Goal: Task Accomplishment & Management: Use online tool/utility

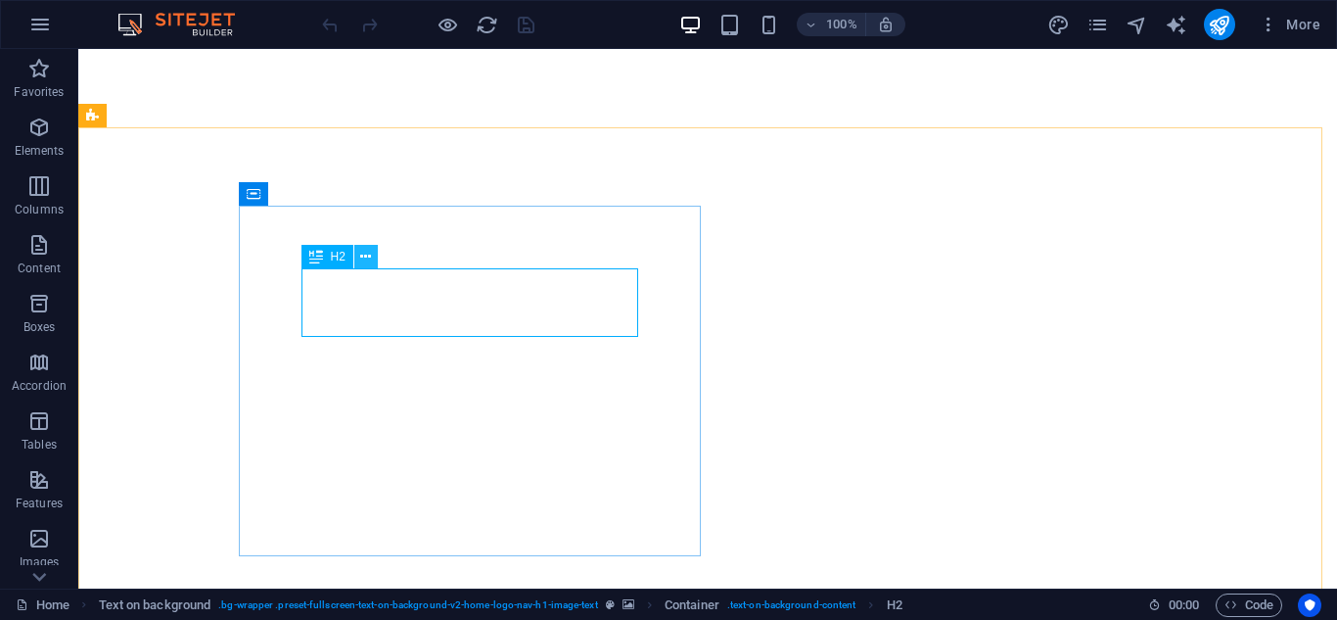
click at [365, 262] on icon at bounding box center [365, 257] width 11 height 21
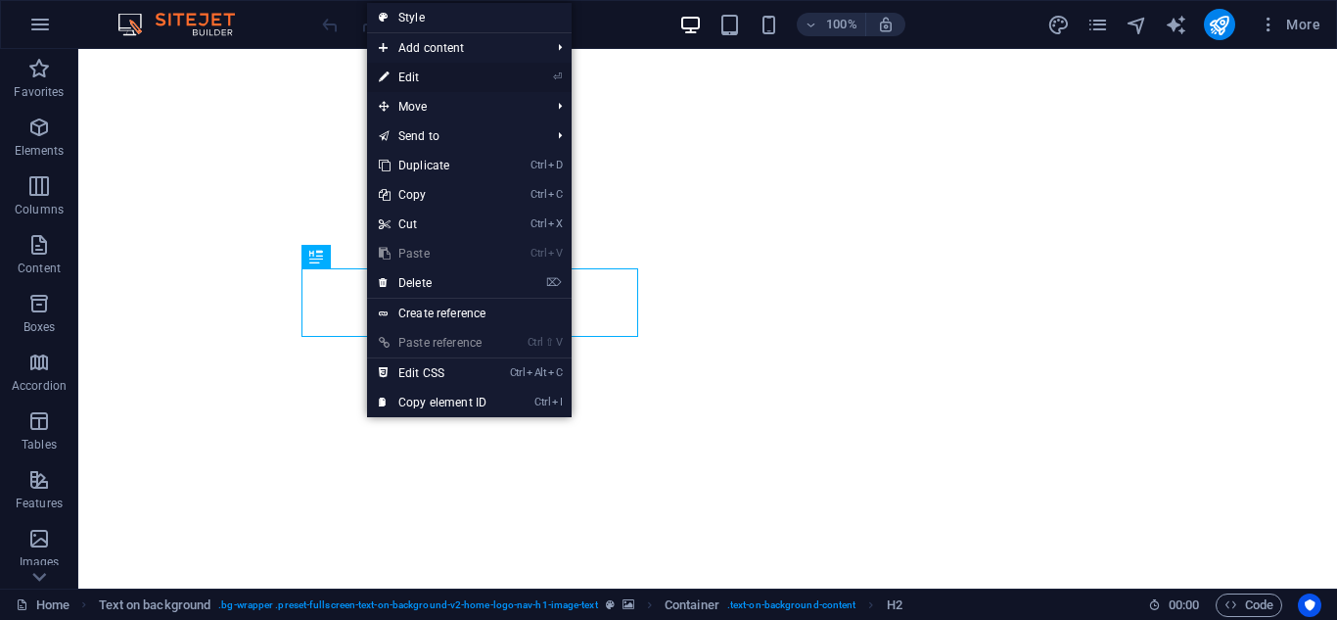
click at [480, 69] on link "⏎ Edit" at bounding box center [432, 77] width 131 height 29
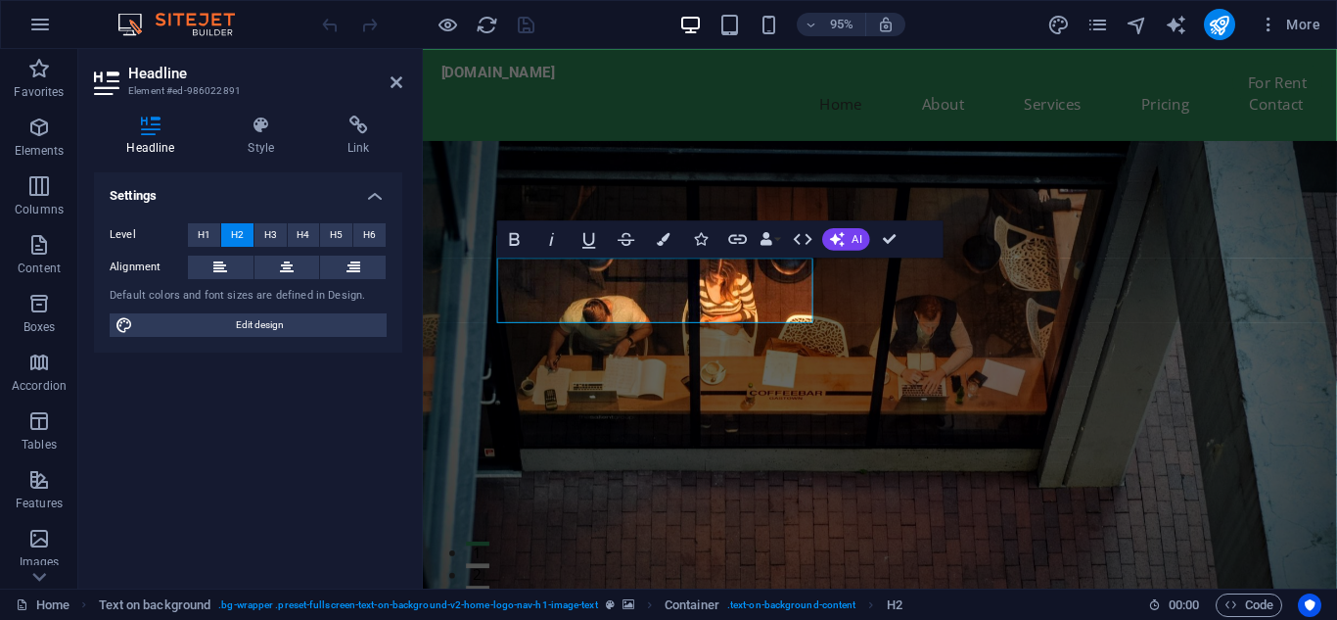
click at [965, 404] on figure at bounding box center [904, 399] width 962 height 507
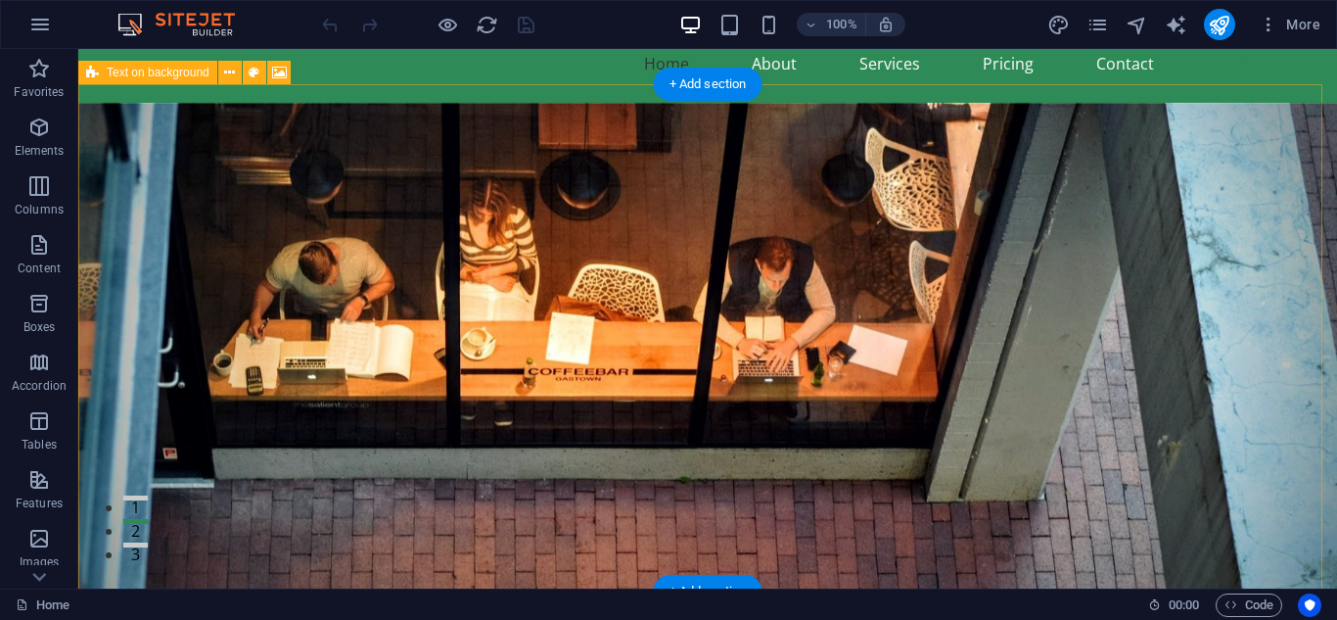
scroll to position [44, 0]
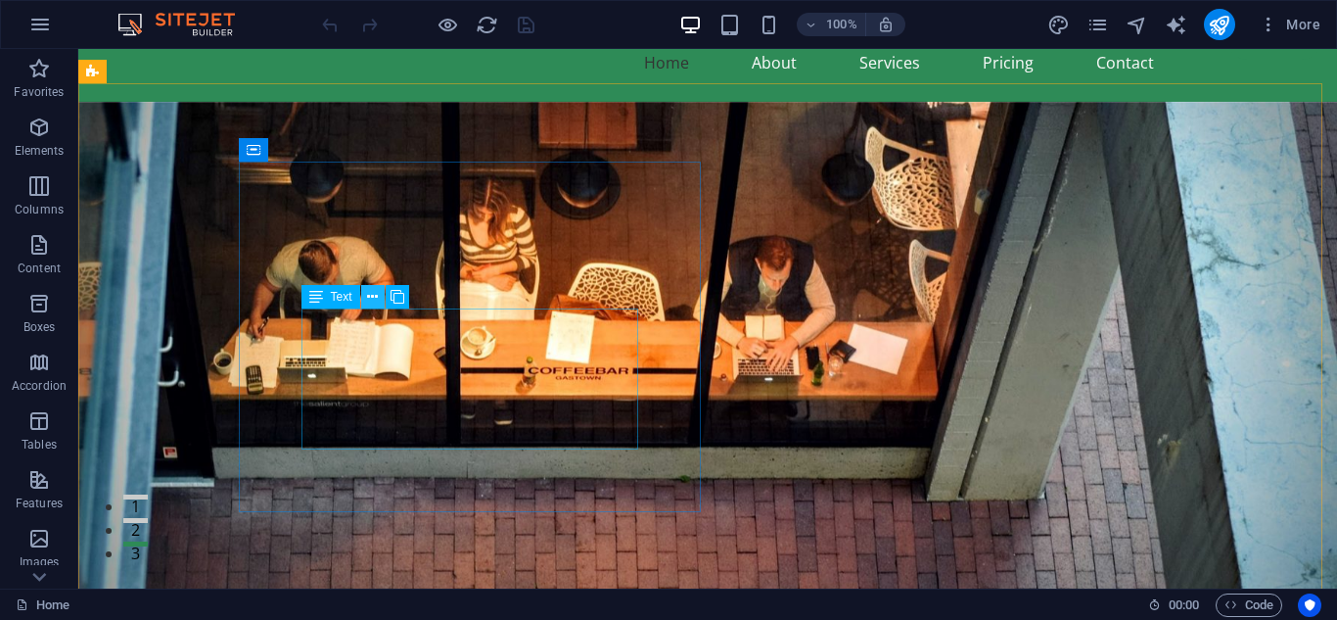
click at [370, 300] on icon at bounding box center [372, 297] width 11 height 21
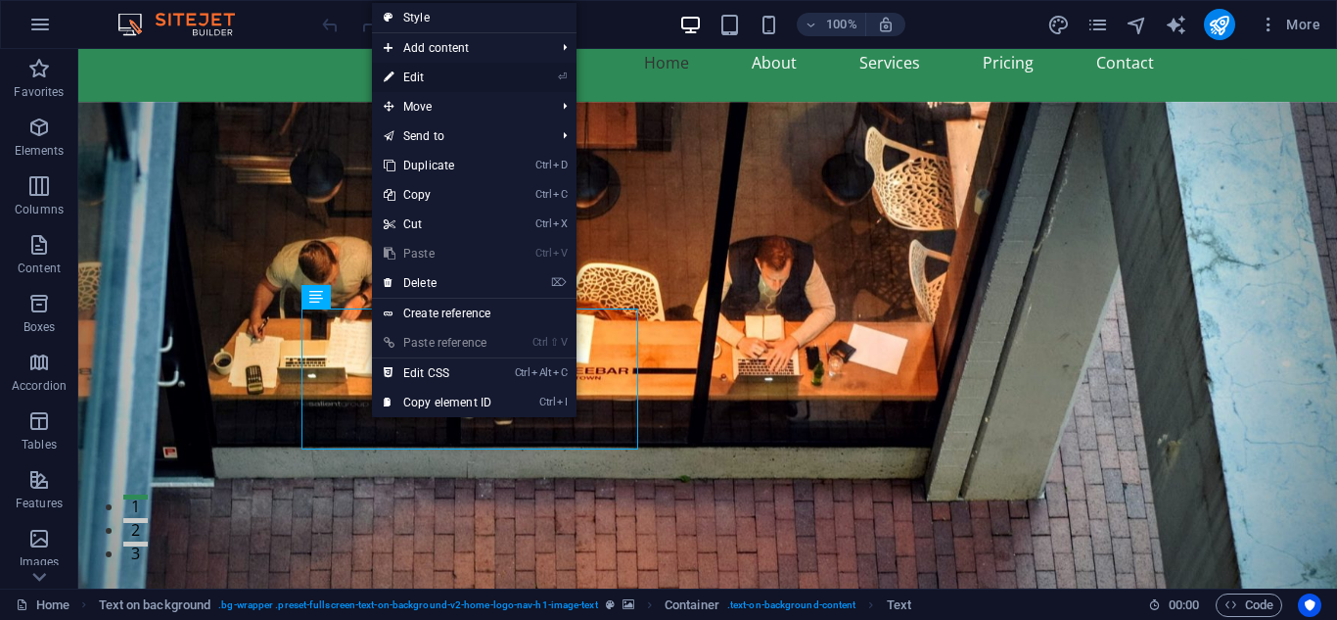
click at [443, 75] on link "⏎ Edit" at bounding box center [437, 77] width 131 height 29
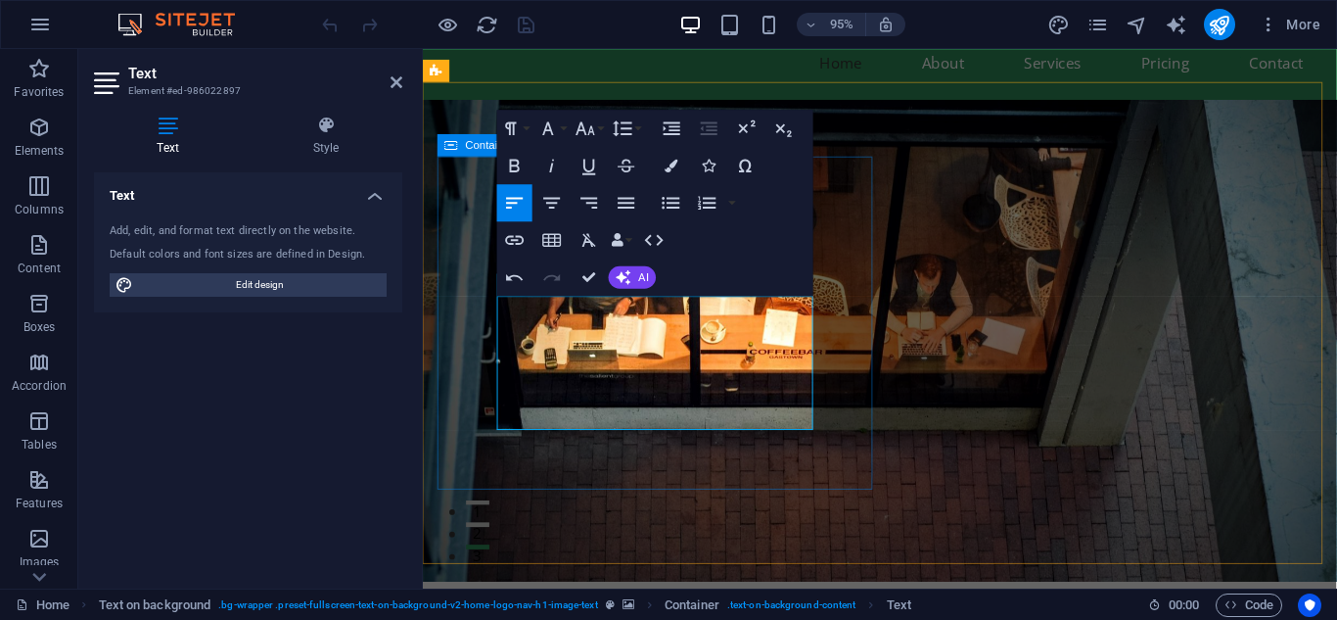
drag, startPoint x: 668, startPoint y: 437, endPoint x: 493, endPoint y: 326, distance: 207.2
click at [635, 276] on button "AI" at bounding box center [632, 276] width 47 height 23
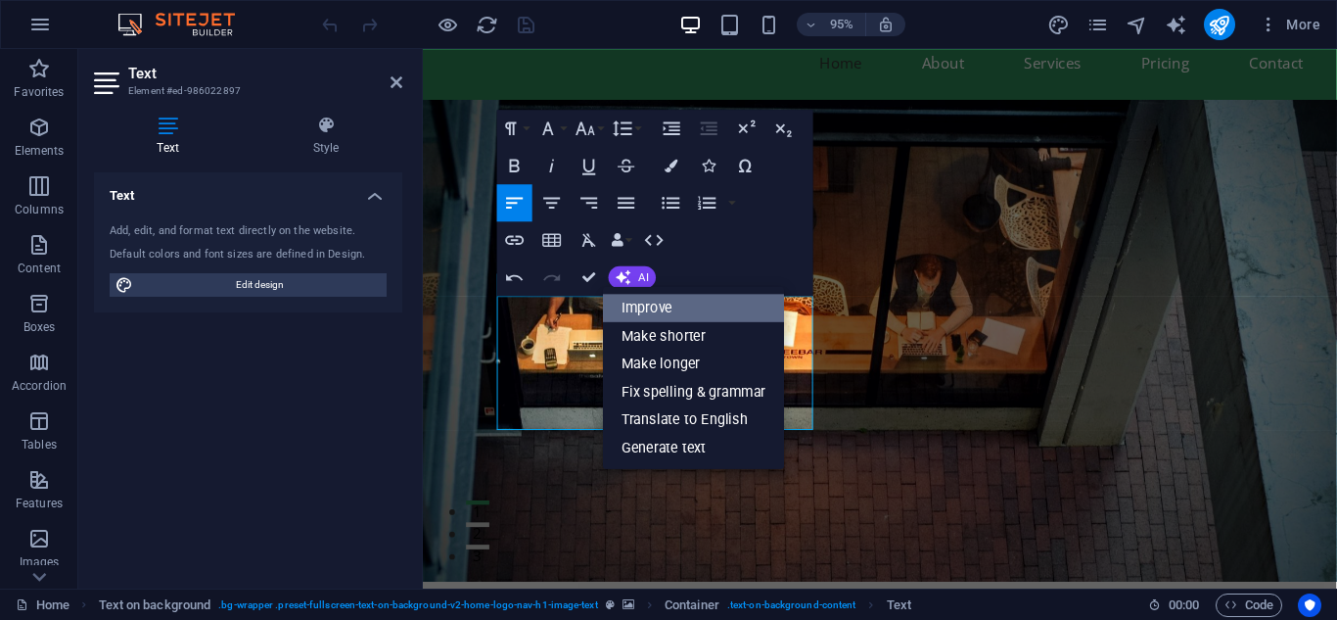
click at [644, 304] on link "Improve" at bounding box center [693, 306] width 181 height 27
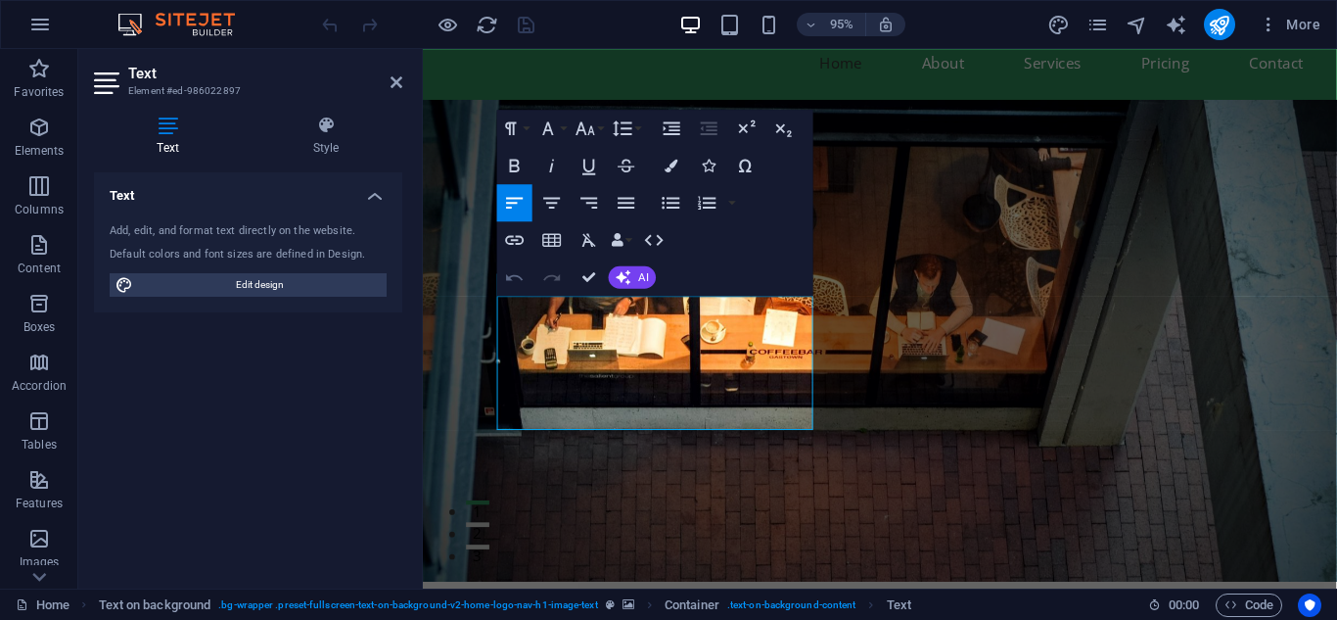
click at [520, 275] on icon "button" at bounding box center [515, 276] width 23 height 23
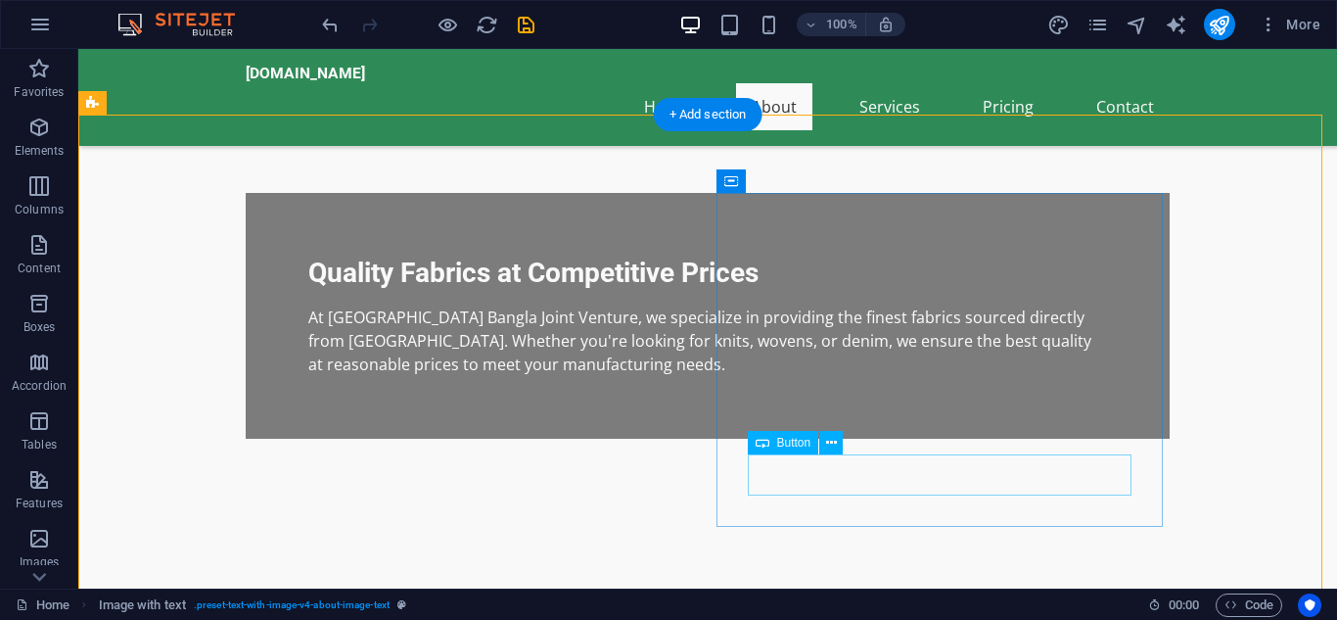
scroll to position [519, 0]
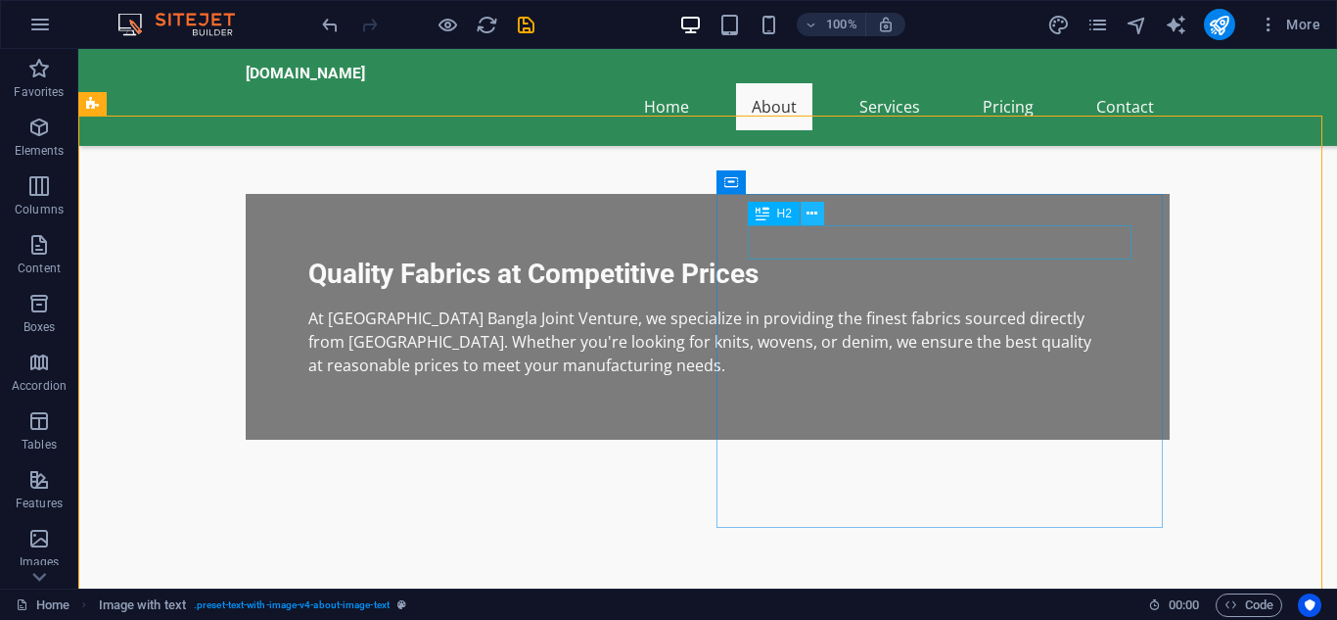
click at [815, 213] on icon at bounding box center [811, 214] width 11 height 21
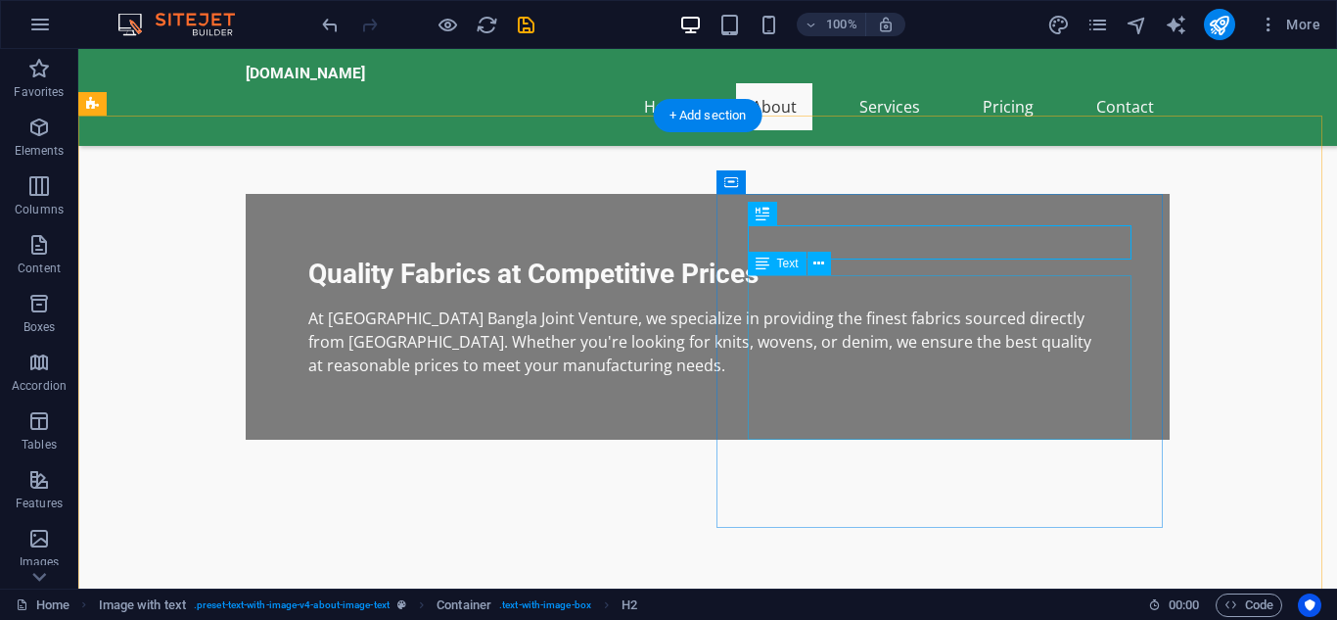
click at [812, 263] on button at bounding box center [818, 263] width 23 height 23
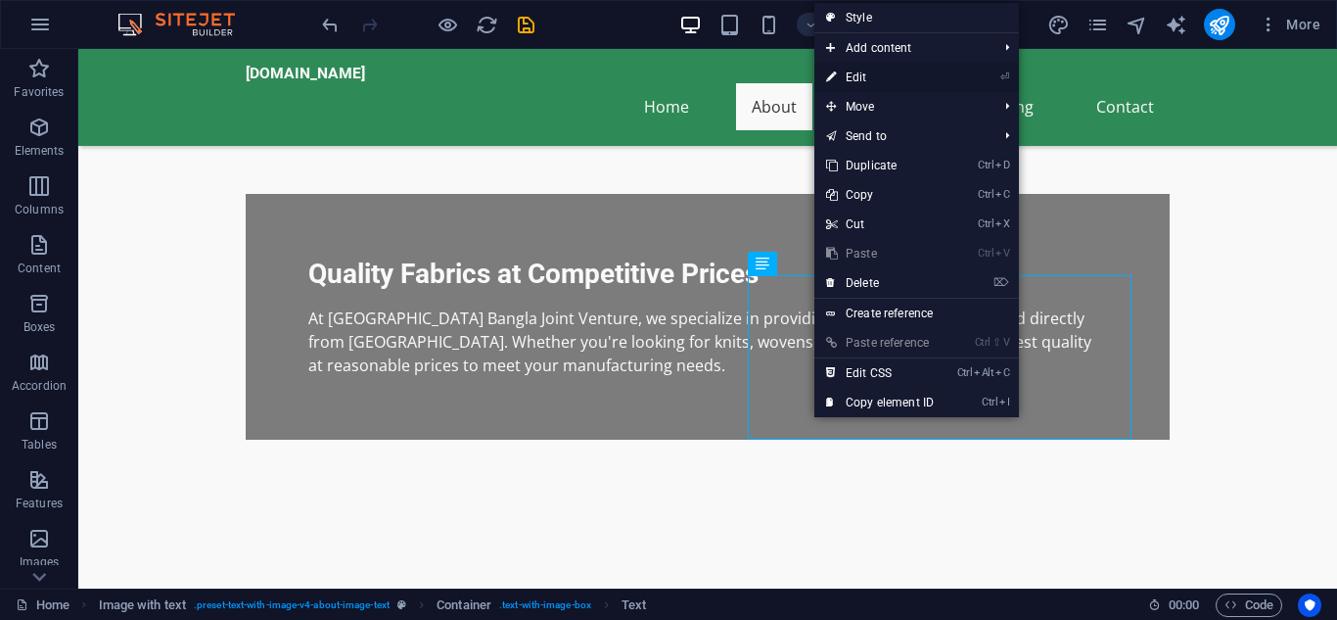
drag, startPoint x: 861, startPoint y: 70, endPoint x: 332, endPoint y: 319, distance: 584.9
click at [861, 70] on link "⏎ Edit" at bounding box center [879, 77] width 131 height 29
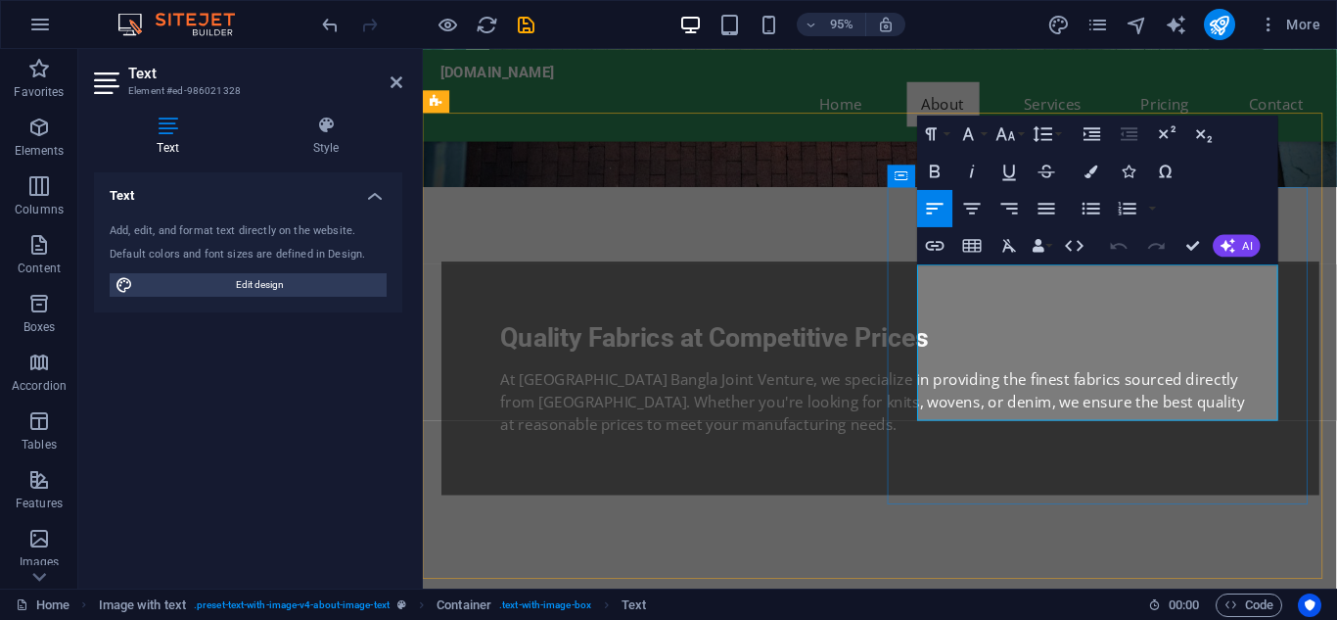
drag, startPoint x: 1312, startPoint y: 425, endPoint x: 1037, endPoint y: 385, distance: 277.9
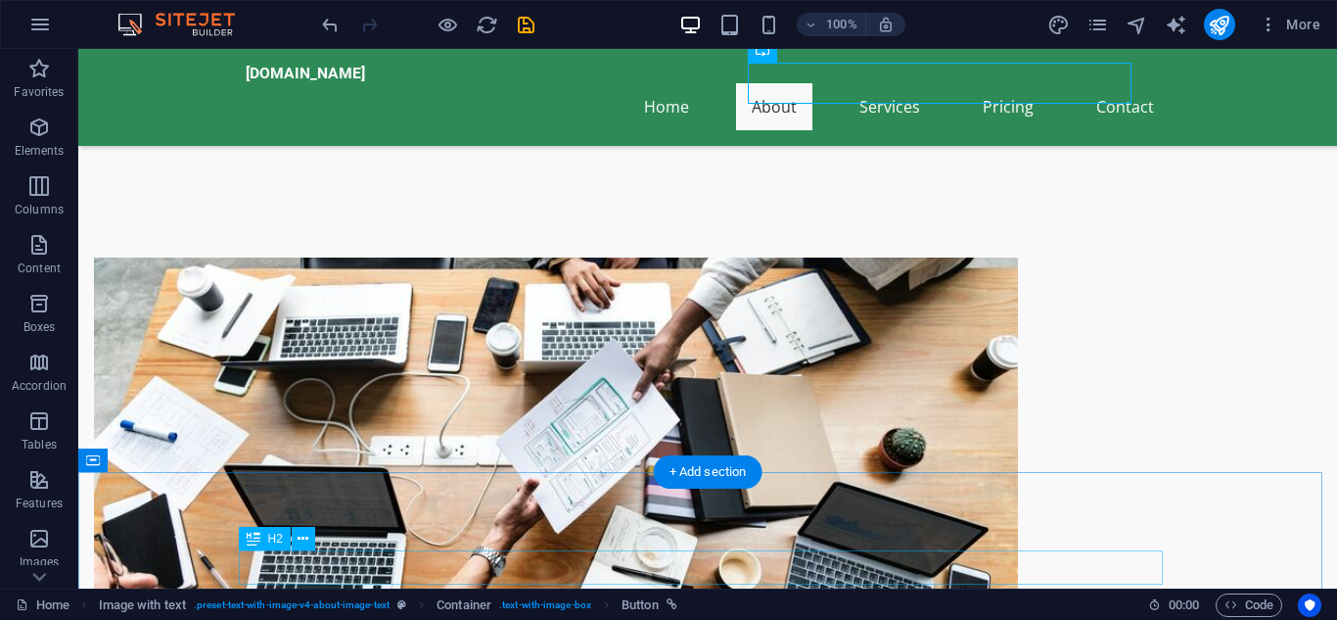
scroll to position [942, 0]
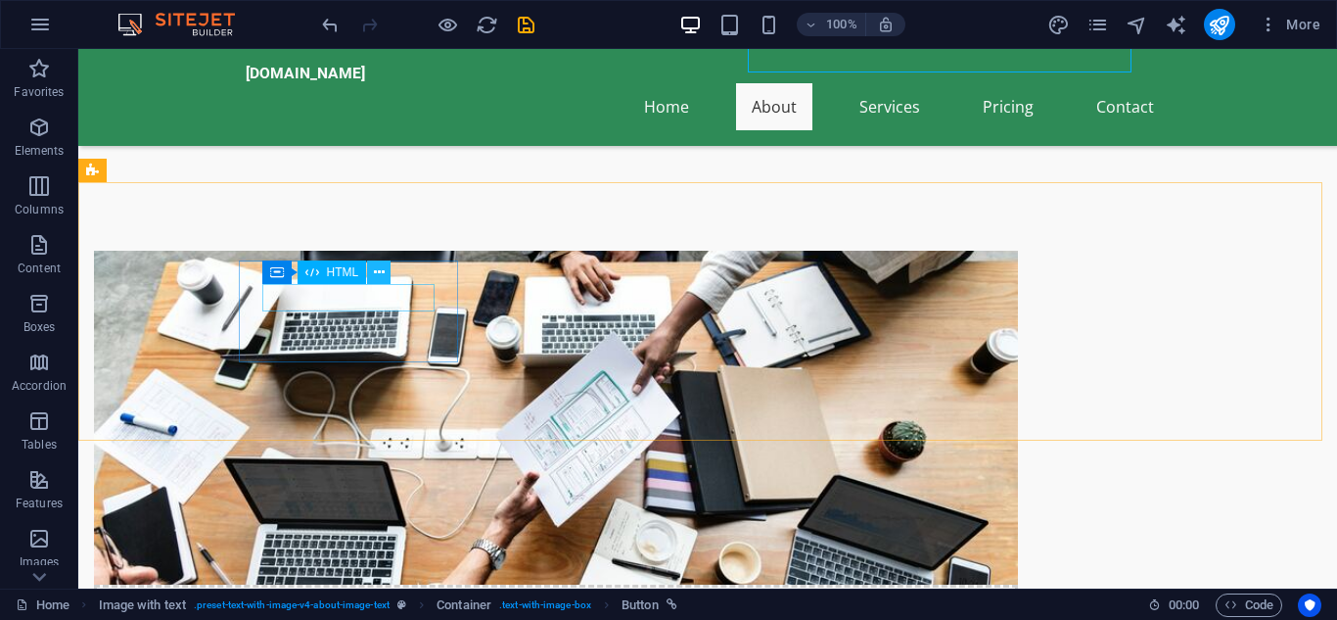
click at [381, 272] on icon at bounding box center [379, 272] width 11 height 21
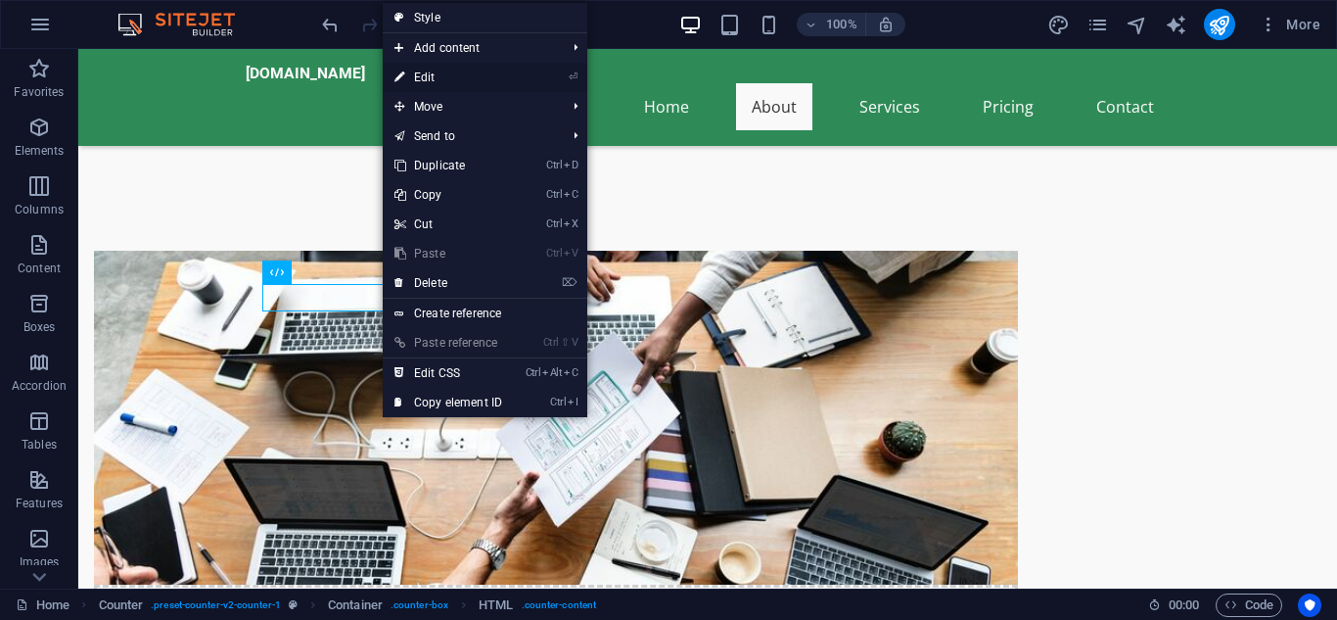
click at [441, 77] on link "⏎ Edit" at bounding box center [448, 77] width 131 height 29
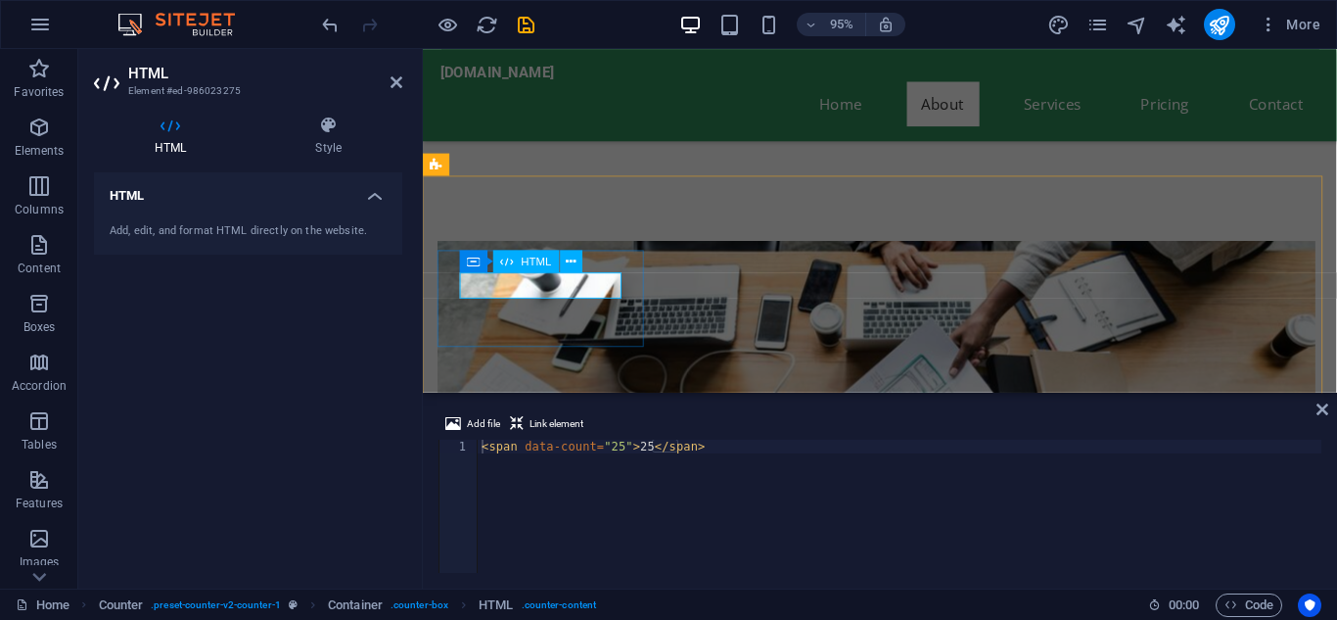
click at [572, 257] on icon at bounding box center [571, 262] width 10 height 20
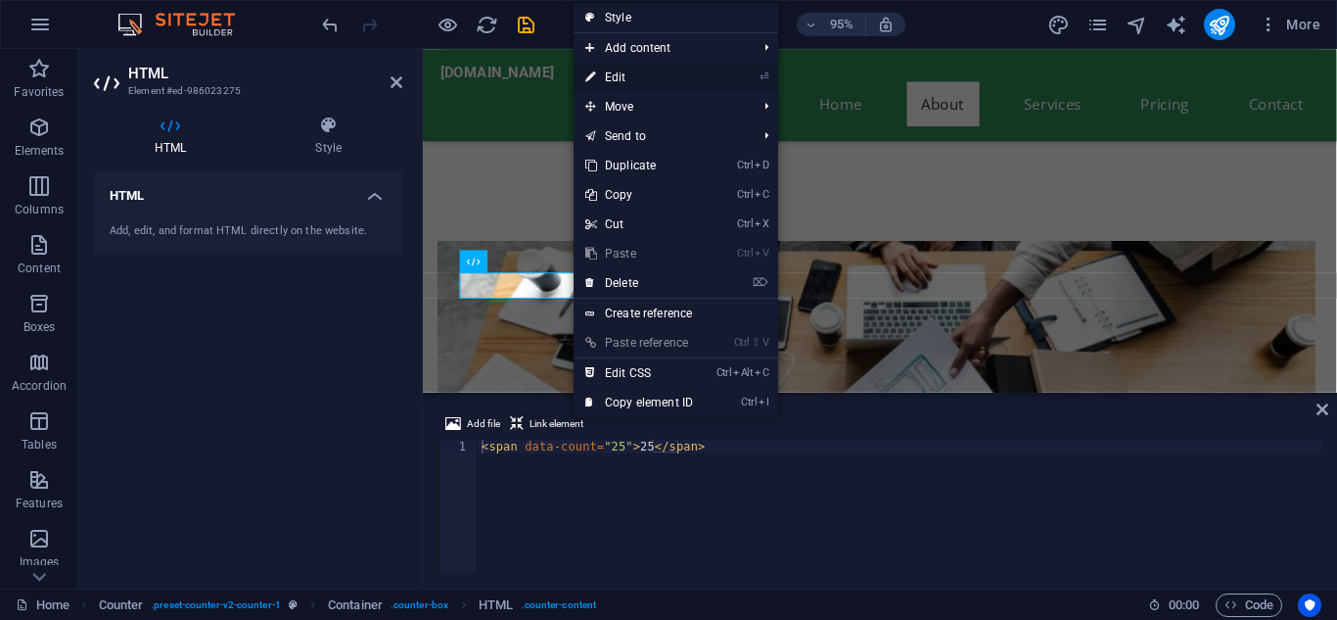
click at [624, 74] on link "⏎ Edit" at bounding box center [639, 77] width 131 height 29
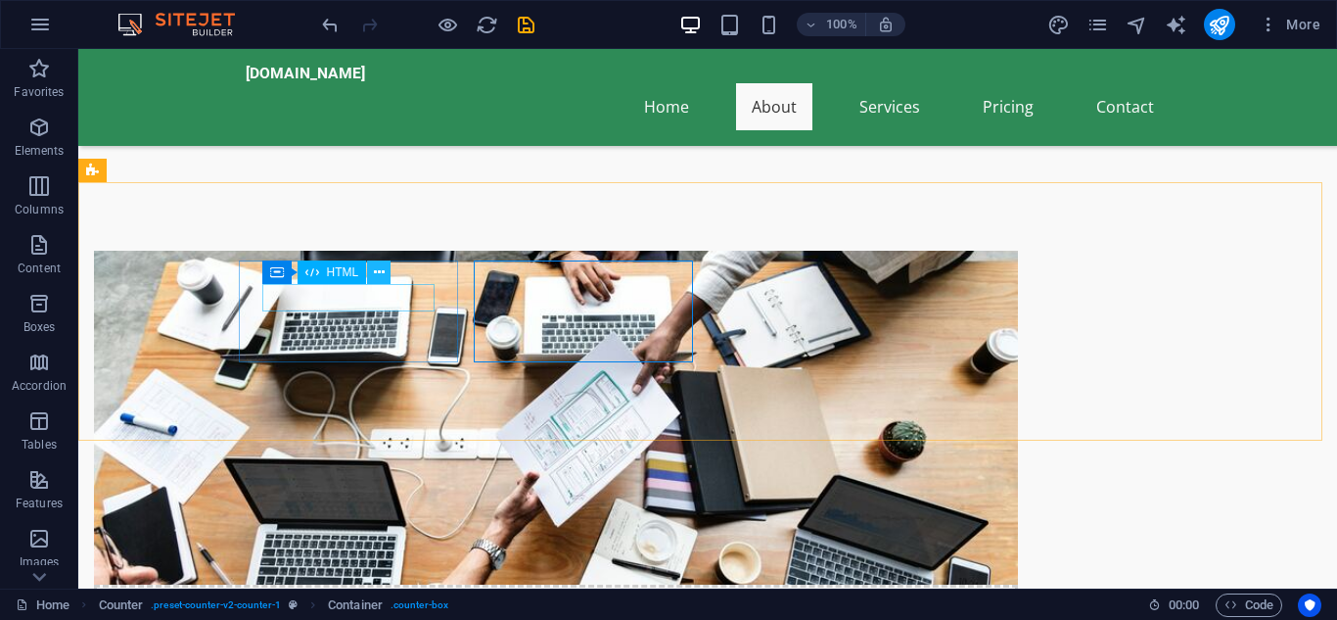
click at [378, 281] on icon at bounding box center [379, 272] width 11 height 21
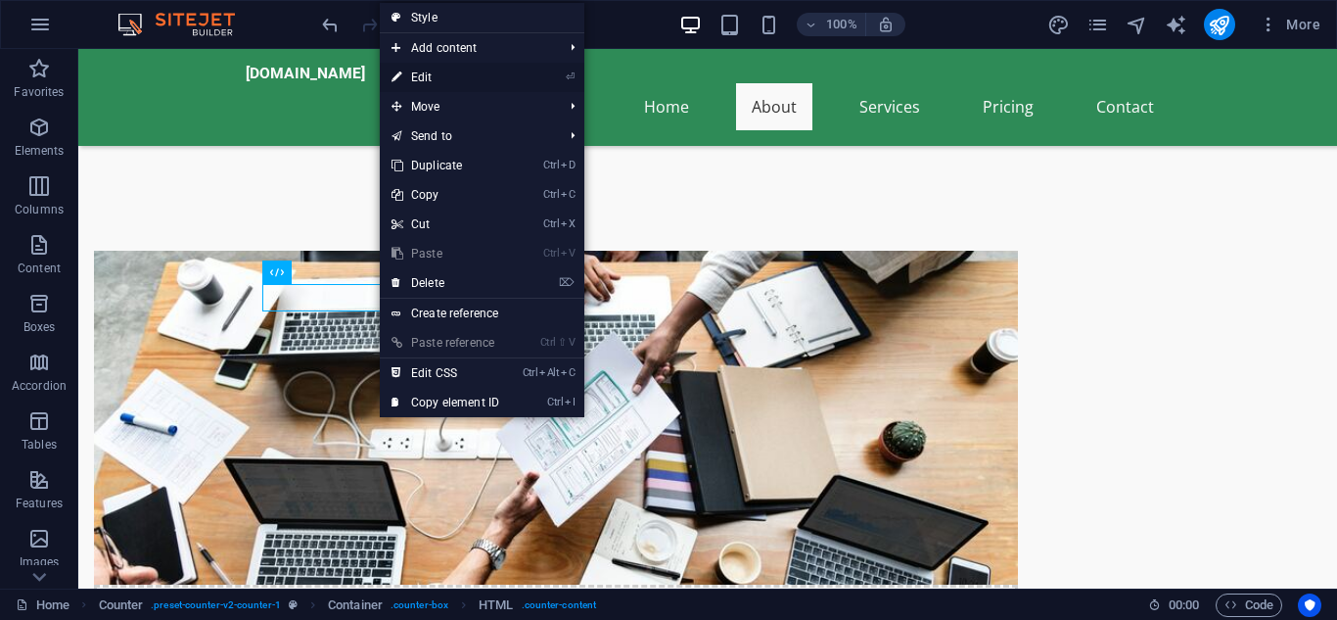
click at [439, 70] on link "⏎ Edit" at bounding box center [445, 77] width 131 height 29
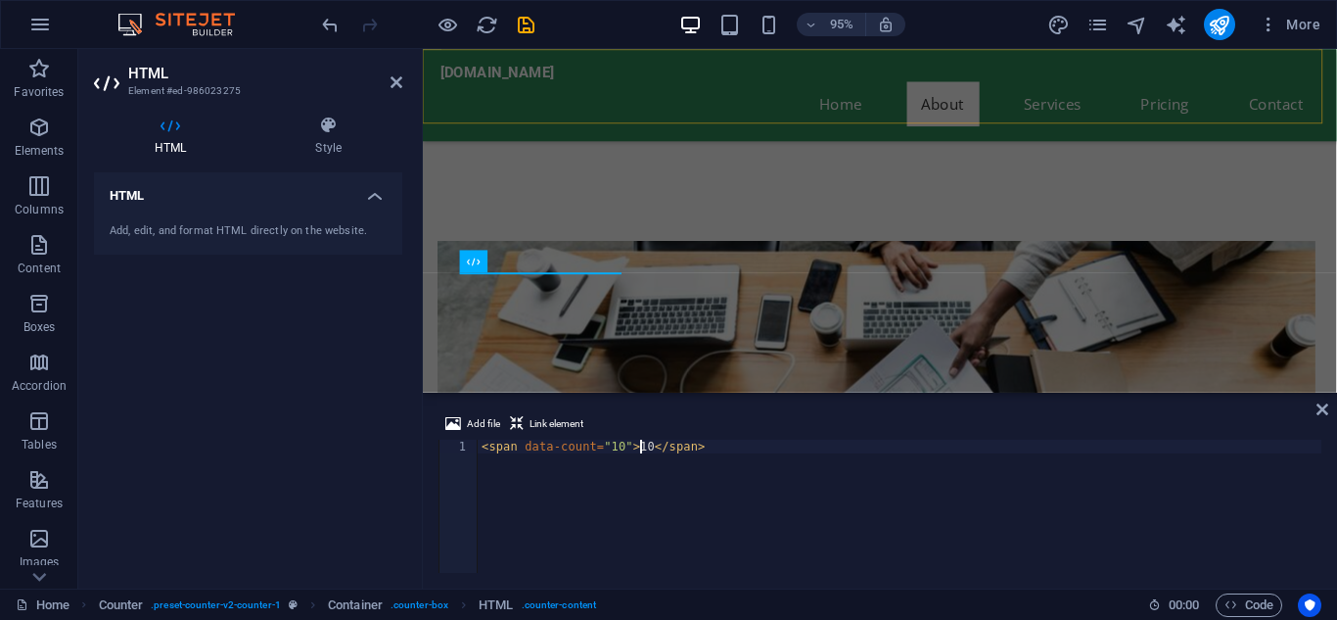
scroll to position [0, 13]
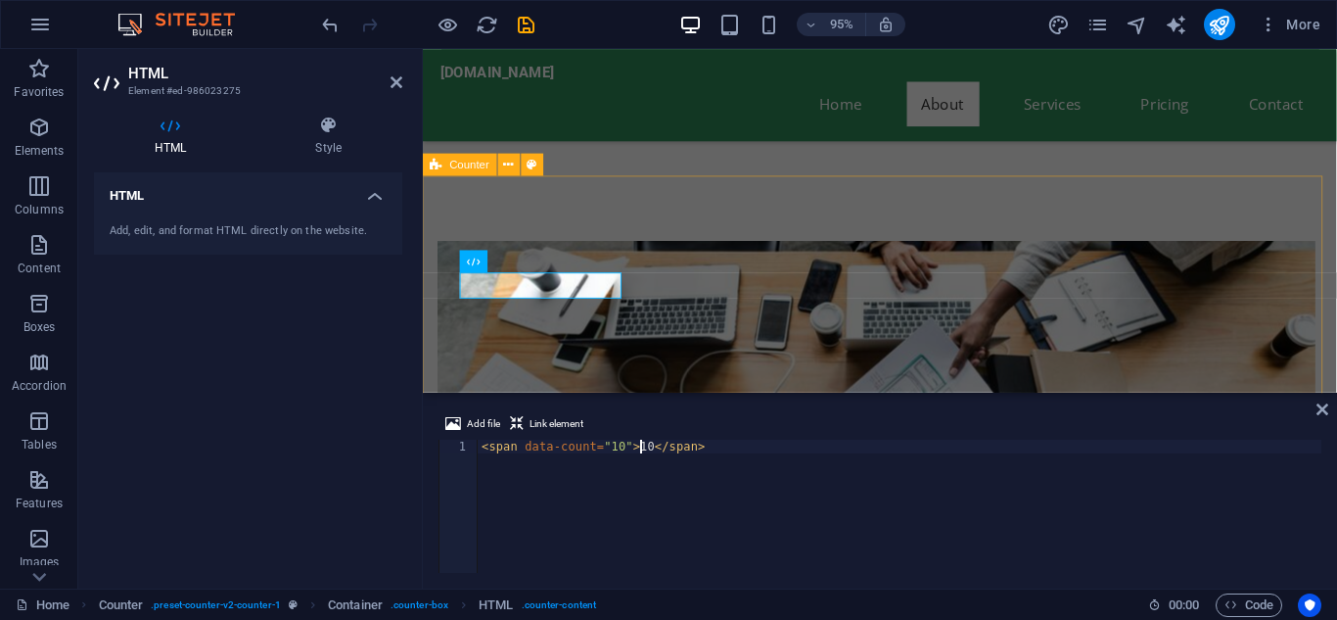
type textarea "<span data-count="10">10</span>"
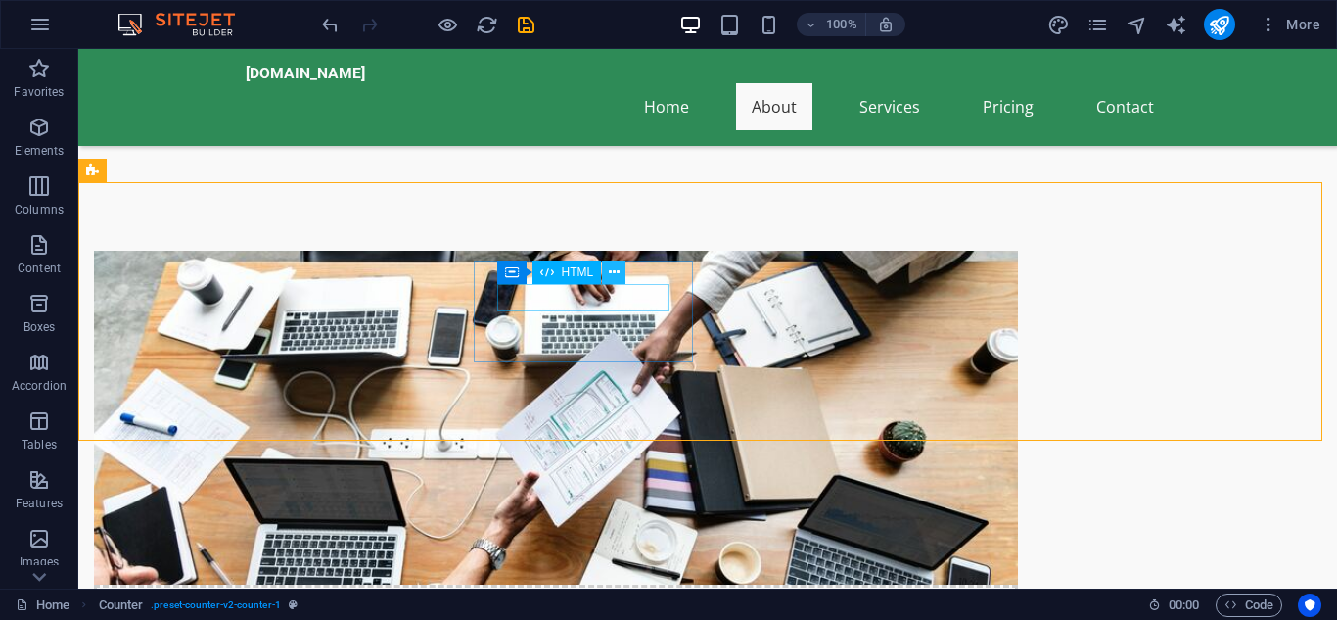
click at [612, 271] on icon at bounding box center [614, 272] width 11 height 21
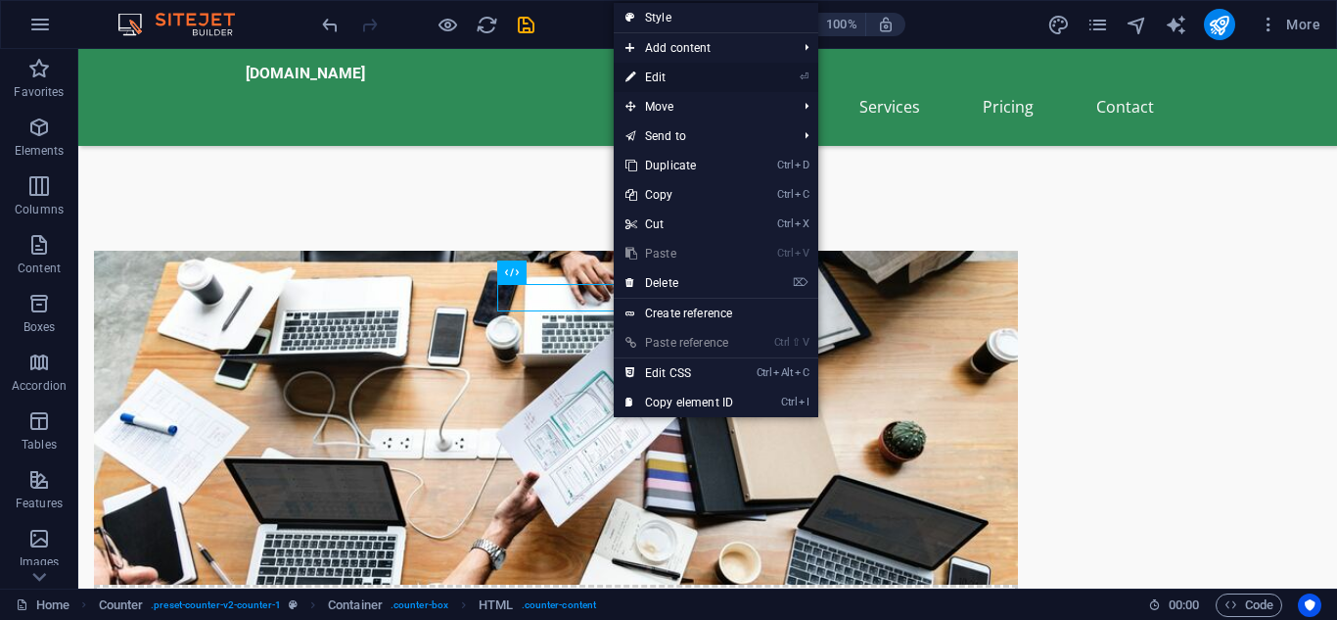
drag, startPoint x: 668, startPoint y: 76, endPoint x: 154, endPoint y: 234, distance: 538.4
click at [668, 76] on link "⏎ Edit" at bounding box center [679, 77] width 131 height 29
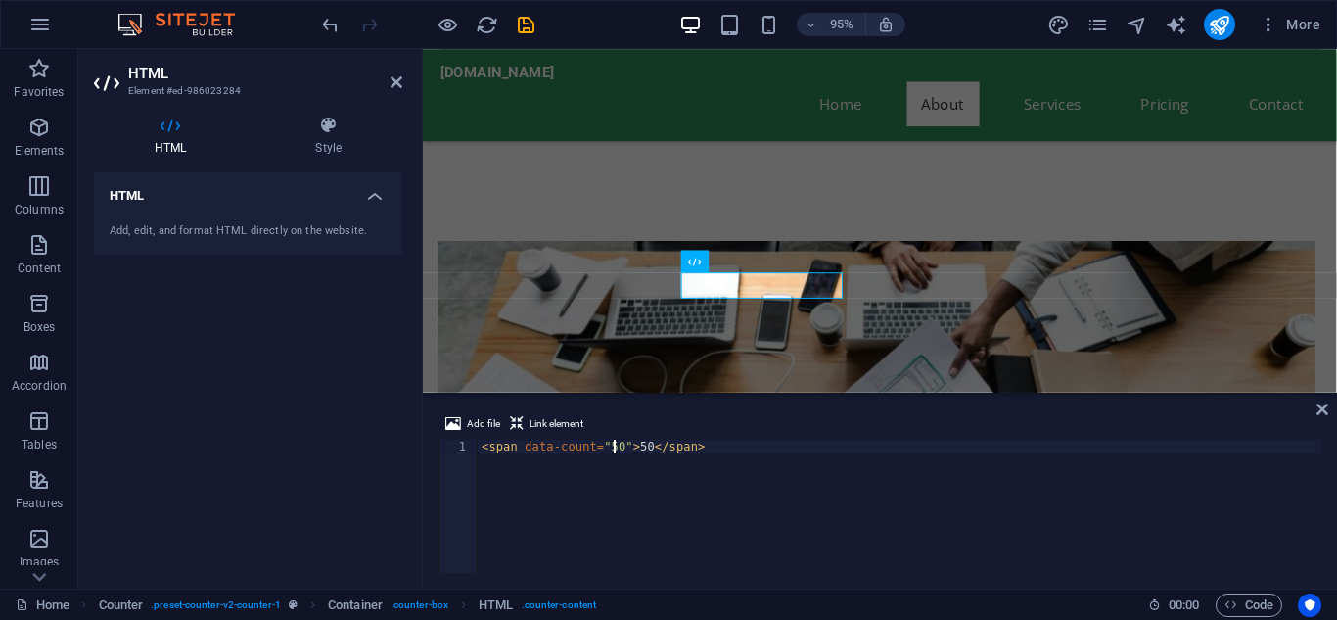
click at [612, 446] on div "< span data-count = "50" > 50 </ span >" at bounding box center [900, 519] width 844 height 161
type textarea "<span data-count="20">20</span>"
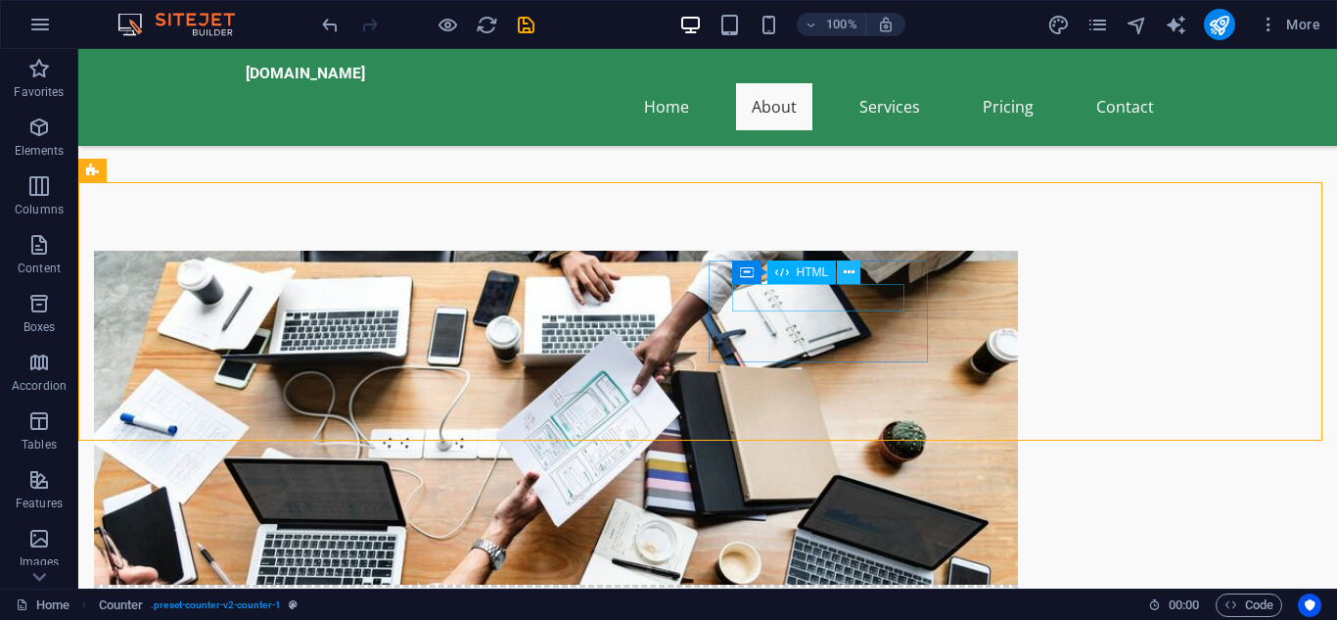
click at [850, 279] on icon at bounding box center [849, 272] width 11 height 21
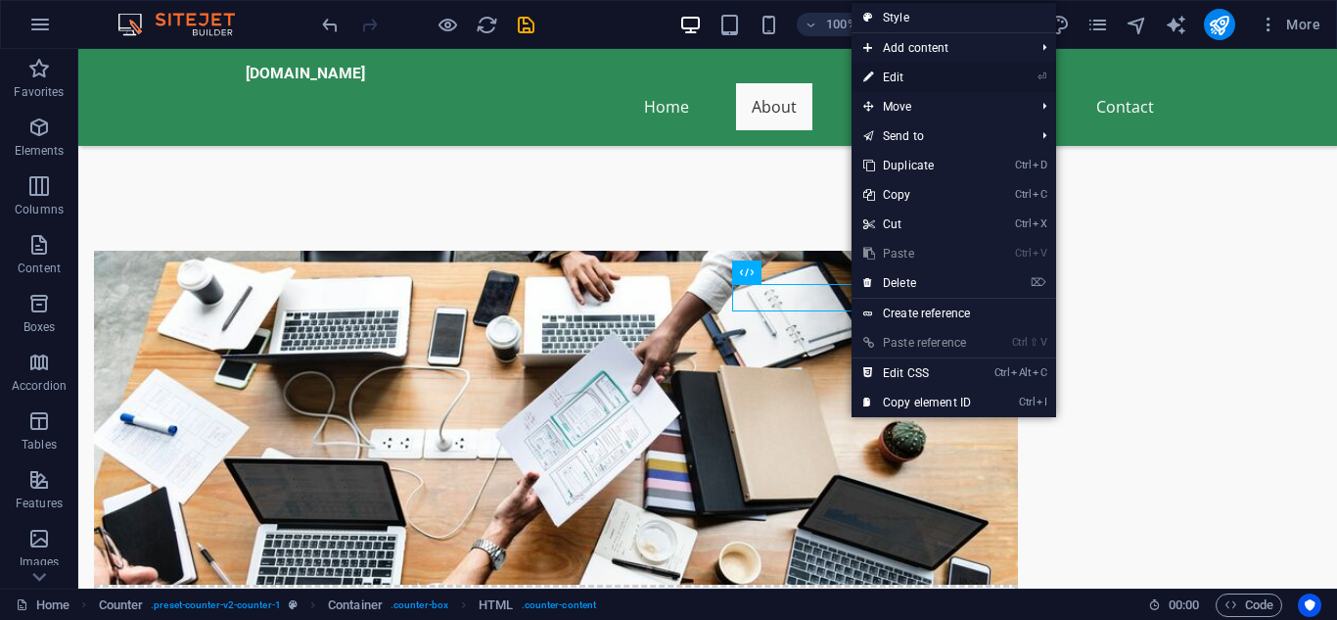
click at [900, 69] on link "⏎ Edit" at bounding box center [916, 77] width 131 height 29
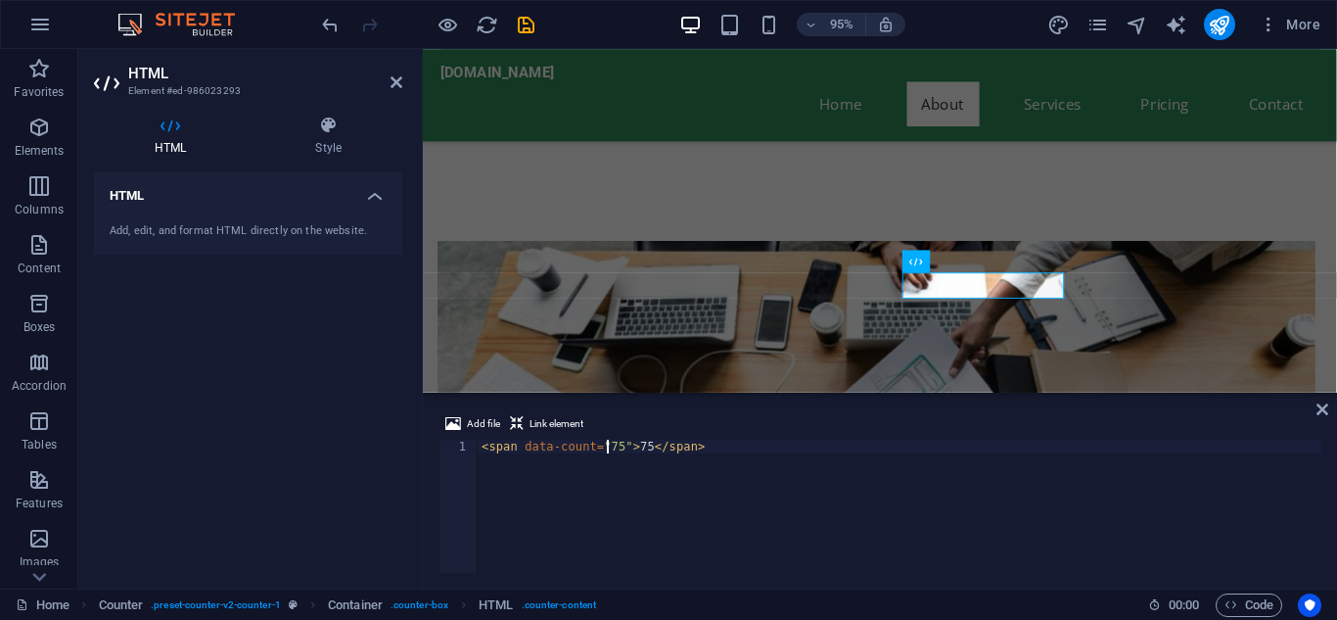
click at [610, 445] on div "< span data-count = "75" > 75 </ span >" at bounding box center [900, 519] width 844 height 161
type textarea "<span data-count="40">40</span>"
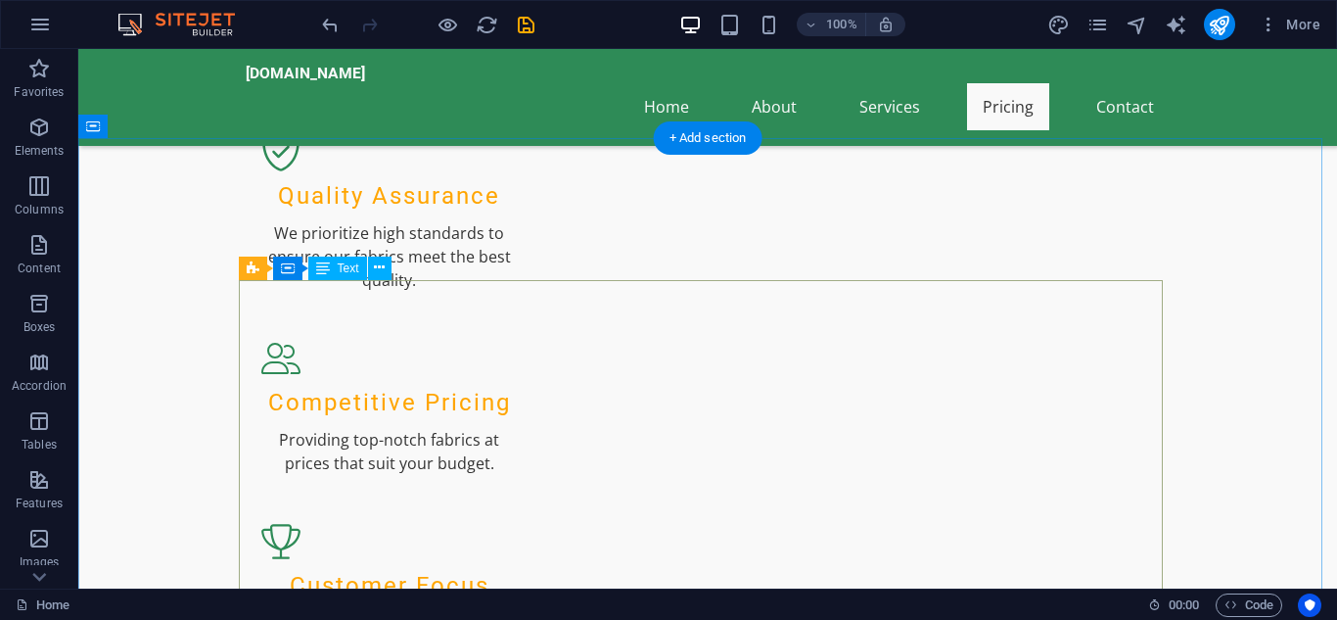
scroll to position [2674, 0]
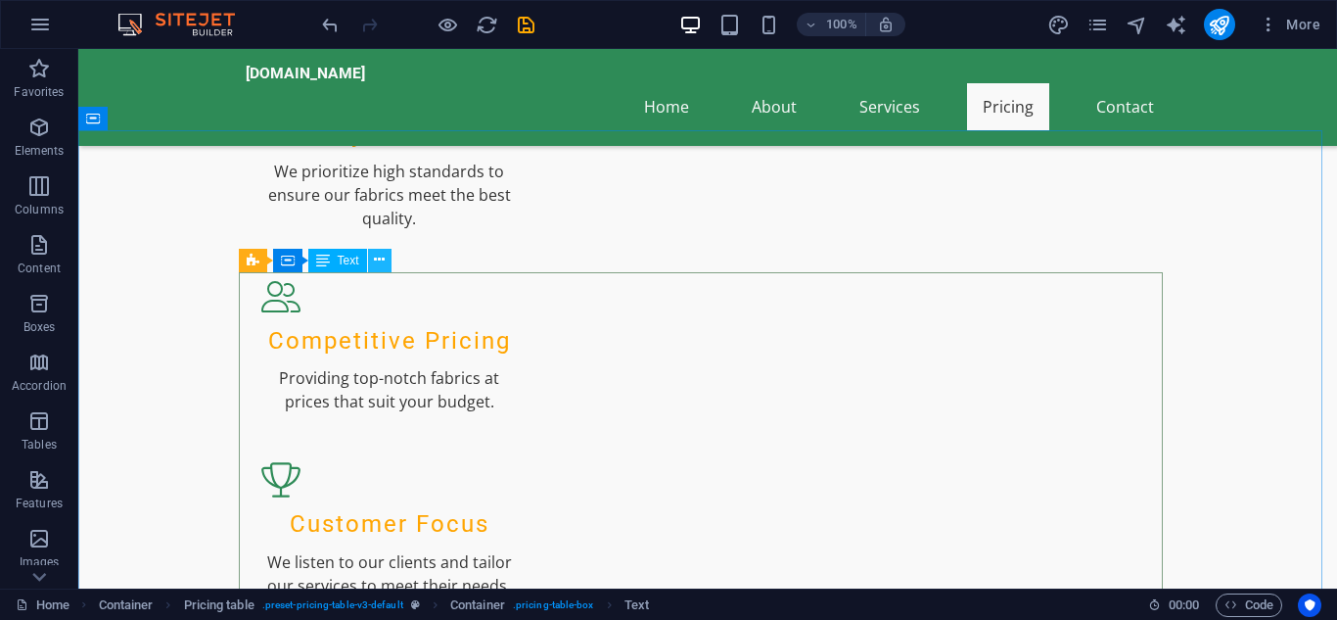
click at [376, 259] on icon at bounding box center [379, 260] width 11 height 21
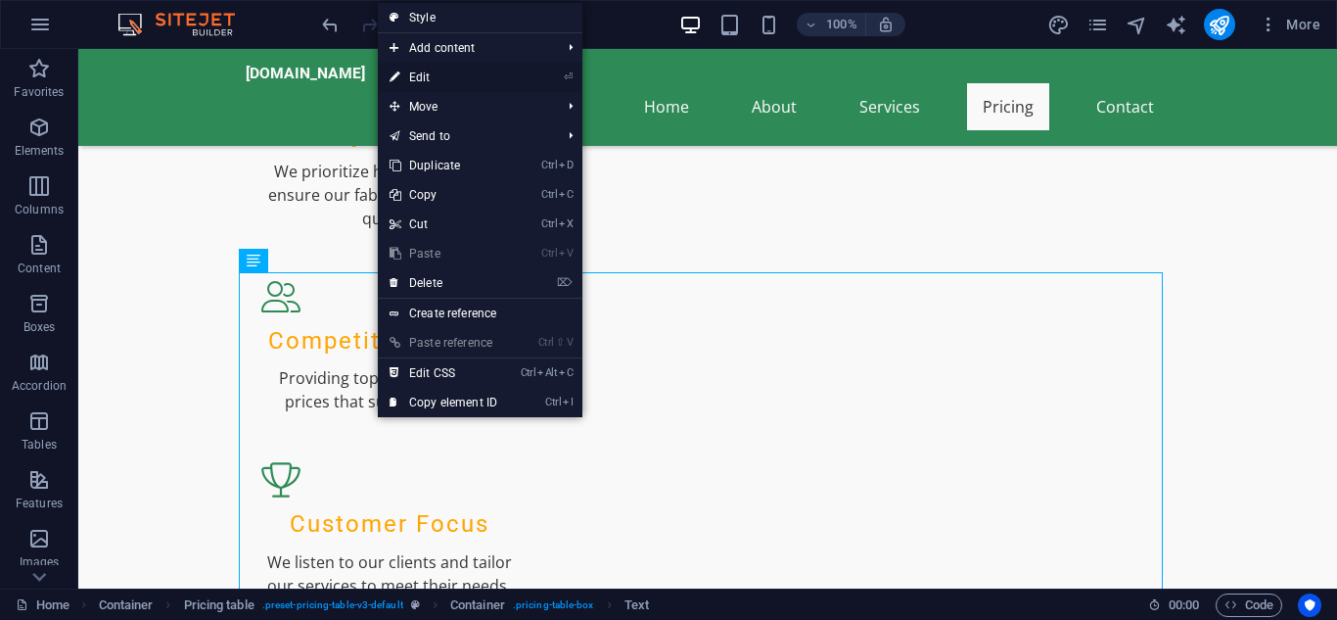
drag, startPoint x: 433, startPoint y: 69, endPoint x: 33, endPoint y: 50, distance: 399.8
click at [433, 69] on link "⏎ Edit" at bounding box center [443, 77] width 131 height 29
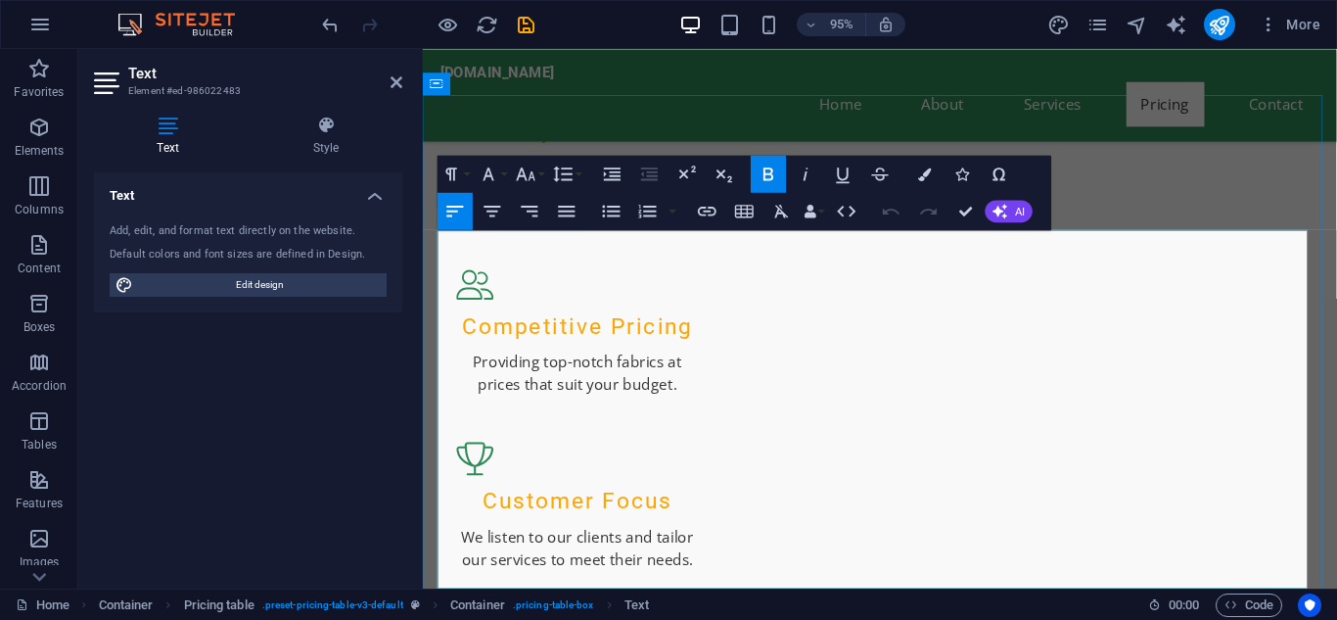
scroll to position [2707, 0]
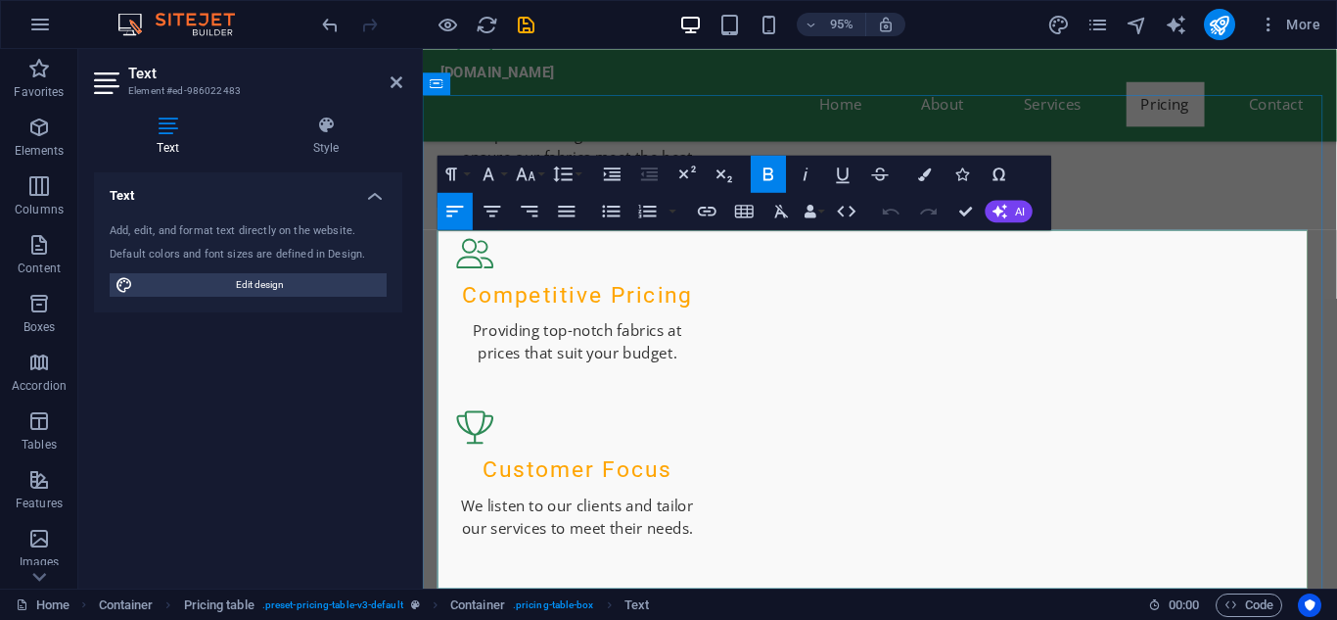
drag, startPoint x: 1342, startPoint y: 270, endPoint x: 1278, endPoint y: 272, distance: 63.6
copy span "Available"
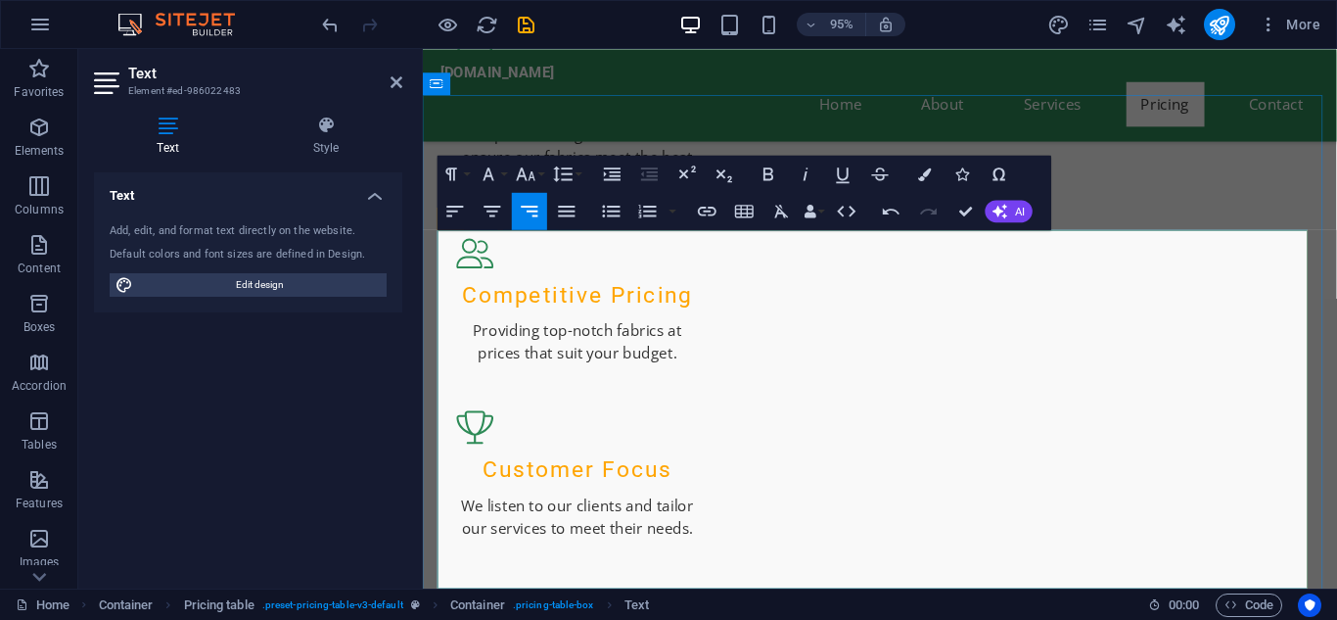
drag, startPoint x: 1285, startPoint y: 333, endPoint x: 1350, endPoint y: 324, distance: 65.2
drag, startPoint x: 1281, startPoint y: 412, endPoint x: 1347, endPoint y: 404, distance: 66.0
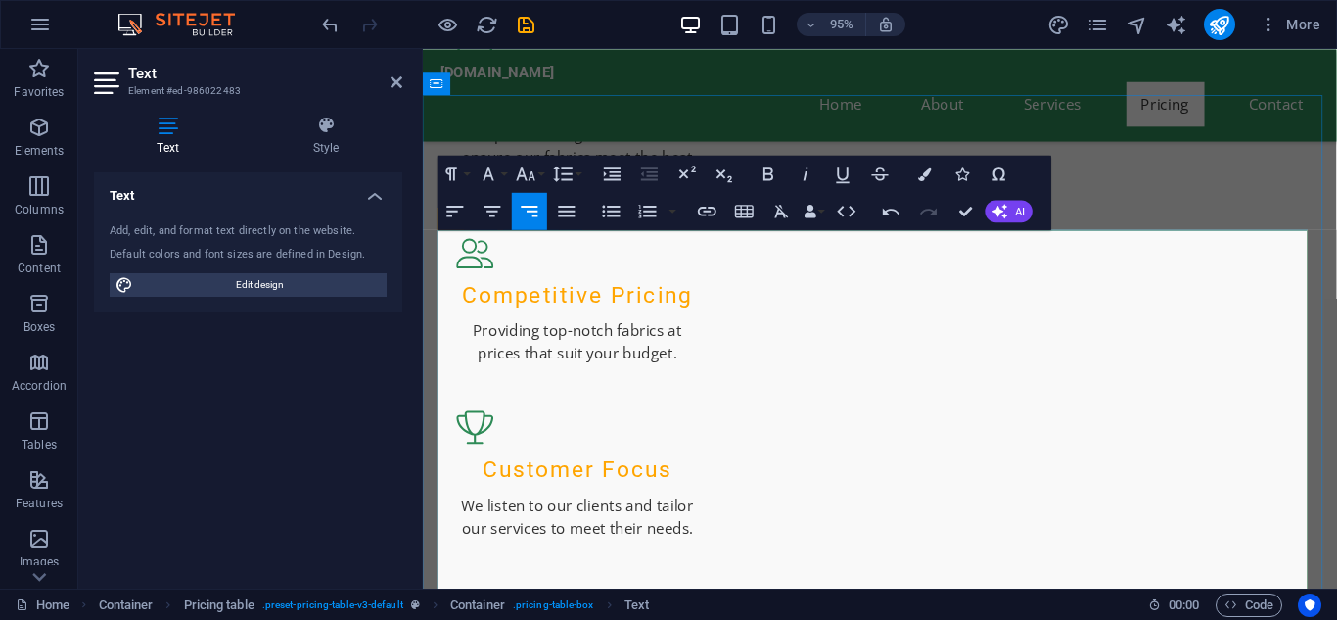
drag, startPoint x: 1340, startPoint y: 408, endPoint x: 1275, endPoint y: 405, distance: 64.7
drag, startPoint x: 1282, startPoint y: 494, endPoint x: 1351, endPoint y: 486, distance: 69.0
drag, startPoint x: 1286, startPoint y: 575, endPoint x: 1350, endPoint y: 571, distance: 63.8
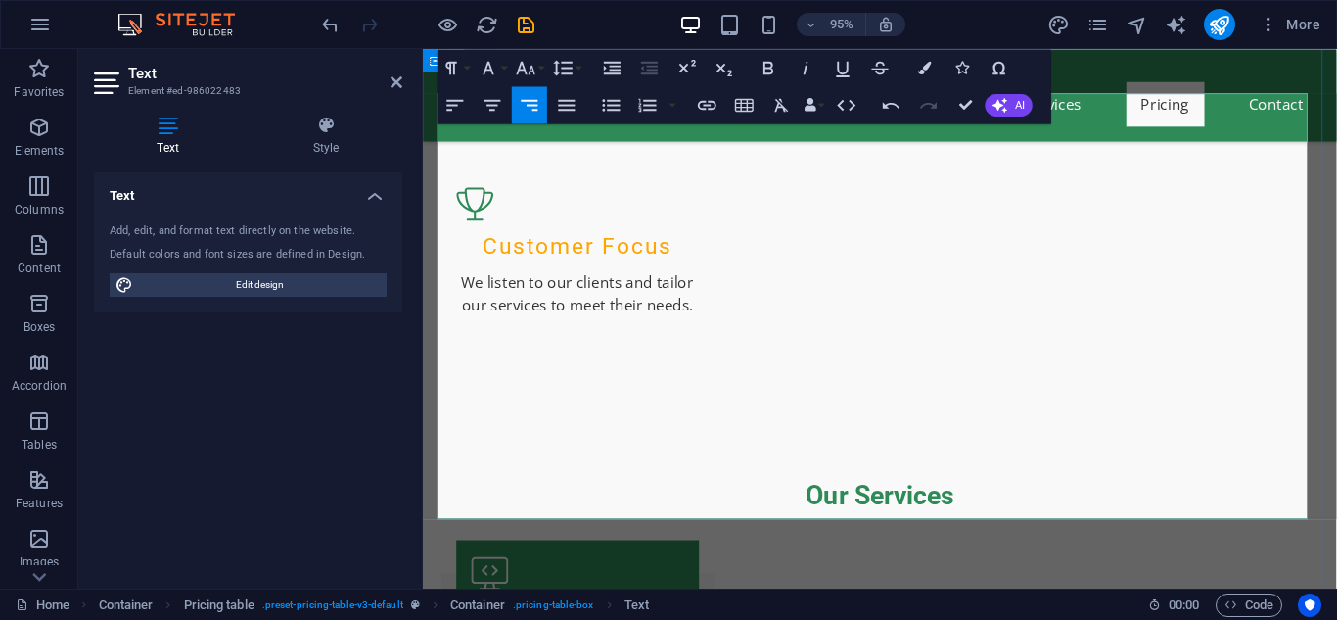
scroll to position [2803, 0]
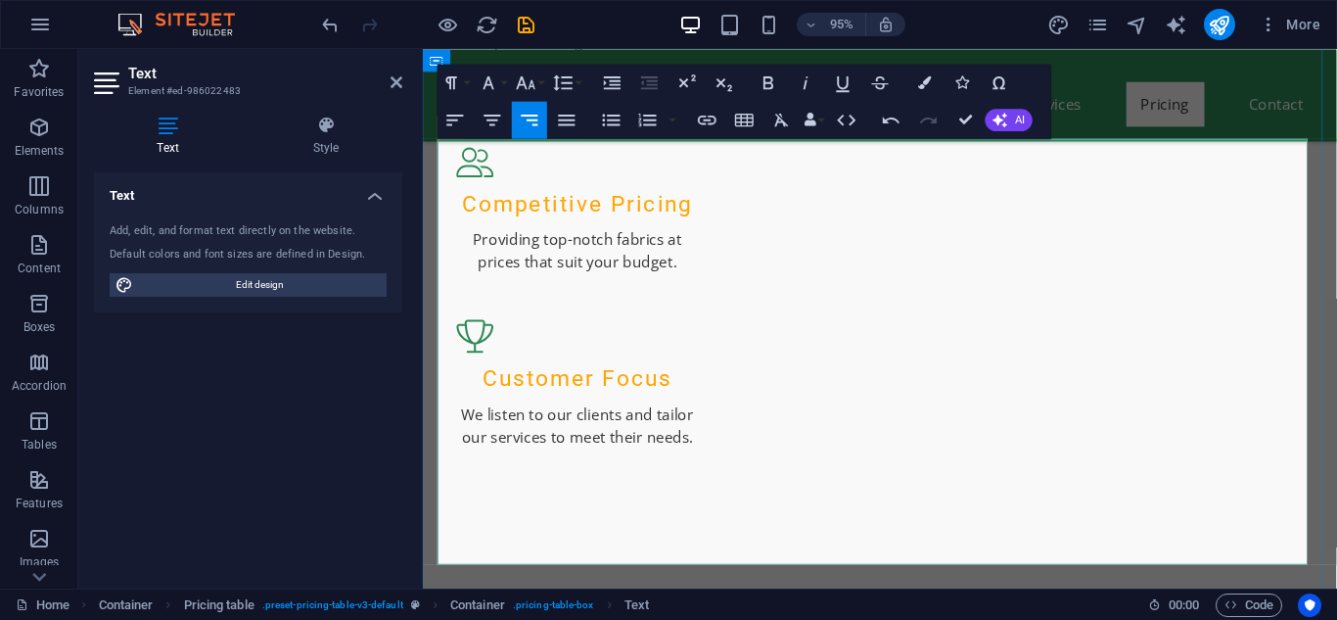
drag, startPoint x: 1274, startPoint y: 176, endPoint x: 1346, endPoint y: 168, distance: 71.9
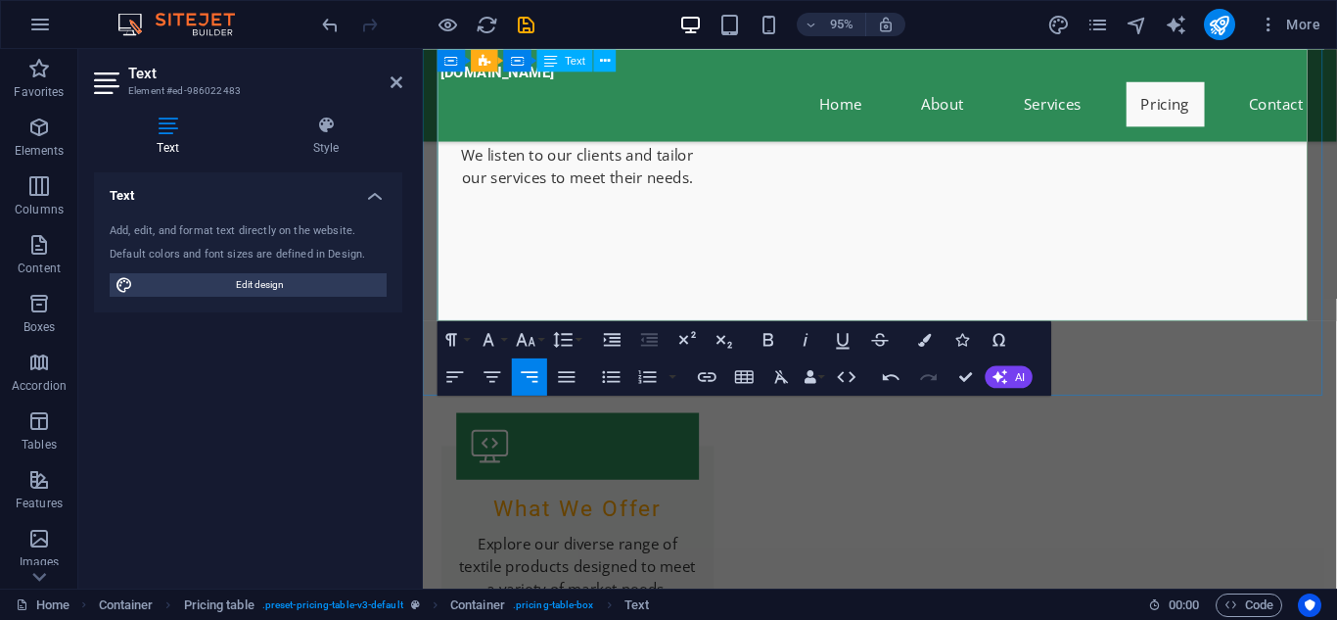
scroll to position [3077, 0]
drag, startPoint x: 1274, startPoint y: 305, endPoint x: 1361, endPoint y: 290, distance: 88.5
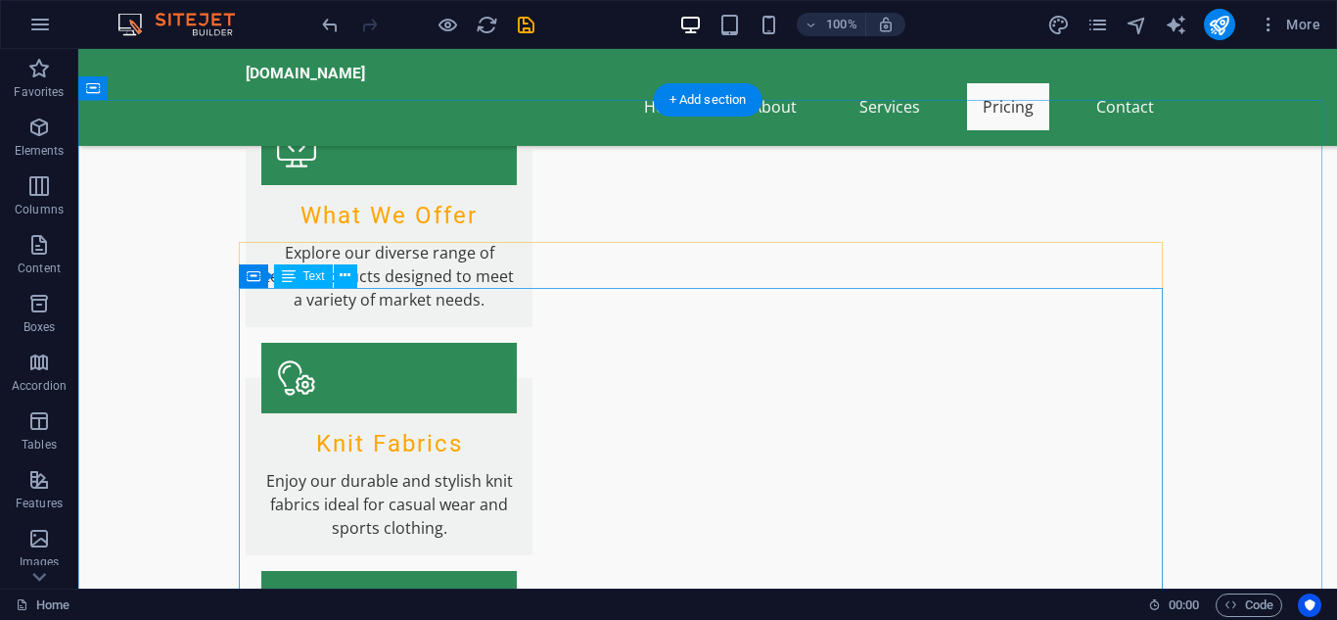
scroll to position [3394, 0]
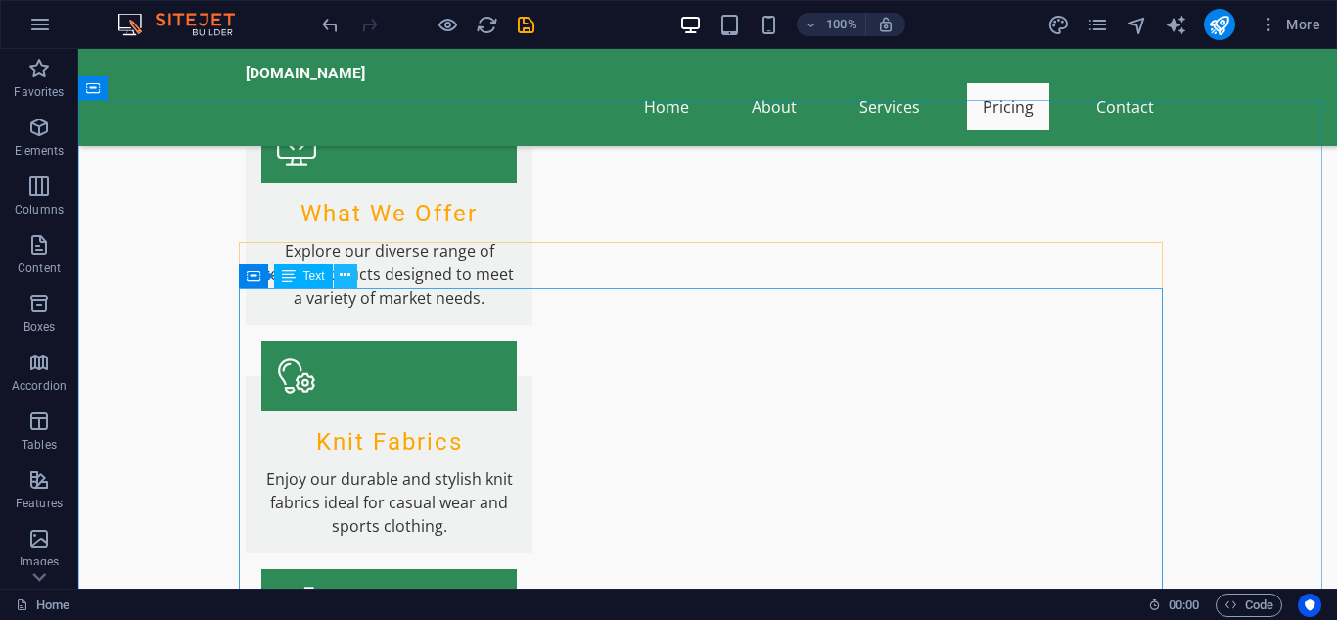
click at [345, 277] on icon at bounding box center [345, 275] width 11 height 21
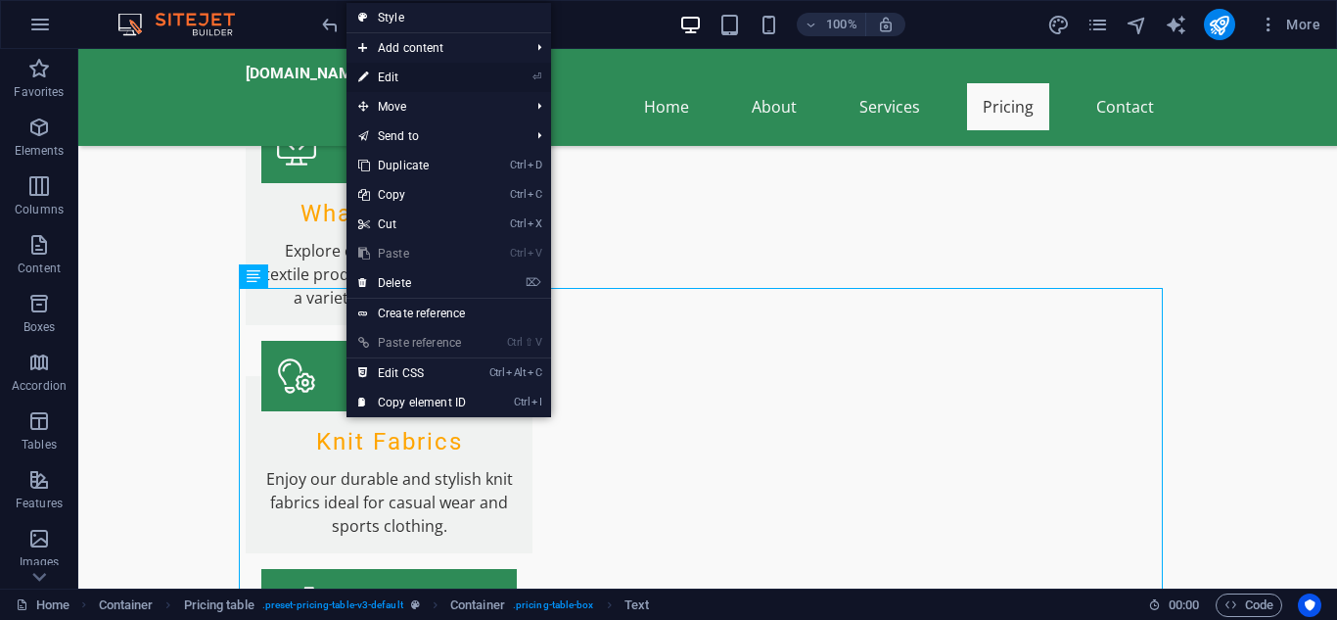
click at [427, 66] on link "⏎ Edit" at bounding box center [411, 77] width 131 height 29
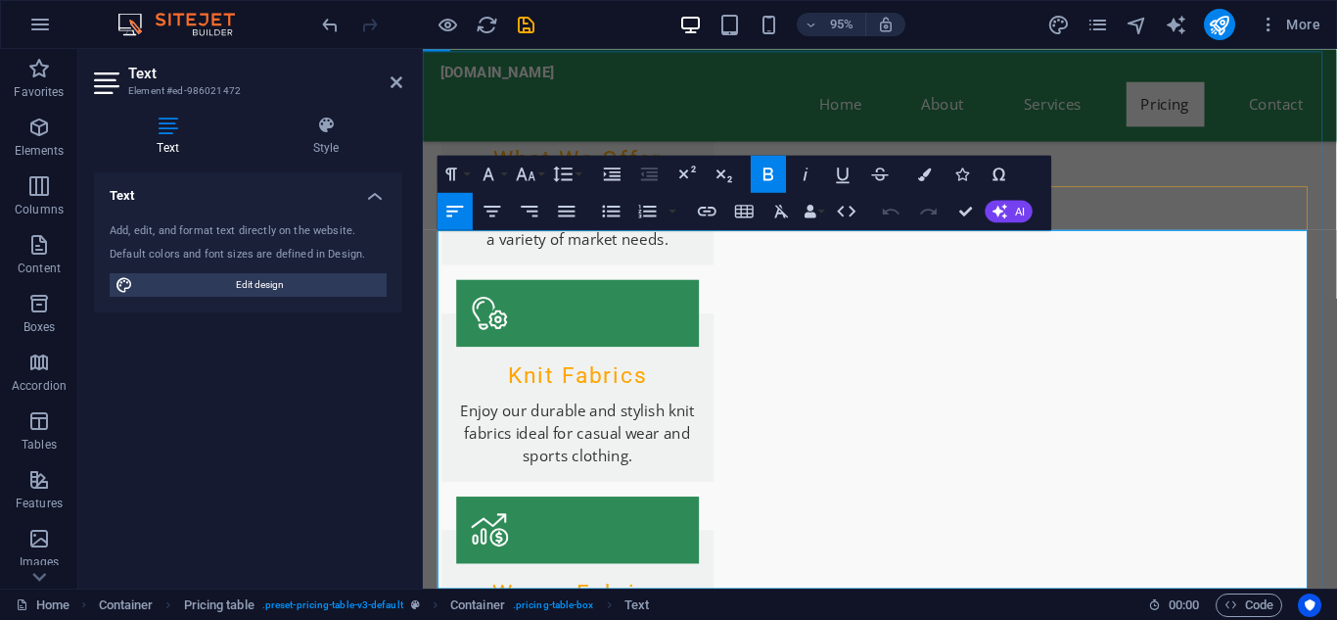
drag, startPoint x: 1293, startPoint y: 270, endPoint x: 1344, endPoint y: 270, distance: 50.9
drag, startPoint x: 1276, startPoint y: 273, endPoint x: 1348, endPoint y: 270, distance: 71.5
copy td "Available"
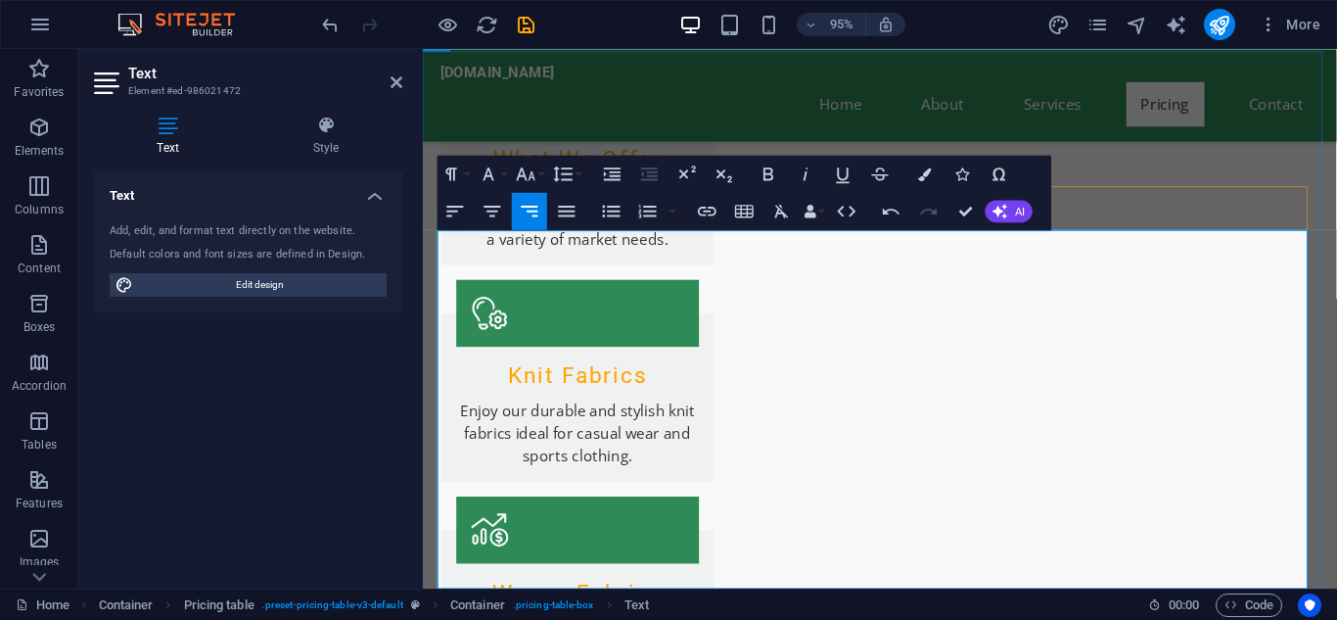
drag, startPoint x: 1291, startPoint y: 333, endPoint x: 1350, endPoint y: 333, distance: 58.7
drag, startPoint x: 1299, startPoint y: 414, endPoint x: 1347, endPoint y: 410, distance: 48.1
drag, startPoint x: 1276, startPoint y: 272, endPoint x: 1341, endPoint y: 270, distance: 64.6
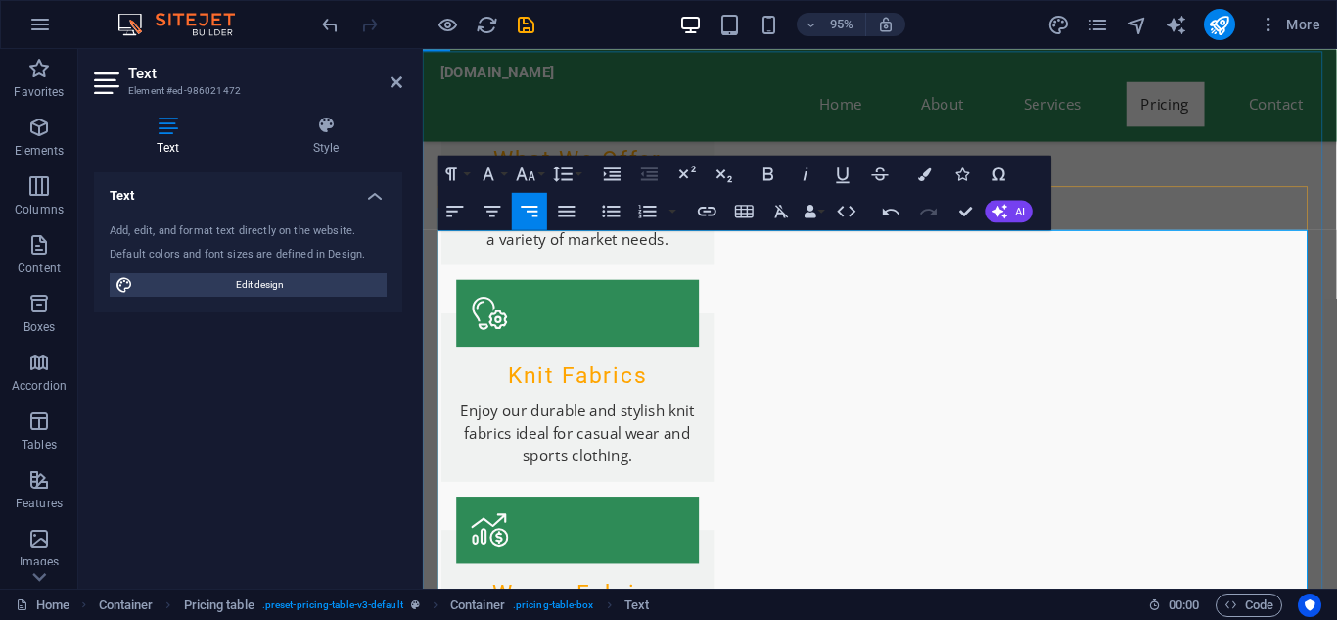
drag, startPoint x: 1347, startPoint y: 269, endPoint x: 1248, endPoint y: 270, distance: 98.9
drag, startPoint x: 1277, startPoint y: 502, endPoint x: 1363, endPoint y: 509, distance: 86.4
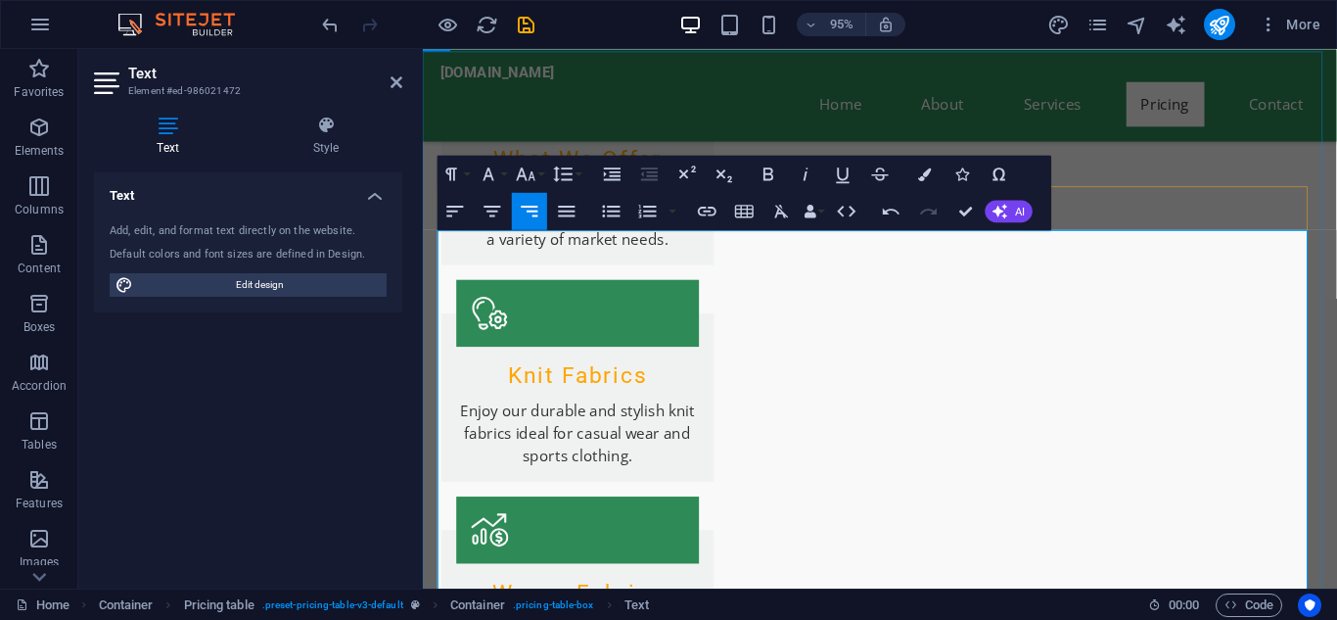
drag, startPoint x: 1293, startPoint y: 509, endPoint x: 1350, endPoint y: 503, distance: 57.1
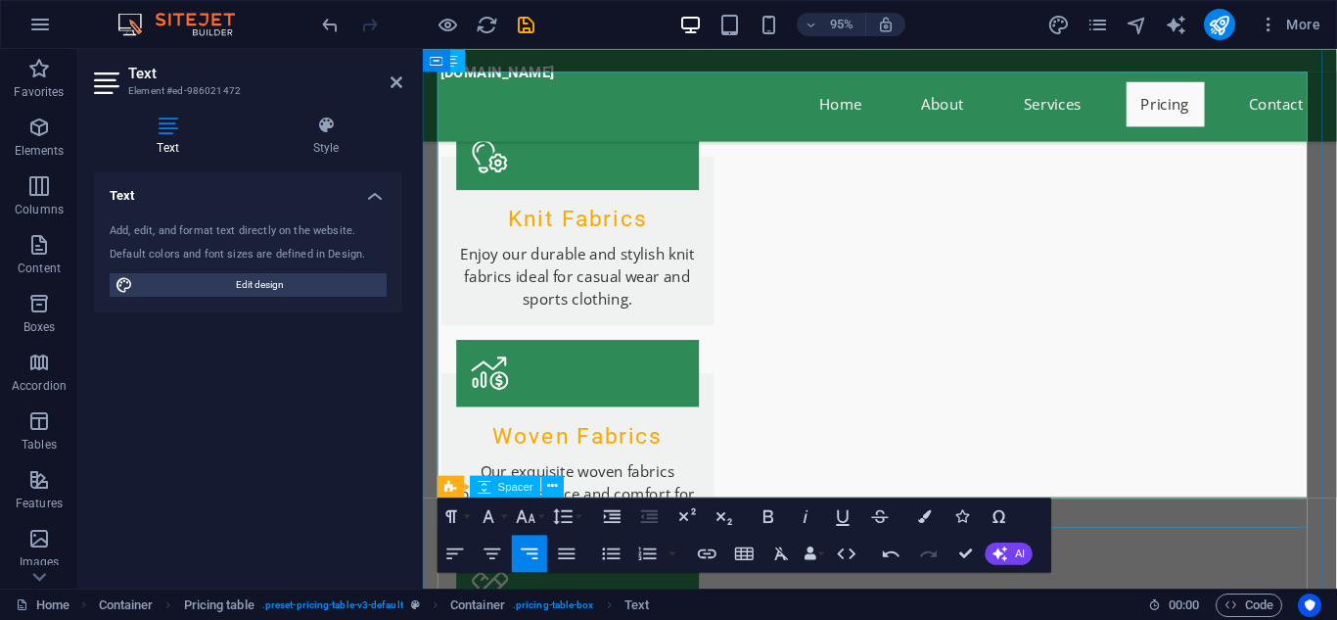
scroll to position [3609, 0]
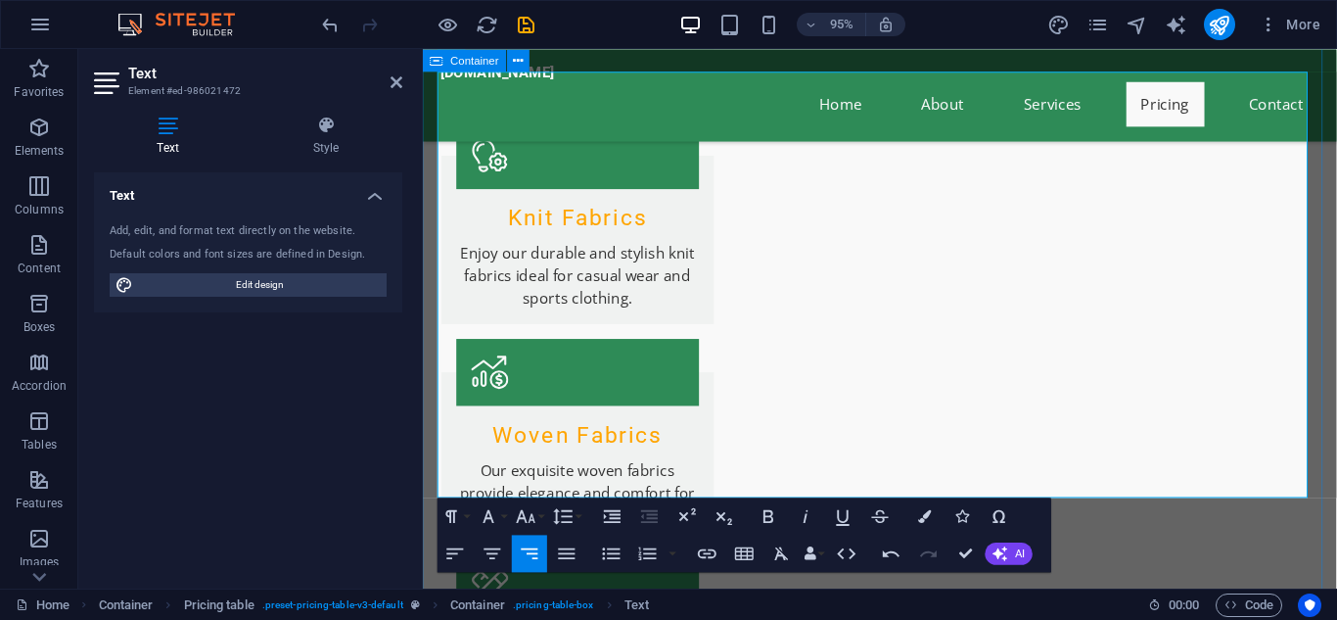
drag, startPoint x: 1299, startPoint y: 432, endPoint x: 1361, endPoint y: 416, distance: 64.6
drag, startPoint x: 1293, startPoint y: 423, endPoint x: 1346, endPoint y: 423, distance: 52.9
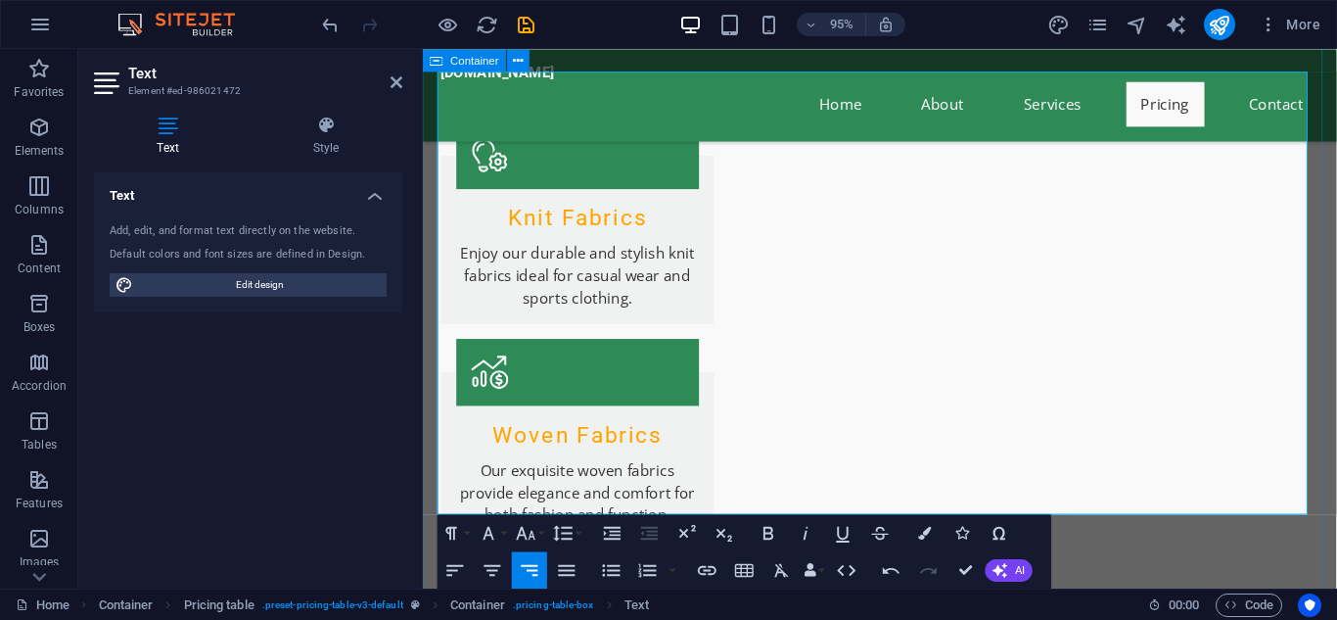
drag, startPoint x: 1286, startPoint y: 514, endPoint x: 1360, endPoint y: 491, distance: 77.7
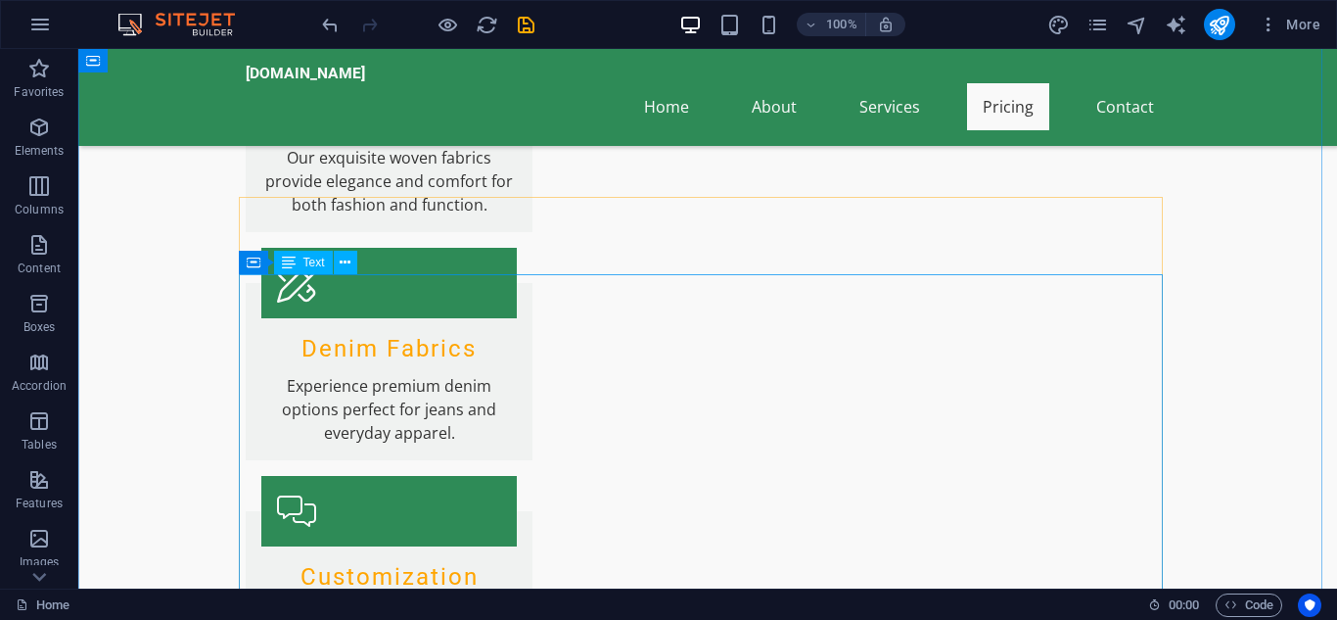
scroll to position [3941, 0]
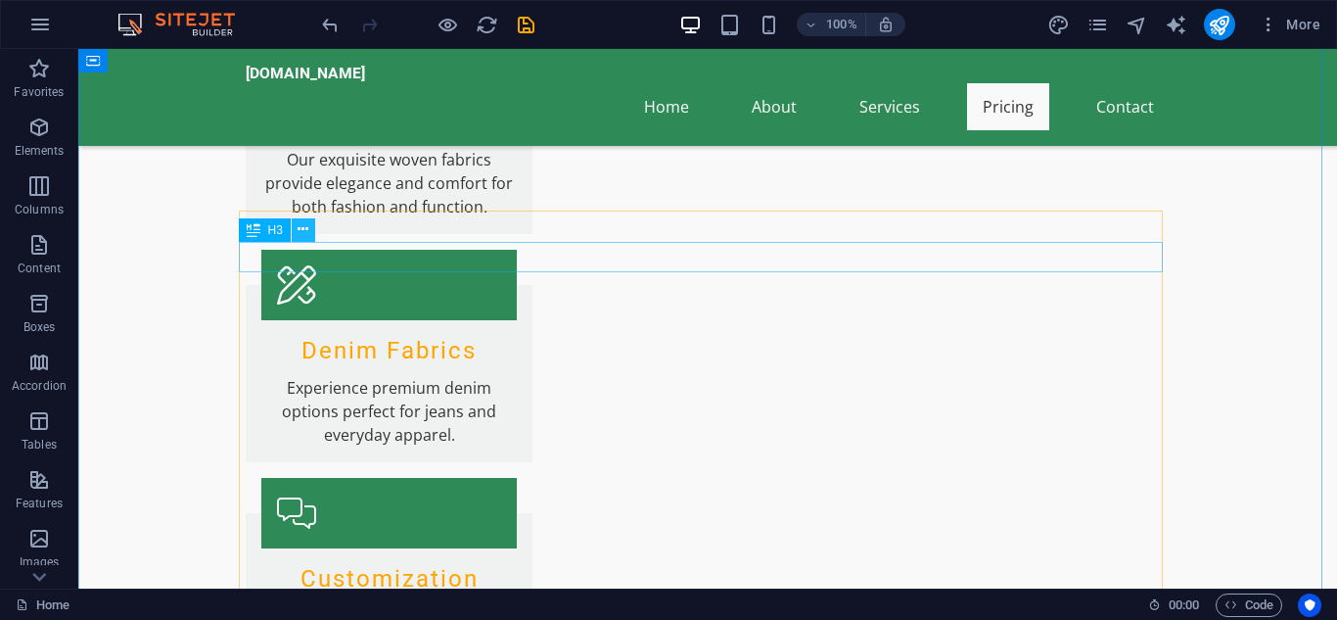
click at [299, 229] on icon at bounding box center [303, 229] width 11 height 21
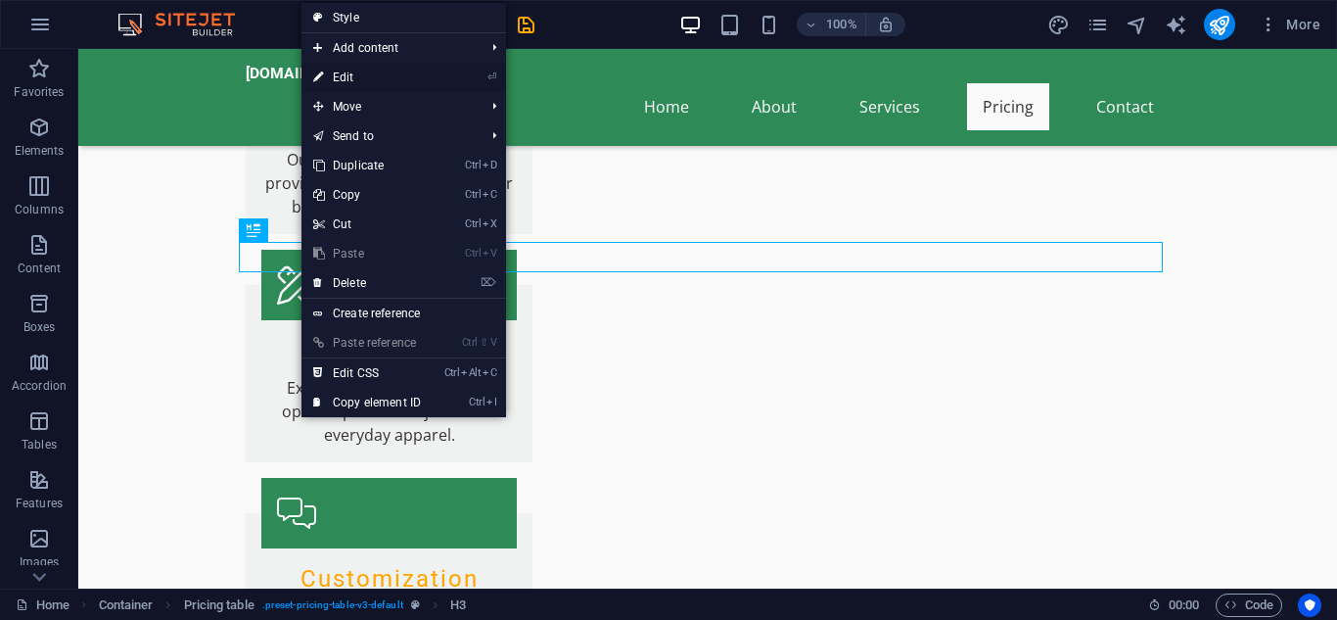
click at [375, 68] on link "⏎ Edit" at bounding box center [366, 77] width 131 height 29
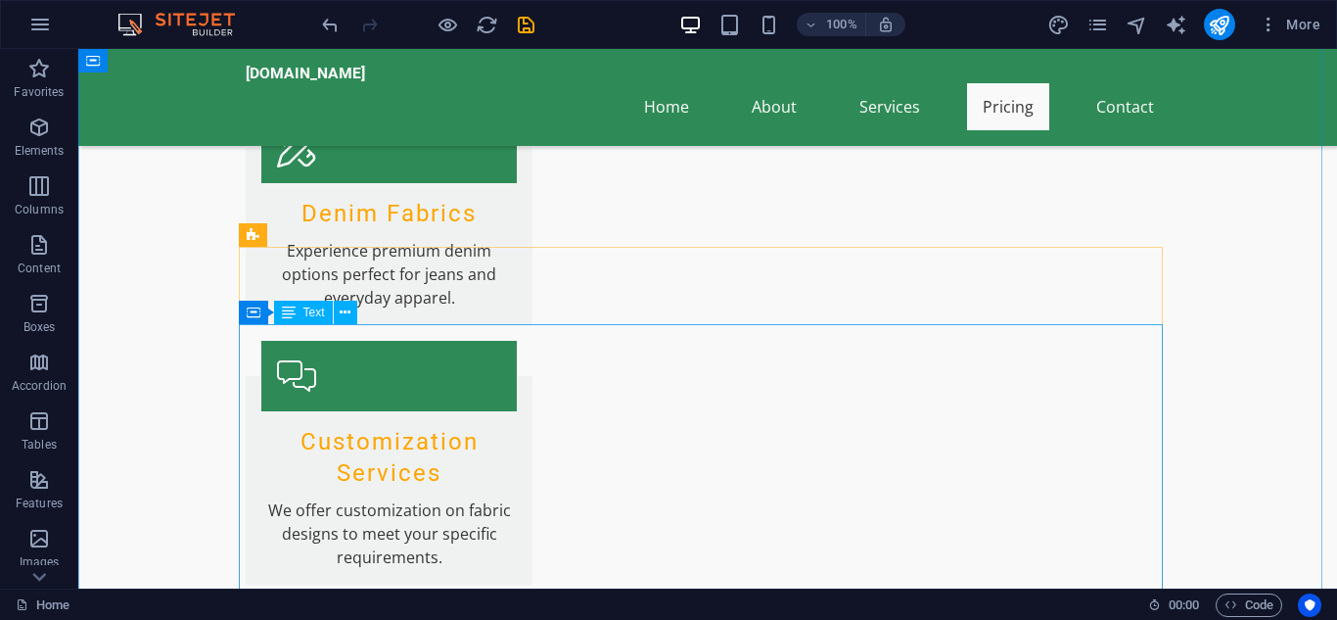
scroll to position [3889, 0]
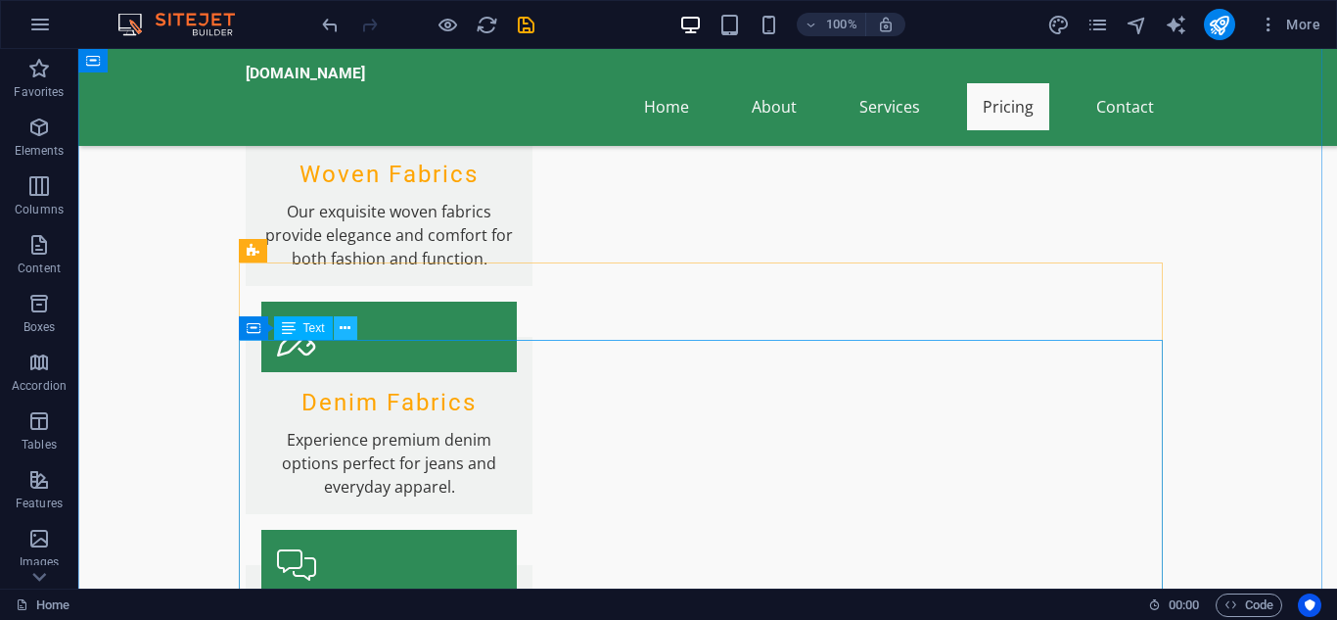
click at [350, 332] on icon at bounding box center [345, 328] width 11 height 21
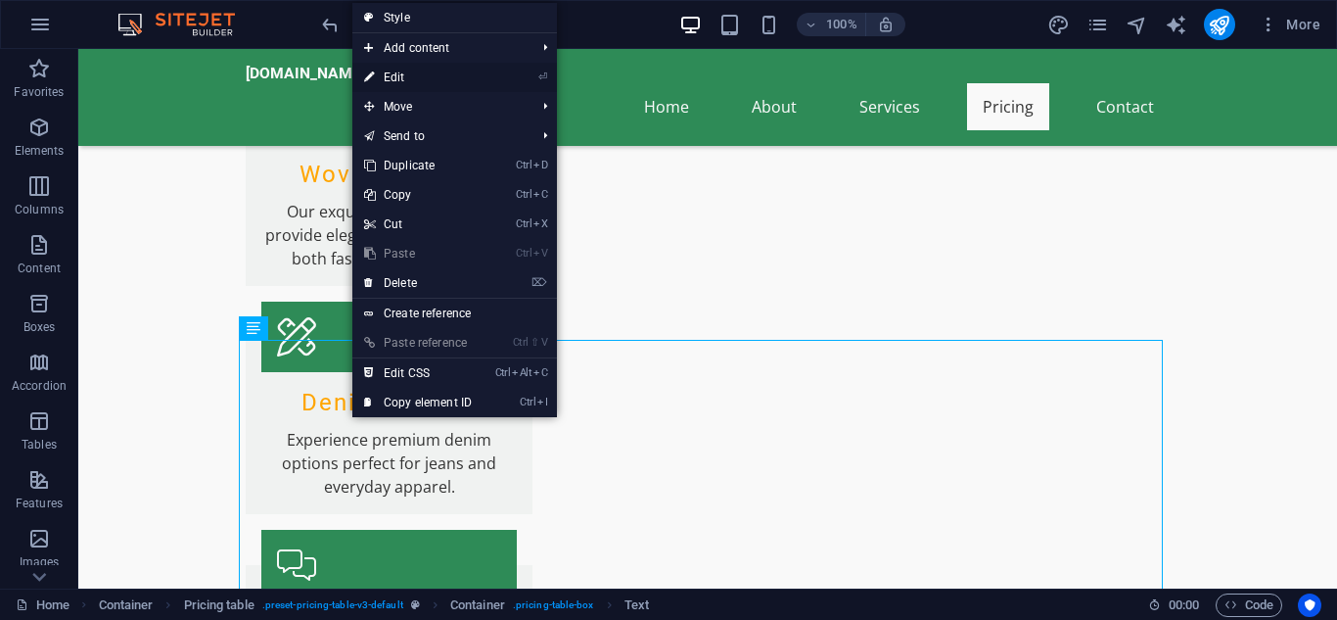
click at [460, 74] on link "⏎ Edit" at bounding box center [417, 77] width 131 height 29
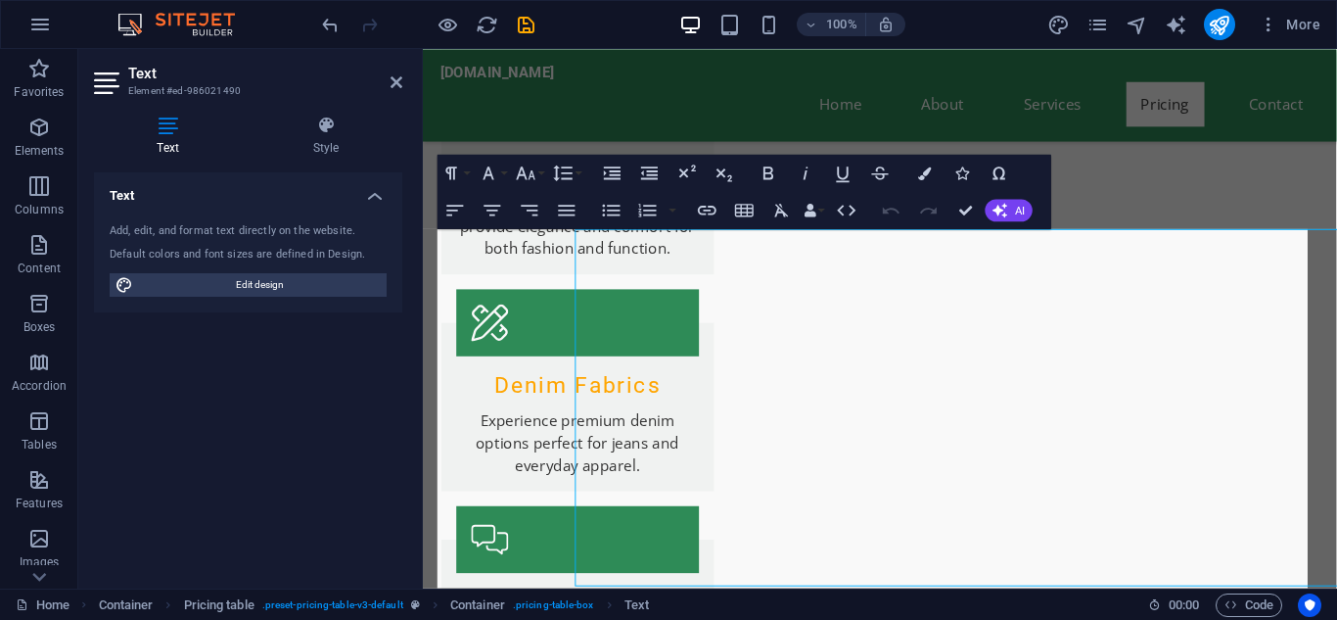
scroll to position [3991, 0]
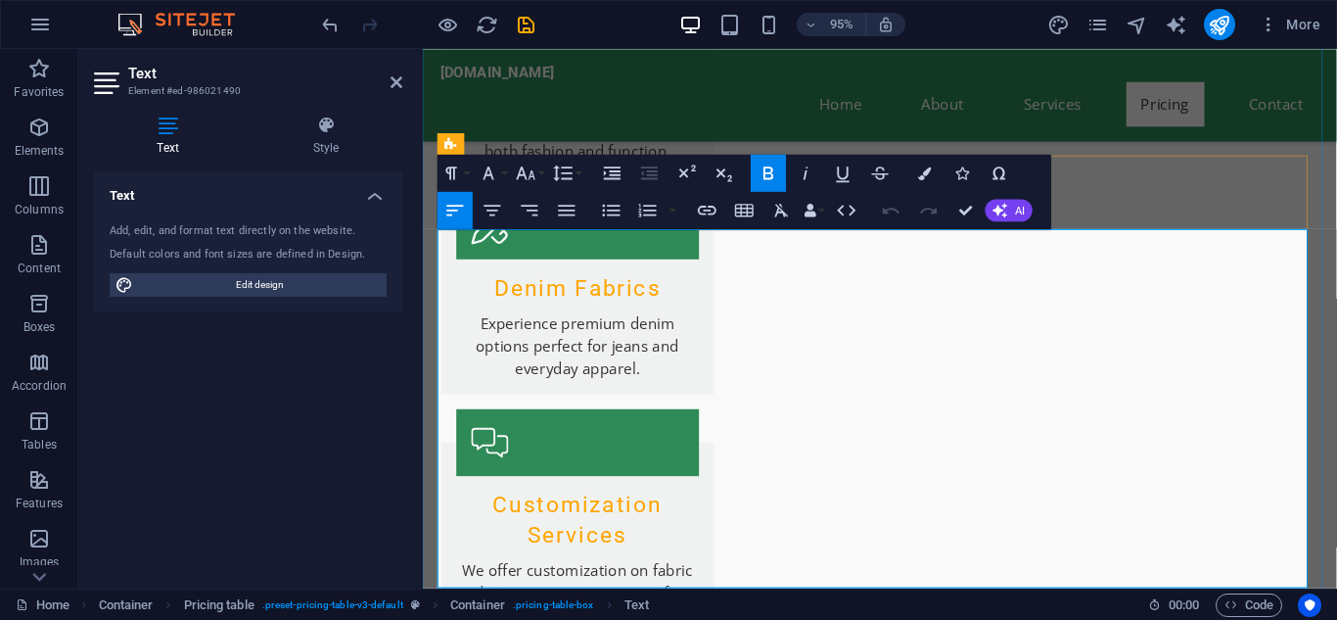
drag, startPoint x: 1309, startPoint y: 271, endPoint x: 1353, endPoint y: 270, distance: 44.1
drag, startPoint x: 1342, startPoint y: 270, endPoint x: 1280, endPoint y: 274, distance: 61.8
copy td "Available"
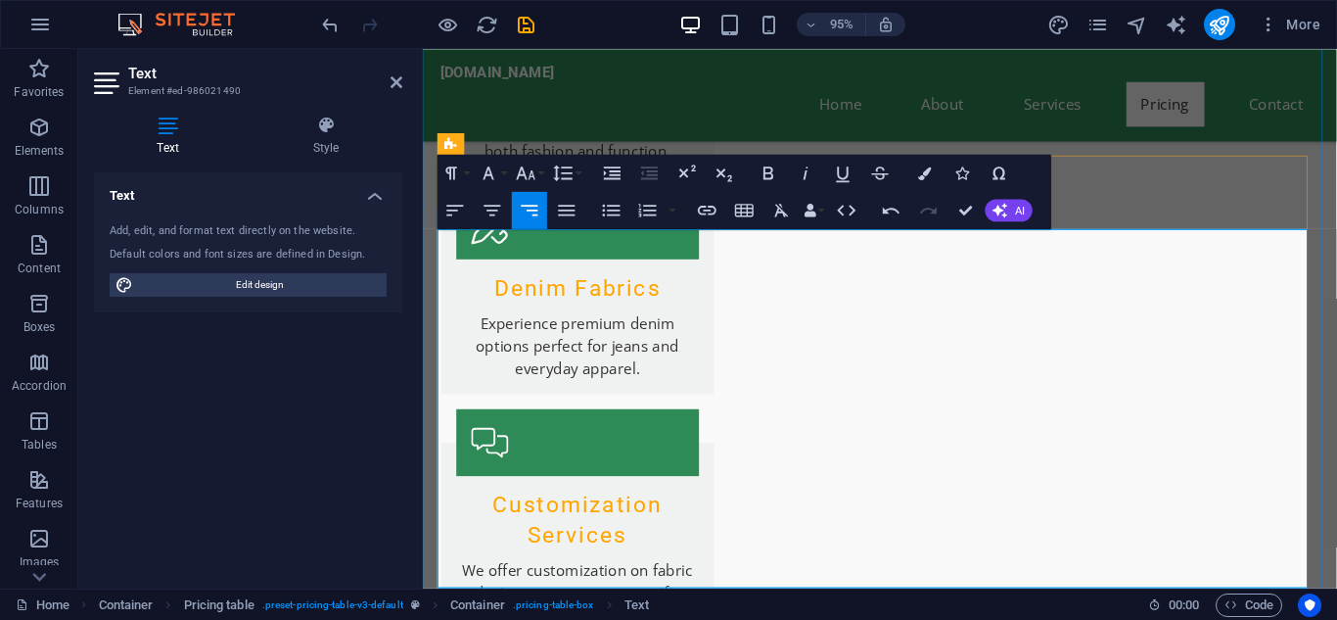
drag, startPoint x: 1290, startPoint y: 333, endPoint x: 1346, endPoint y: 327, distance: 56.1
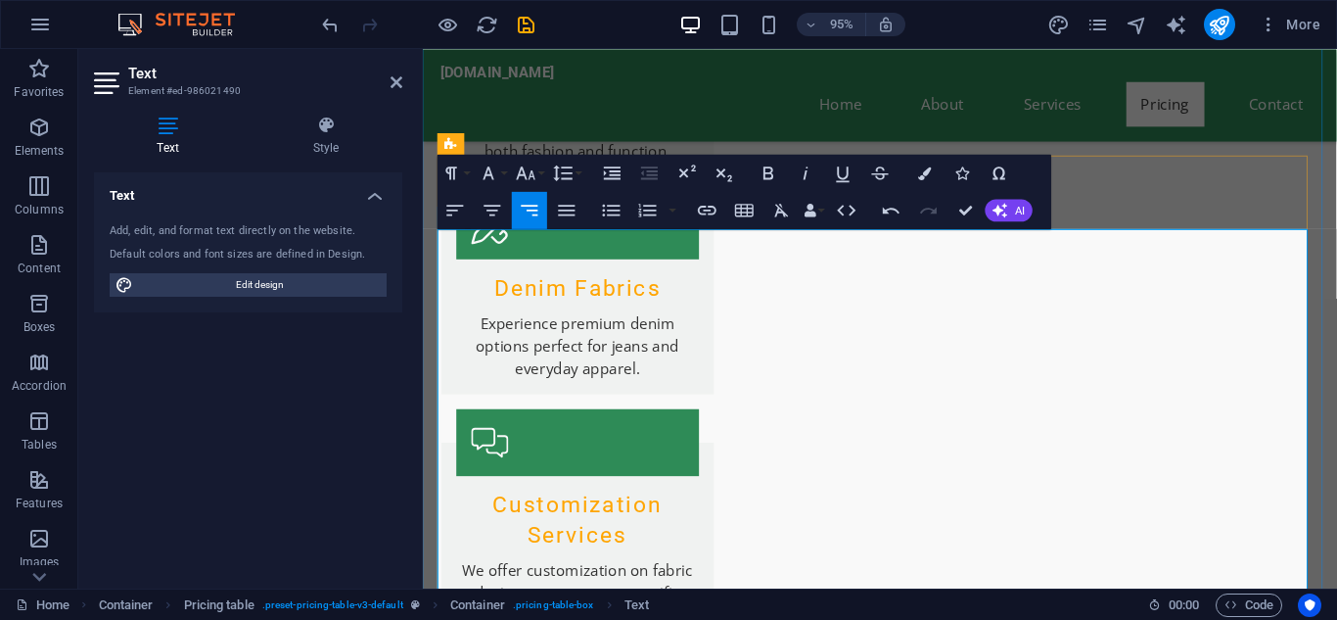
drag, startPoint x: 1279, startPoint y: 272, endPoint x: 1350, endPoint y: 265, distance: 70.8
drag, startPoint x: 1291, startPoint y: 435, endPoint x: 1346, endPoint y: 423, distance: 56.1
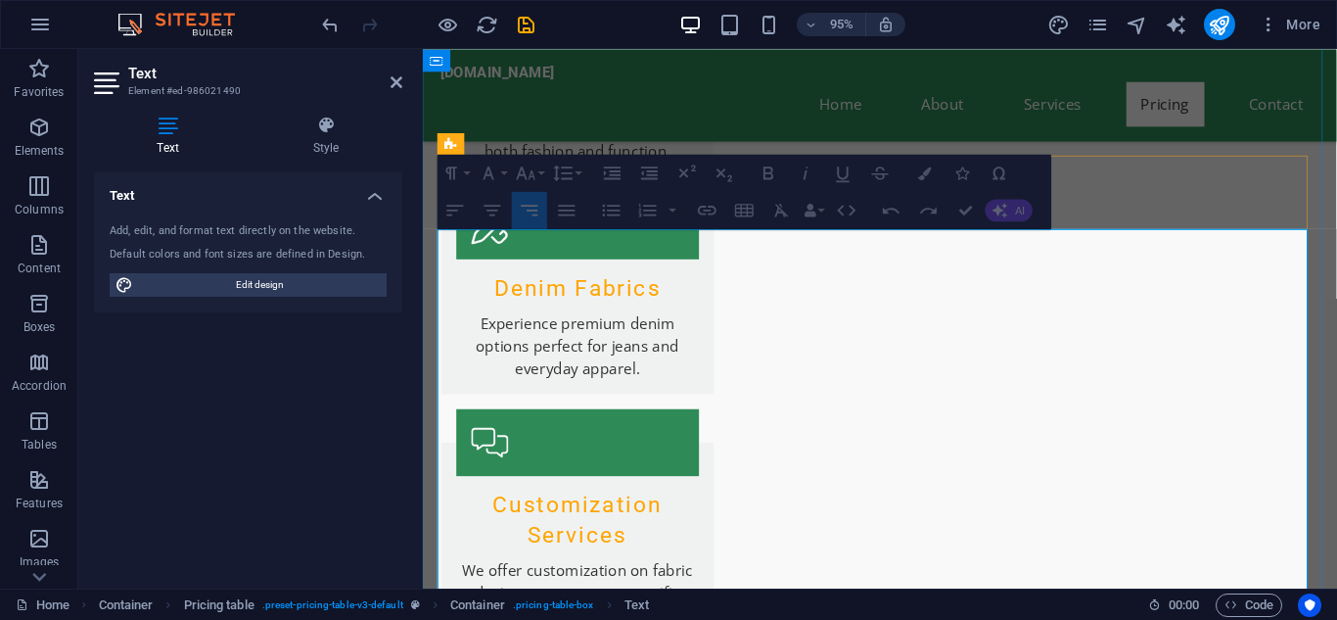
drag, startPoint x: 445, startPoint y: 266, endPoint x: 559, endPoint y: 605, distance: 357.2
drag, startPoint x: 752, startPoint y: 587, endPoint x: 464, endPoint y: 307, distance: 401.4
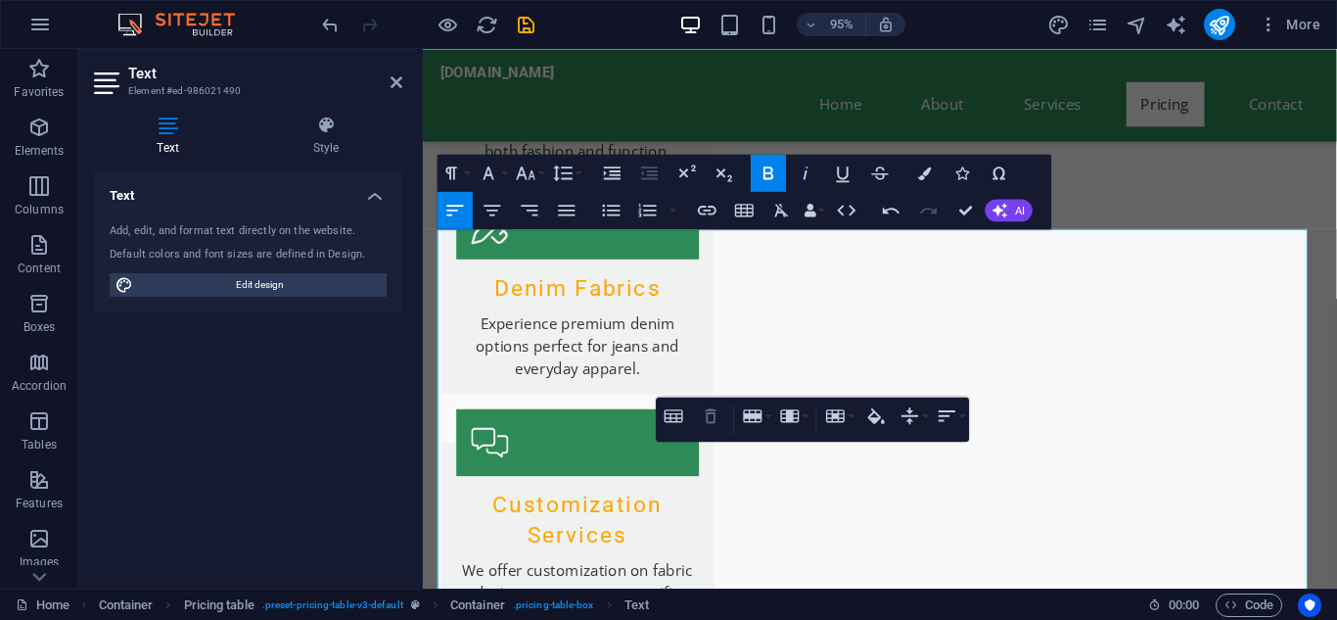
click at [706, 418] on icon "button" at bounding box center [711, 414] width 23 height 23
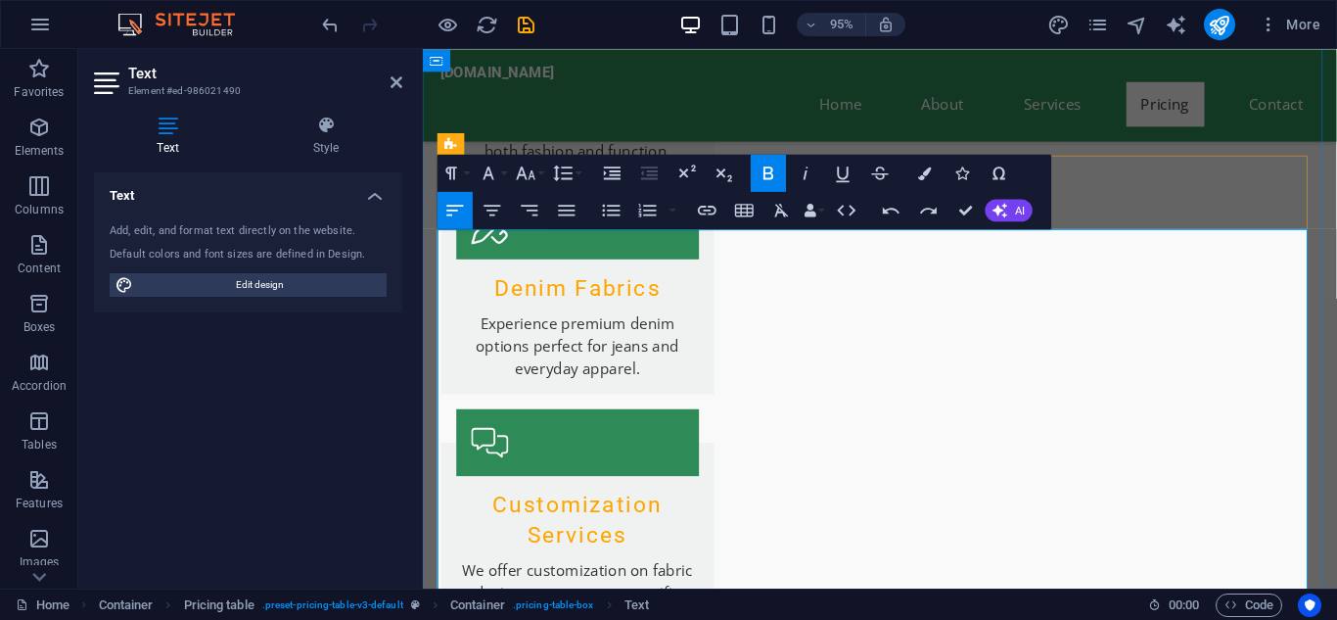
drag, startPoint x: 516, startPoint y: 495, endPoint x: 448, endPoint y: 495, distance: 67.5
drag, startPoint x: 449, startPoint y: 430, endPoint x: 933, endPoint y: 442, distance: 483.6
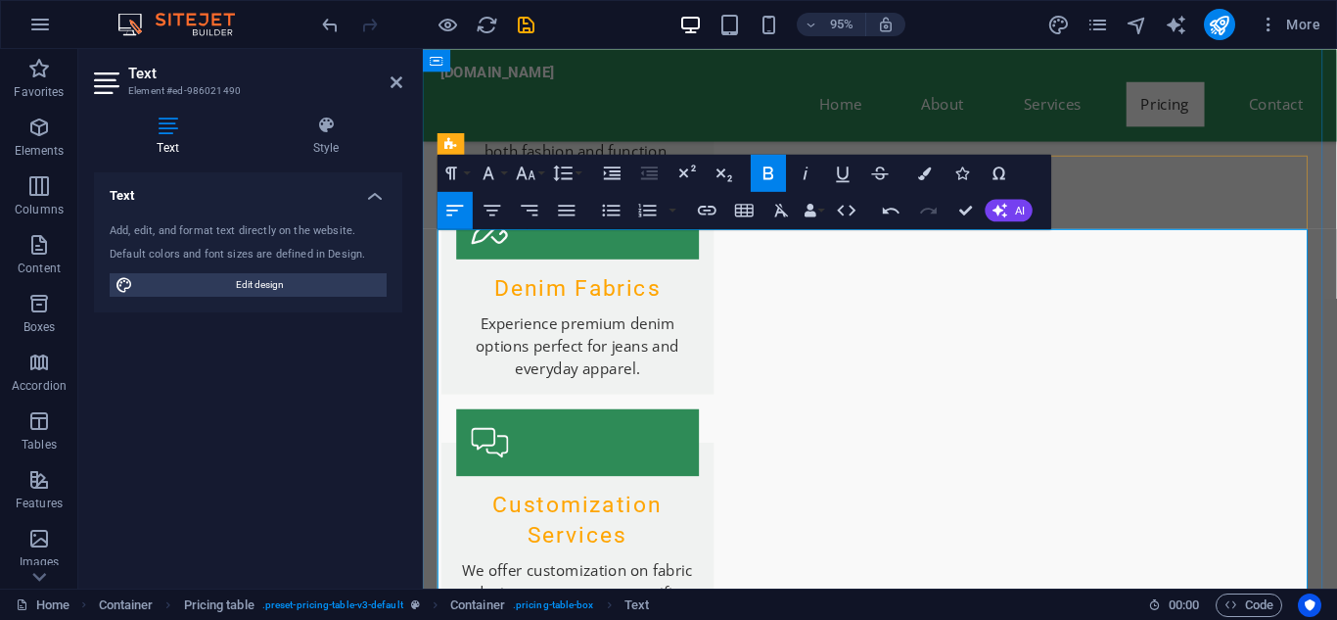
copy td "Stretch Denim Comfortable stretch denim offering flexibility and shape retentio…"
drag, startPoint x: 753, startPoint y: 523, endPoint x: 441, endPoint y: 497, distance: 312.3
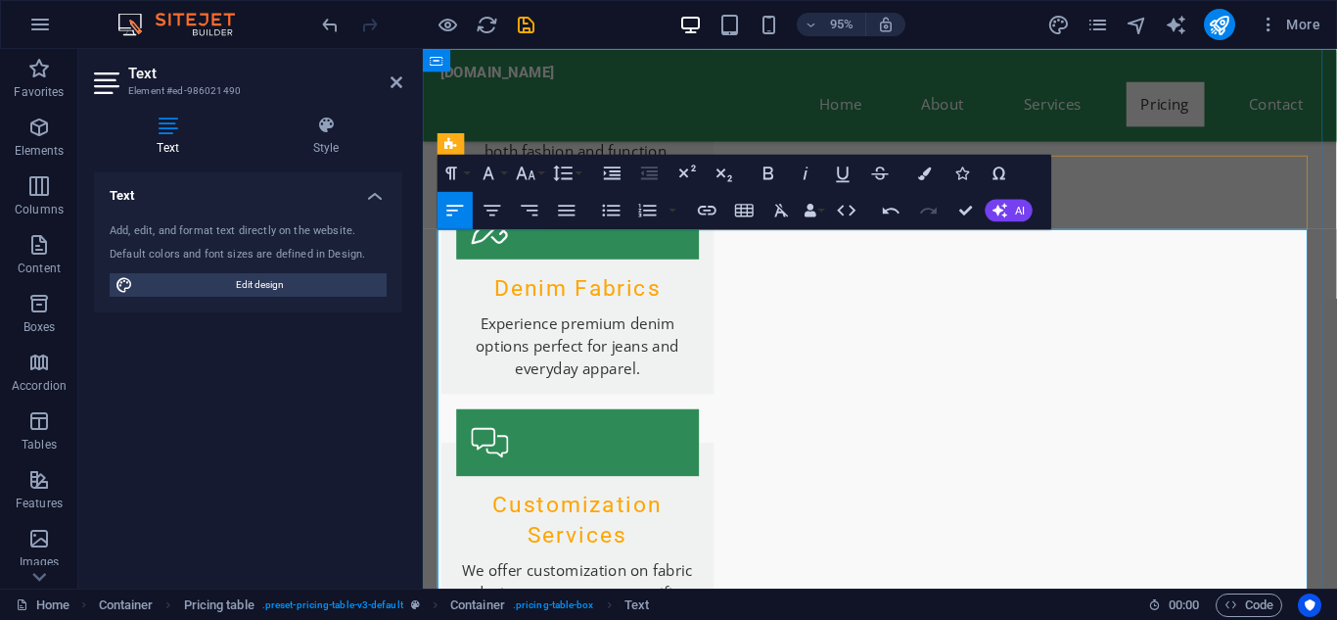
drag, startPoint x: 929, startPoint y: 523, endPoint x: 443, endPoint y: 519, distance: 485.5
drag, startPoint x: 578, startPoint y: 491, endPoint x: 433, endPoint y: 496, distance: 145.9
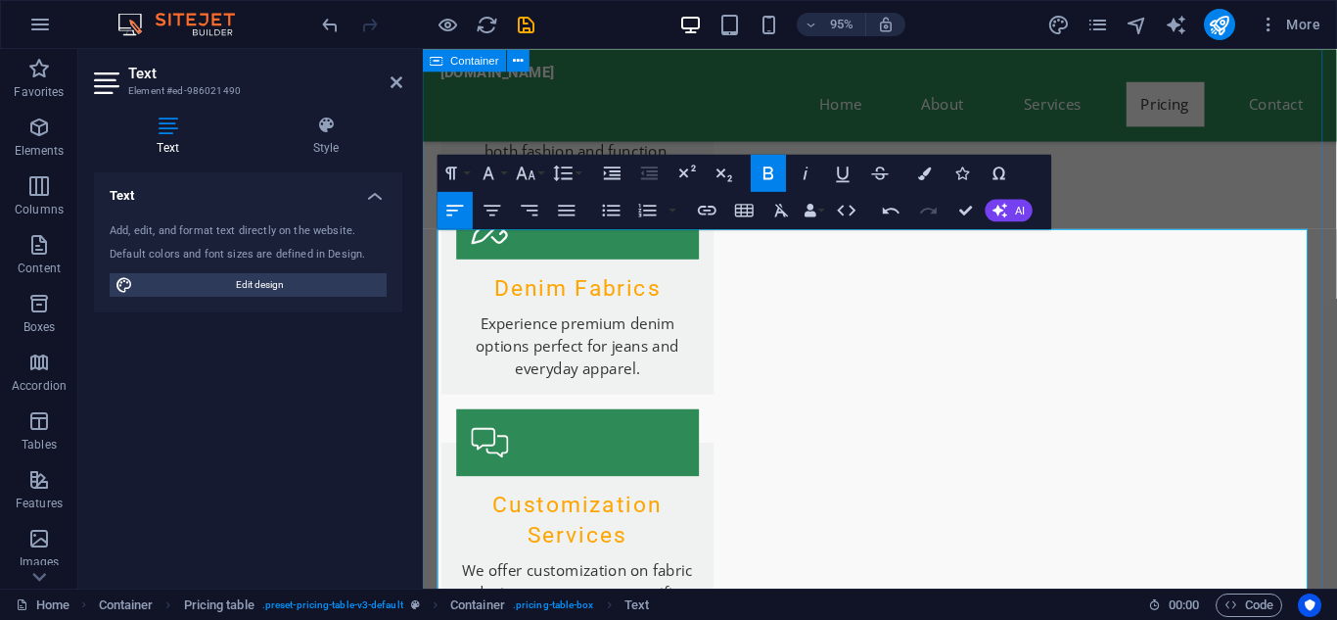
drag, startPoint x: 575, startPoint y: 499, endPoint x: 433, endPoint y: 493, distance: 143.0
drag, startPoint x: 592, startPoint y: 497, endPoint x: 450, endPoint y: 504, distance: 142.1
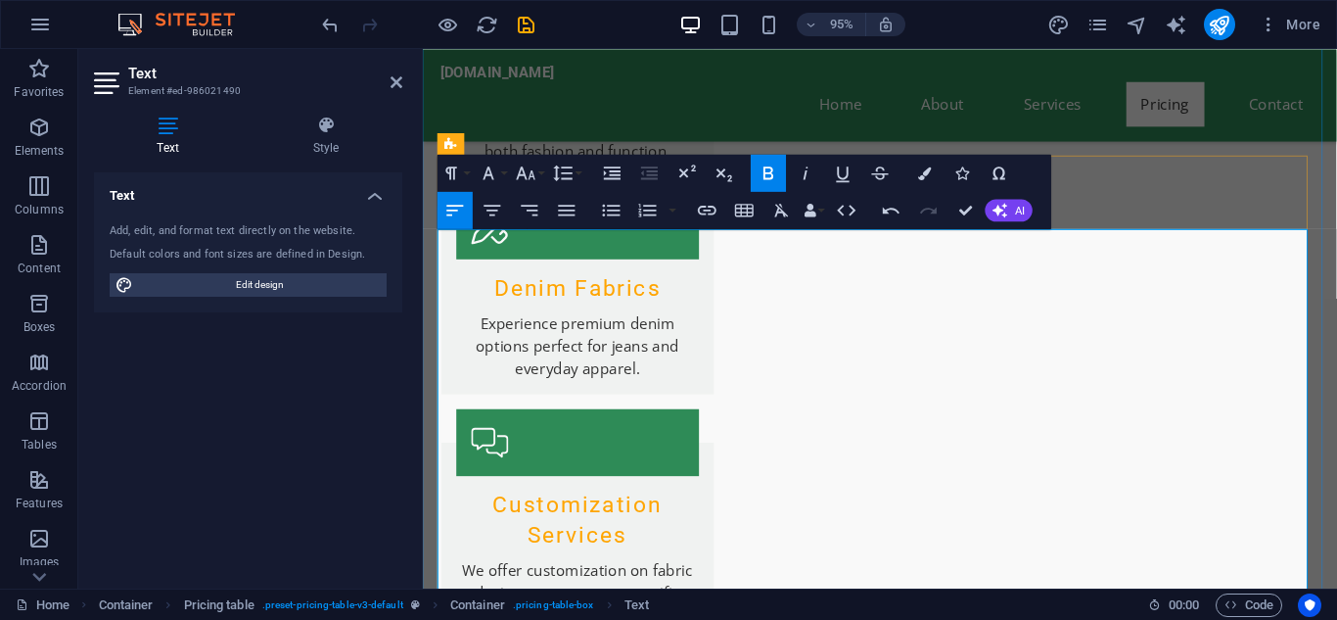
drag, startPoint x: 578, startPoint y: 497, endPoint x: 447, endPoint y: 491, distance: 131.3
click at [922, 175] on icon "button" at bounding box center [924, 172] width 13 height 13
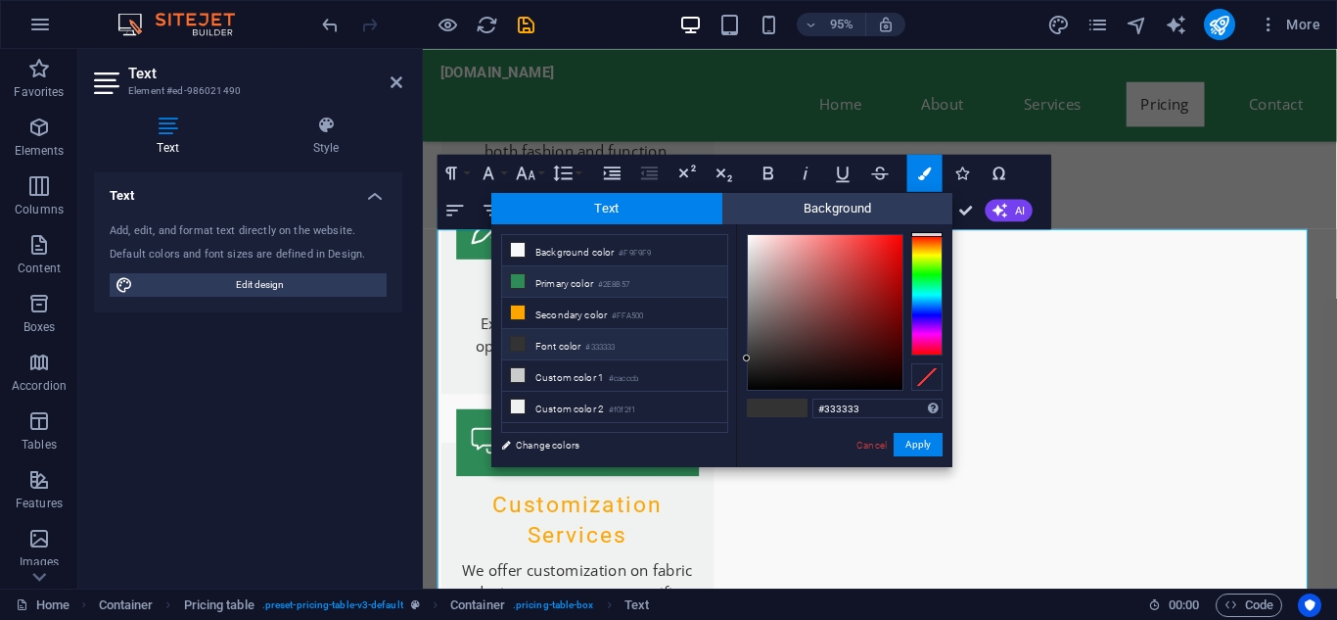
click at [585, 289] on li "Primary color #2E8B57" at bounding box center [614, 281] width 225 height 31
type input "#2e8b57"
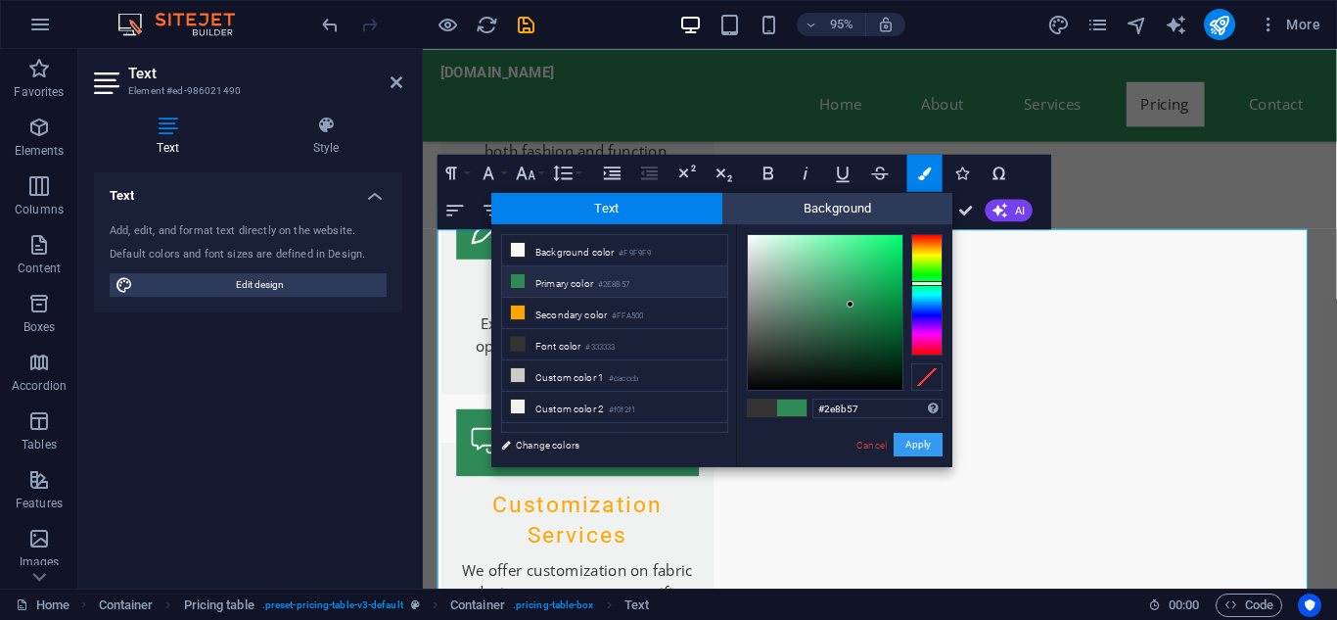
drag, startPoint x: 910, startPoint y: 441, endPoint x: 232, endPoint y: 565, distance: 689.4
click at [910, 441] on button "Apply" at bounding box center [918, 444] width 49 height 23
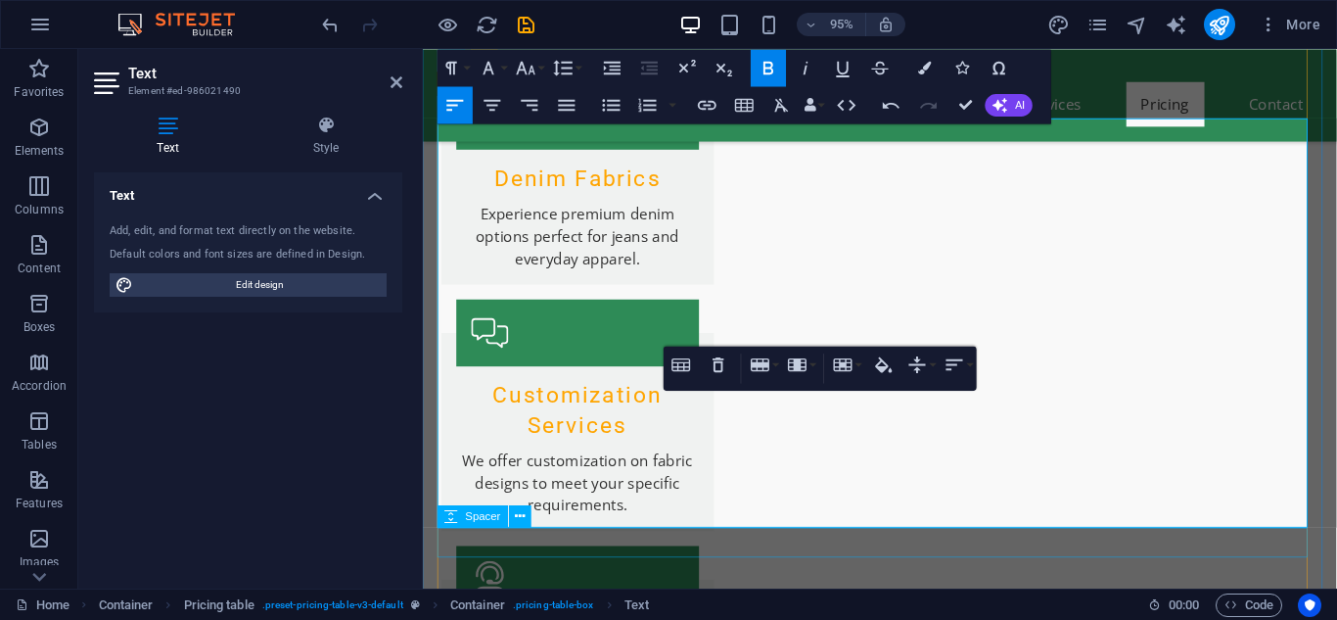
scroll to position [4108, 0]
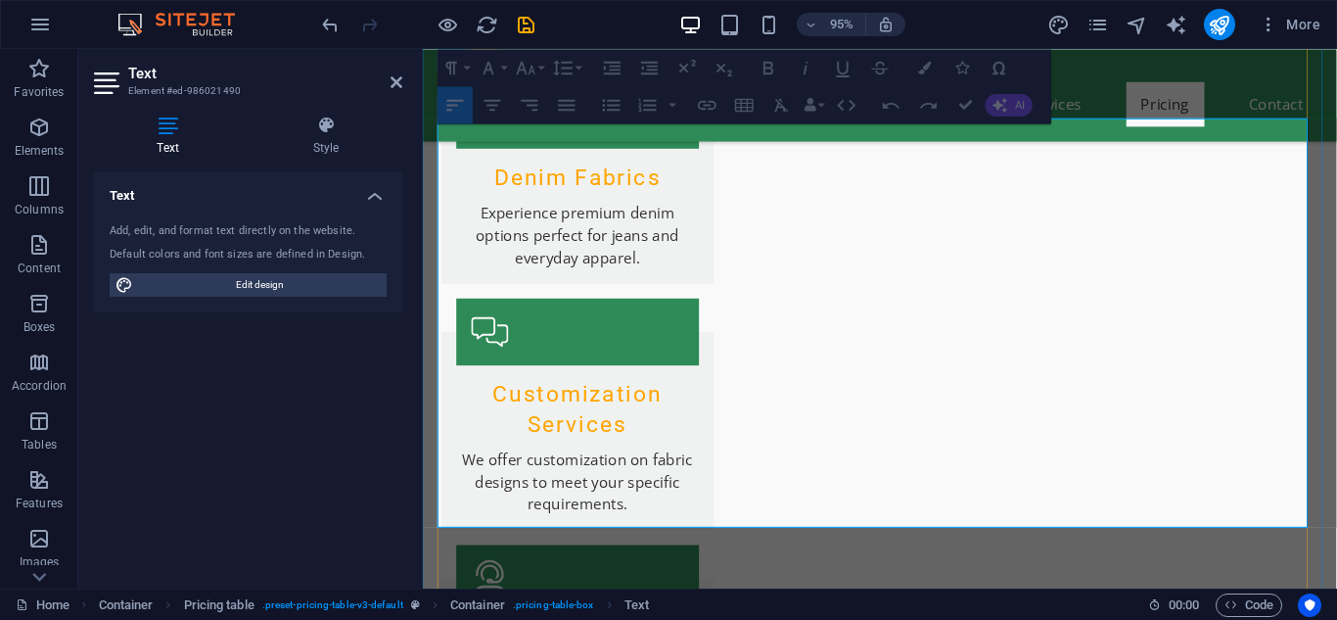
drag, startPoint x: 1062, startPoint y: 413, endPoint x: 497, endPoint y: 390, distance: 565.2
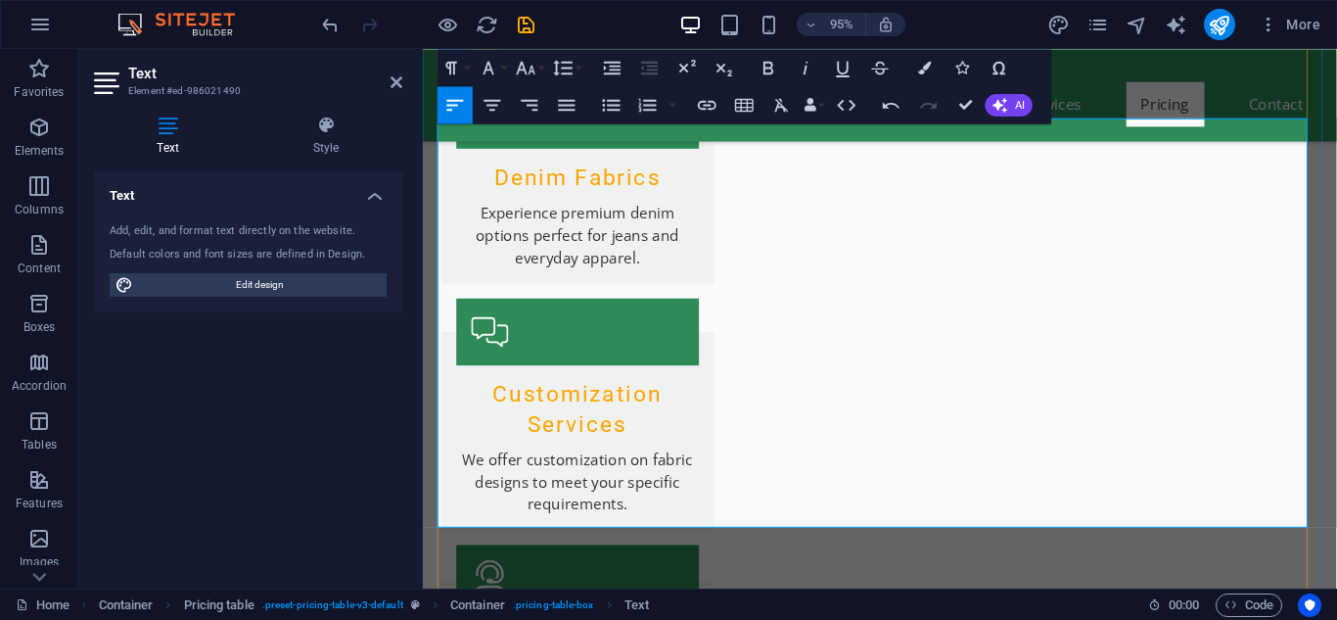
drag, startPoint x: 1062, startPoint y: 403, endPoint x: 920, endPoint y: 402, distance: 141.9
drag, startPoint x: 1262, startPoint y: 312, endPoint x: 1336, endPoint y: 309, distance: 74.4
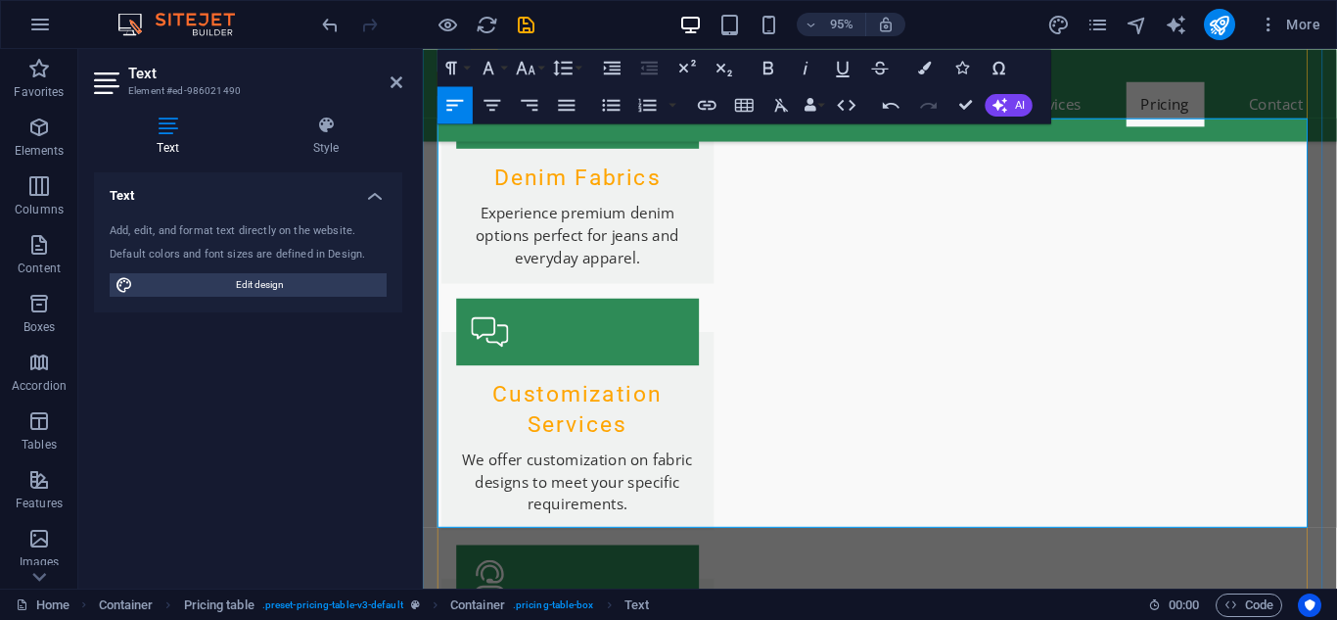
copy td "Available"
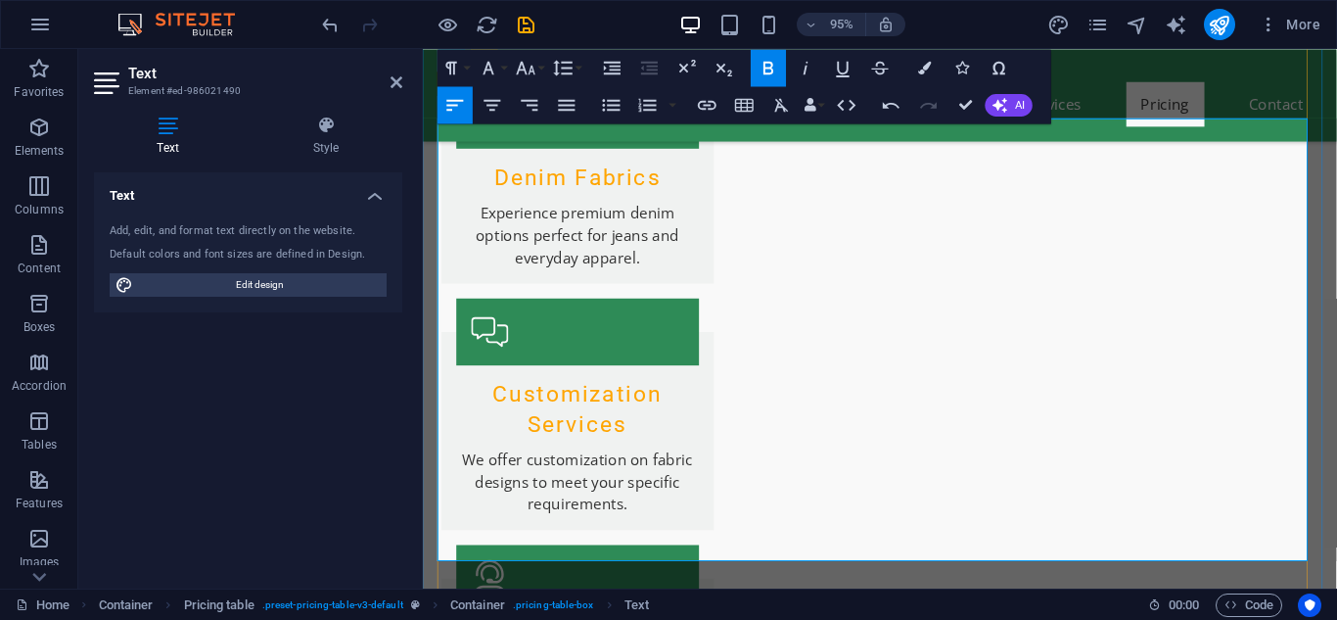
drag, startPoint x: 758, startPoint y: 508, endPoint x: 547, endPoint y: 485, distance: 211.6
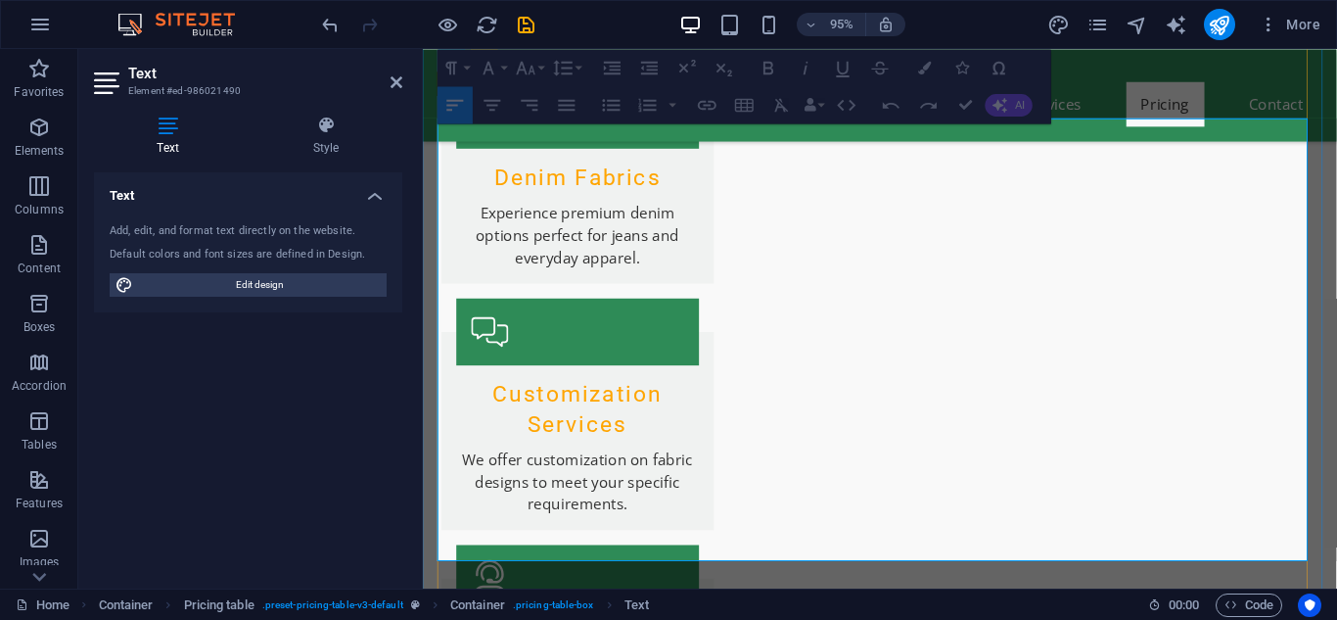
drag, startPoint x: 758, startPoint y: 573, endPoint x: 437, endPoint y: 473, distance: 336.2
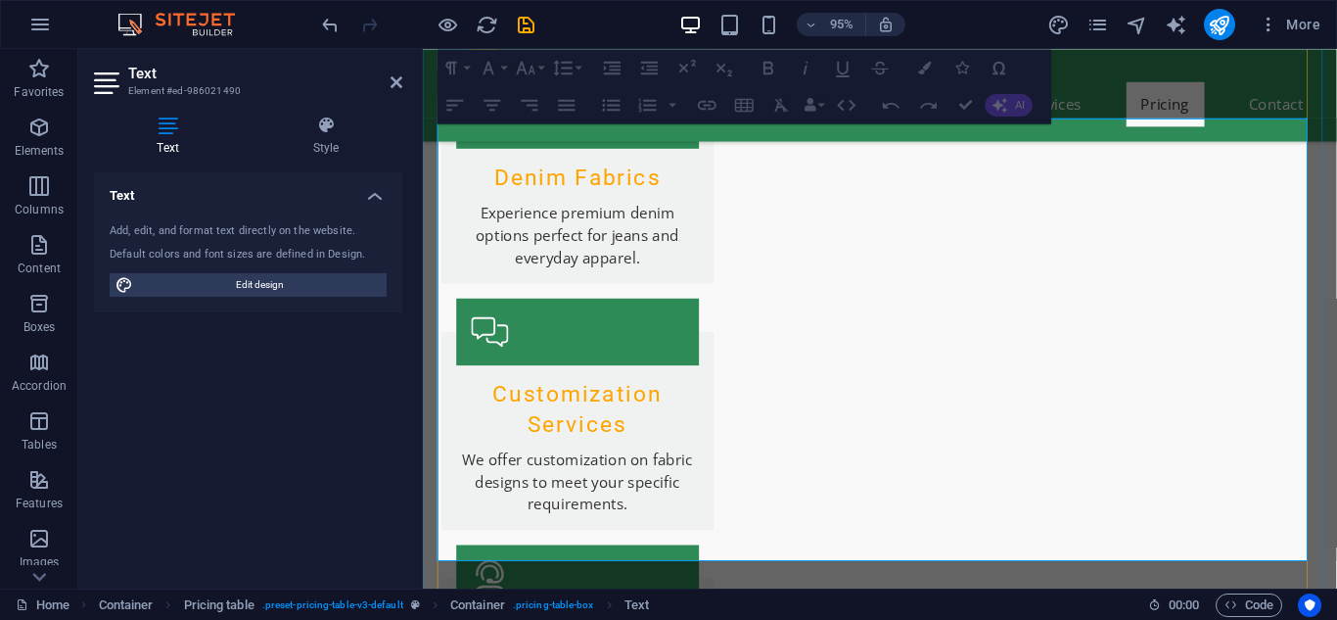
drag, startPoint x: 447, startPoint y: 476, endPoint x: 753, endPoint y: 575, distance: 321.0
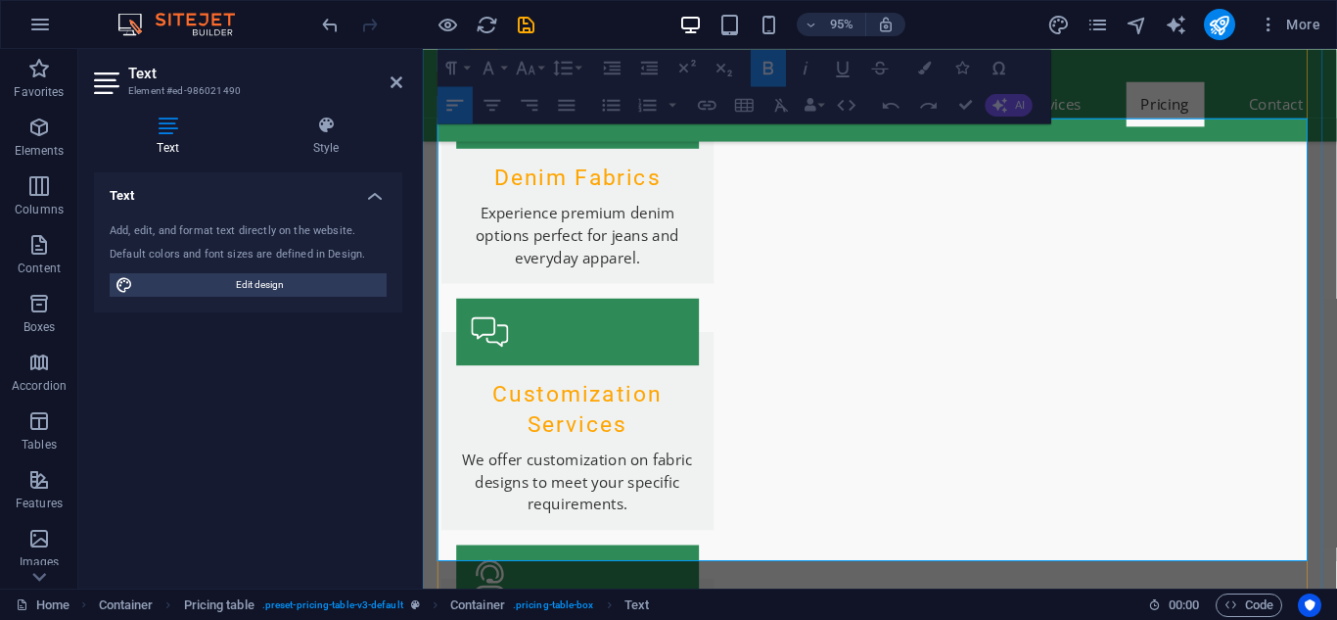
drag, startPoint x: 753, startPoint y: 575, endPoint x: 453, endPoint y: 543, distance: 301.1
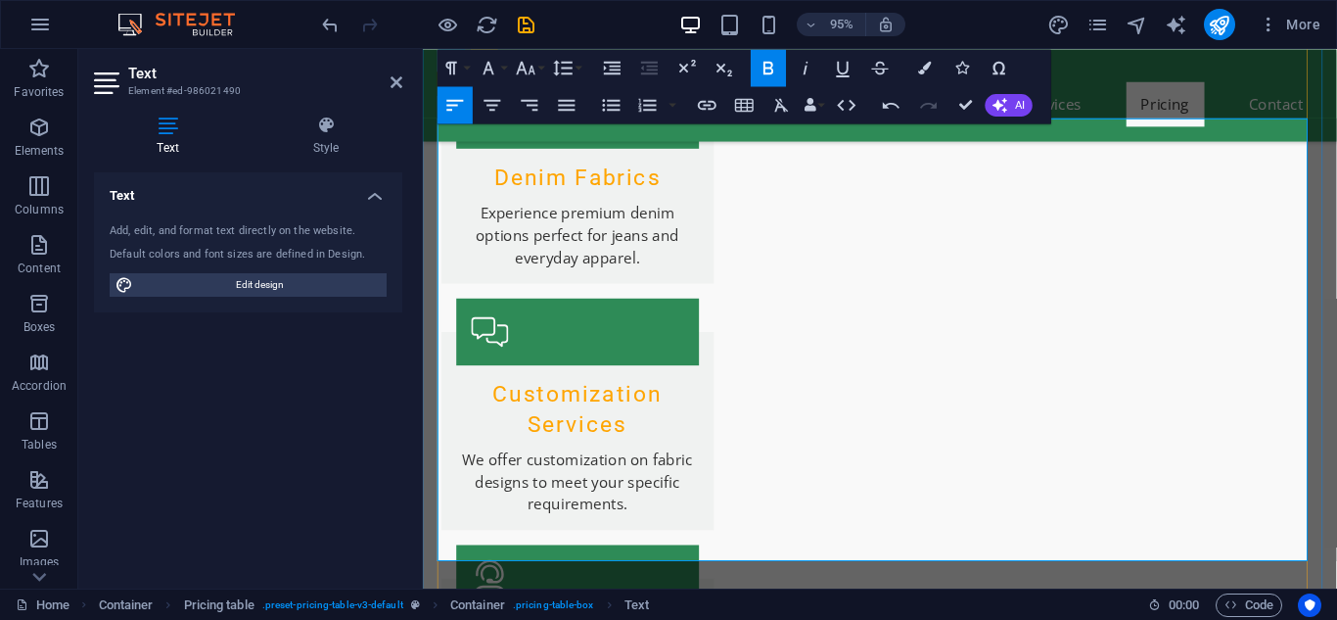
drag, startPoint x: 447, startPoint y: 542, endPoint x: 788, endPoint y: 565, distance: 341.3
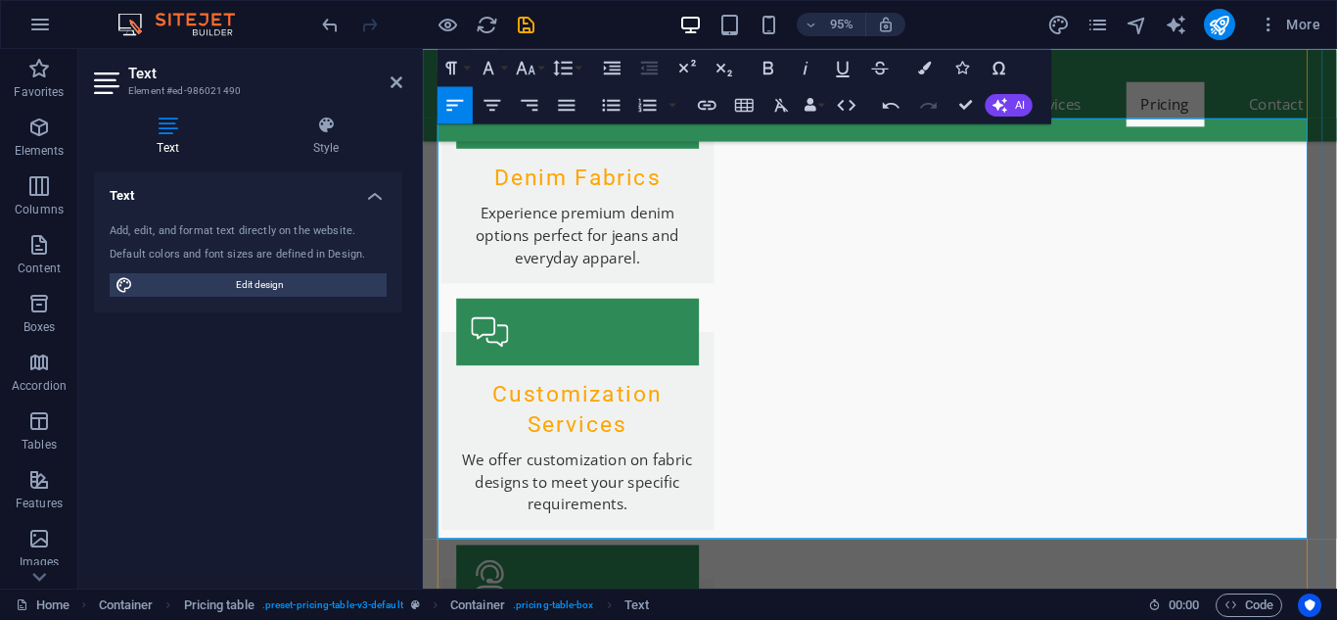
drag, startPoint x: 751, startPoint y: 500, endPoint x: 440, endPoint y: 478, distance: 311.1
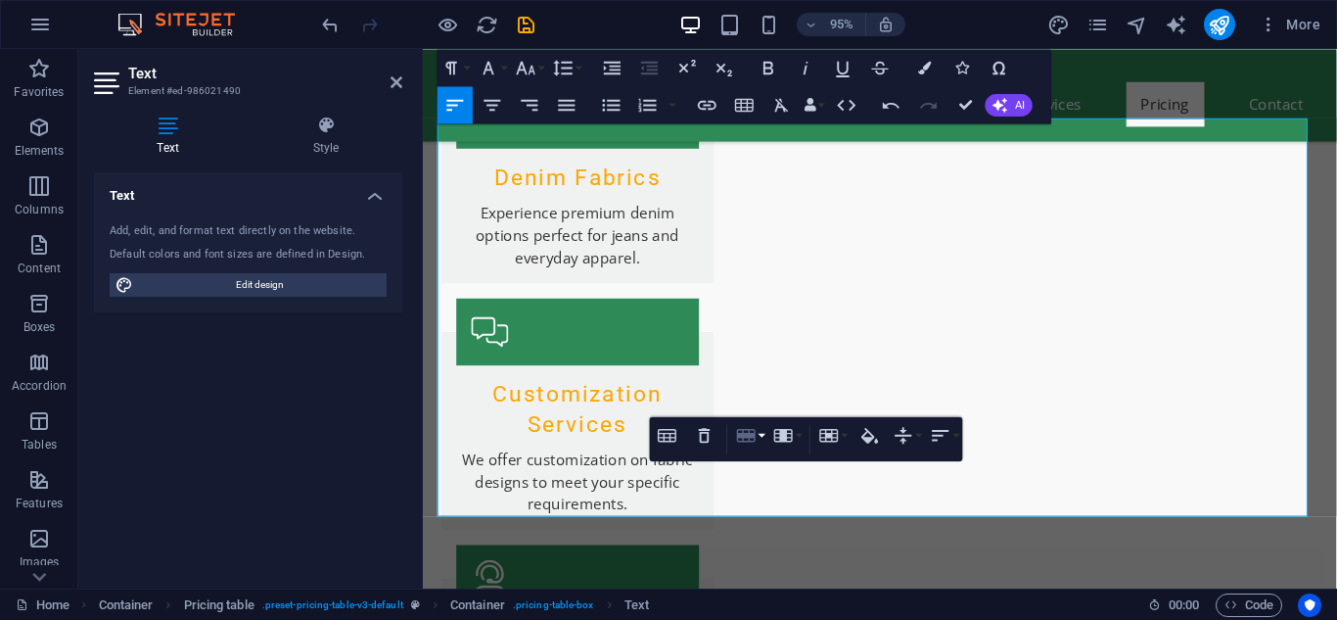
click at [758, 432] on button "Row" at bounding box center [749, 434] width 35 height 37
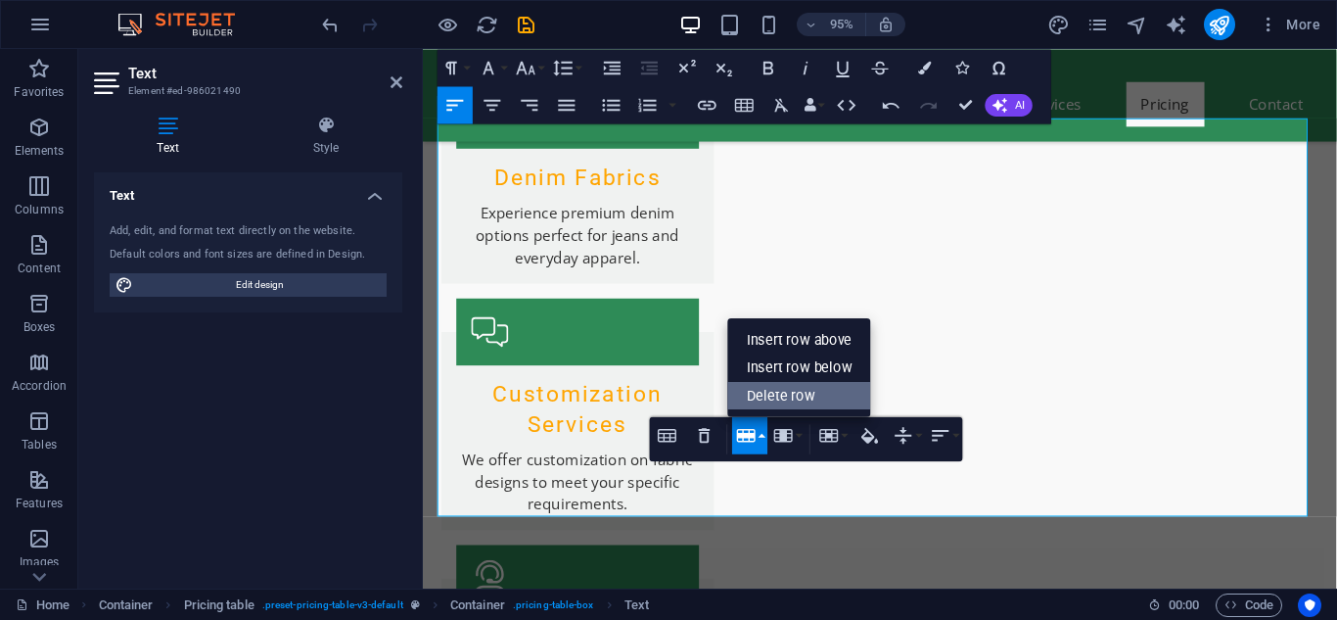
click at [780, 394] on link "Delete row" at bounding box center [799, 395] width 143 height 28
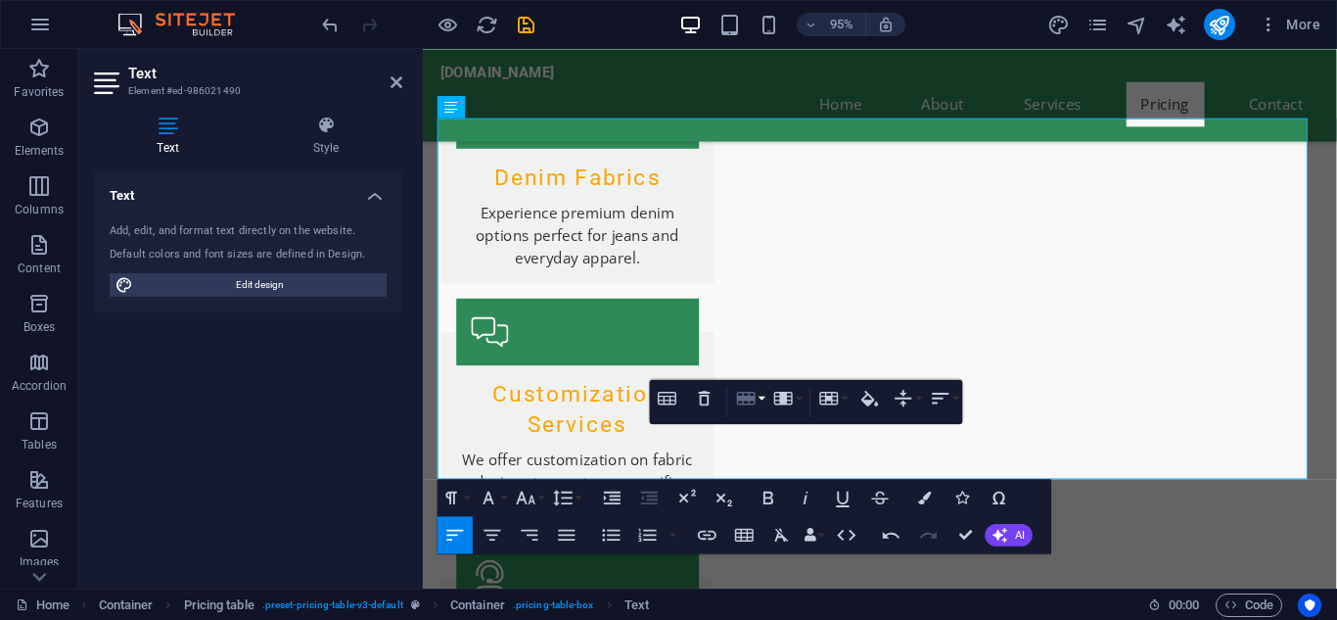
click at [761, 394] on button "Row" at bounding box center [749, 397] width 35 height 37
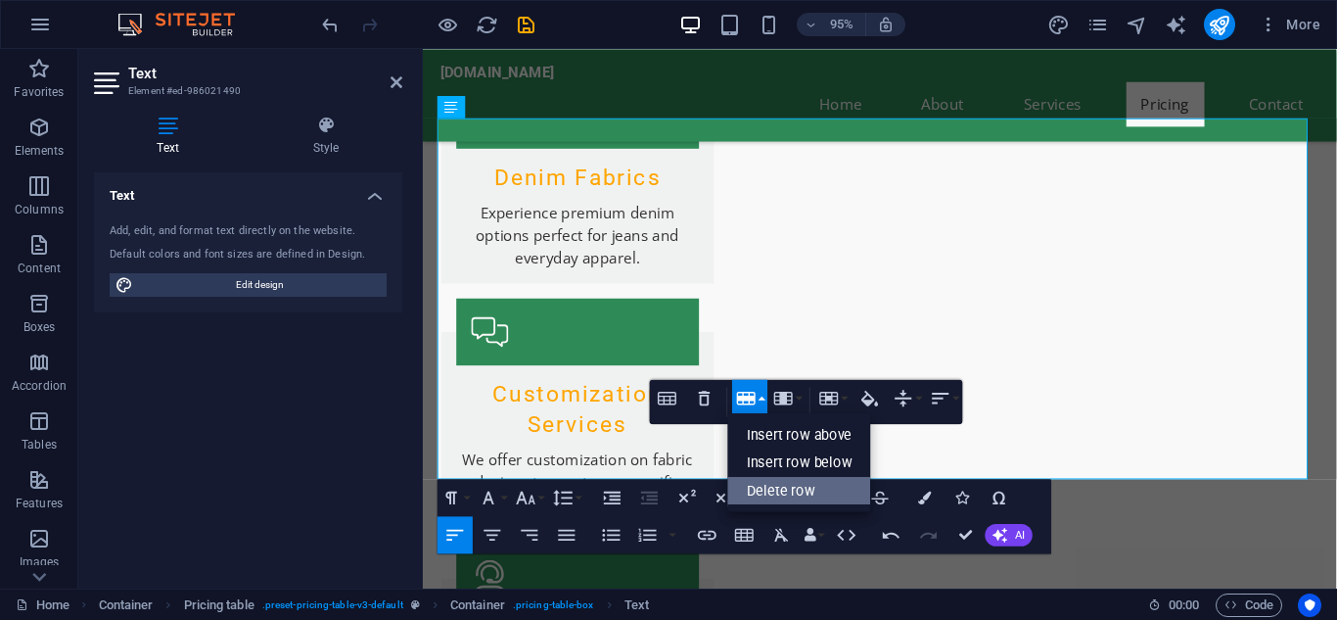
click at [748, 485] on link "Delete row" at bounding box center [799, 490] width 143 height 28
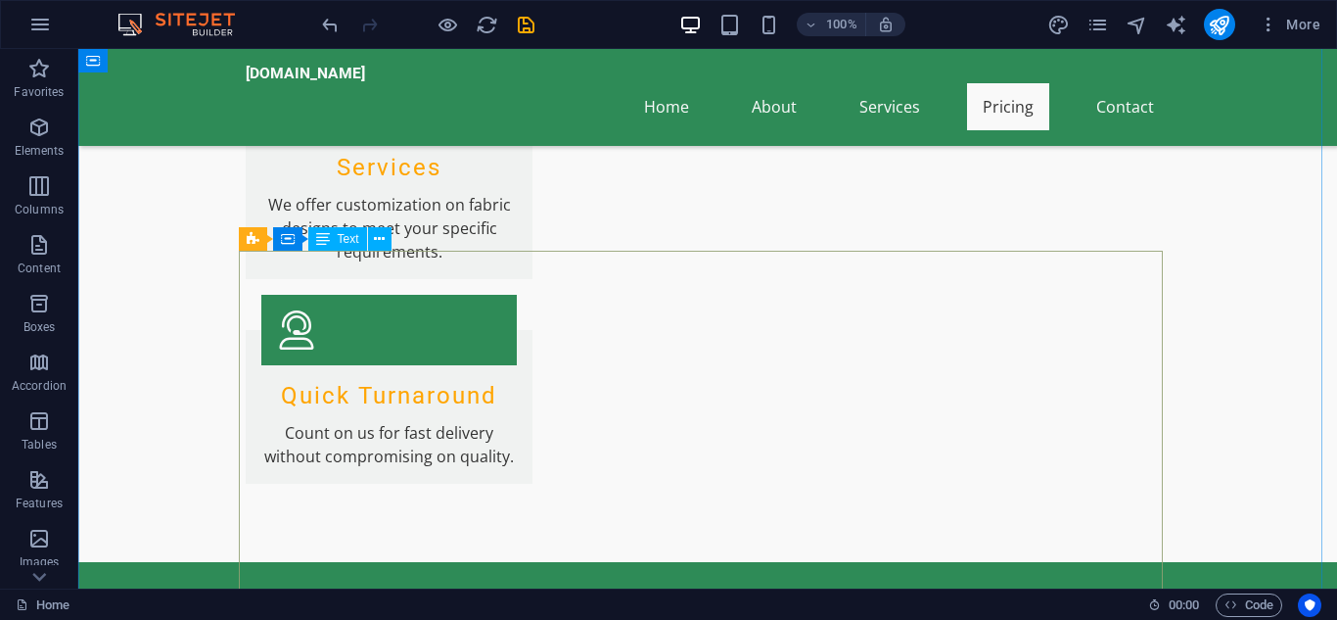
scroll to position [4385, 0]
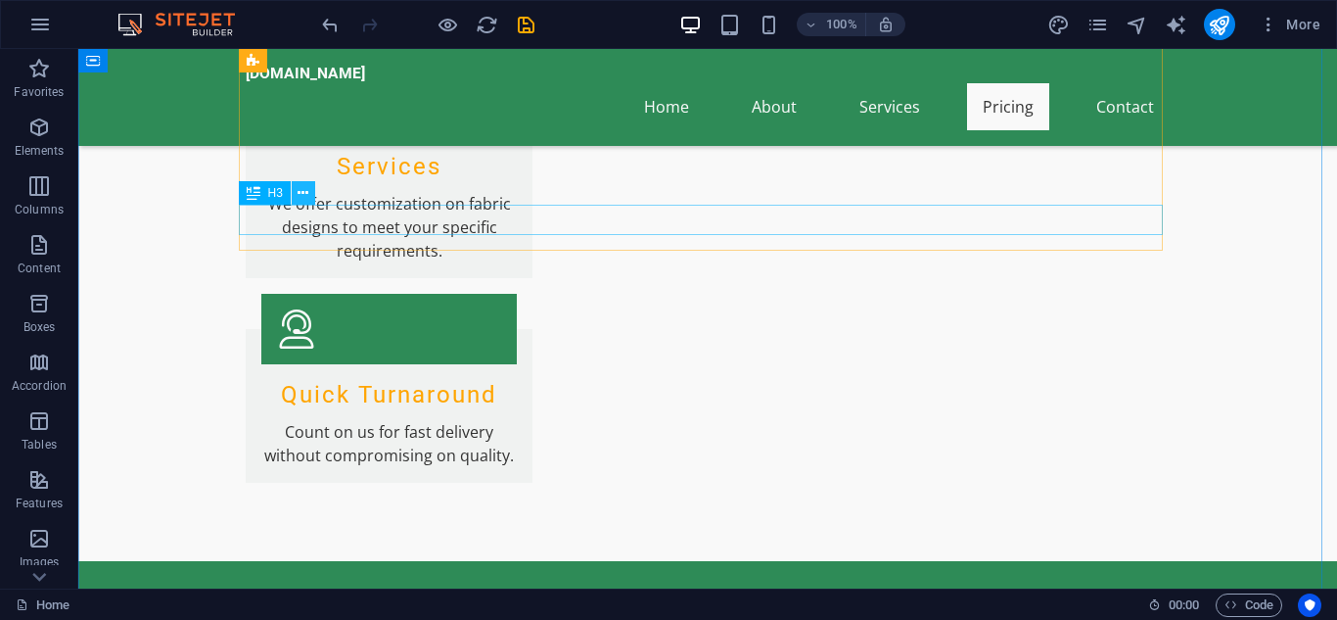
click at [300, 200] on icon at bounding box center [303, 193] width 11 height 21
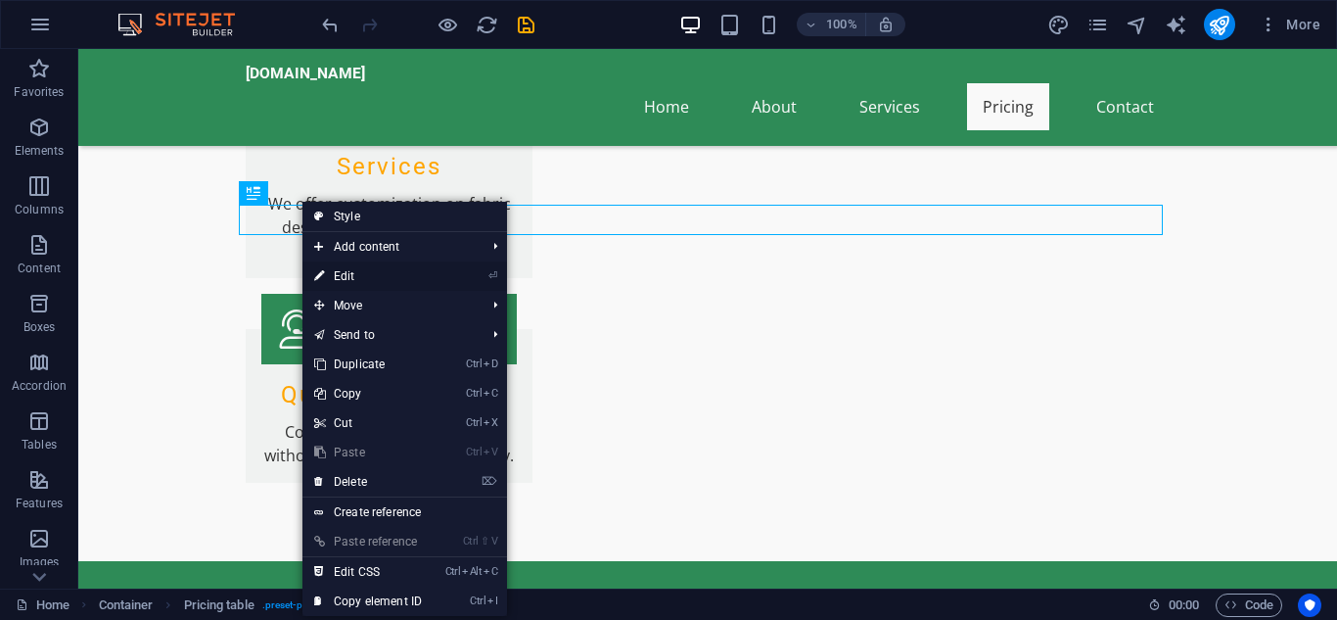
click at [342, 272] on link "⏎ Edit" at bounding box center [367, 275] width 131 height 29
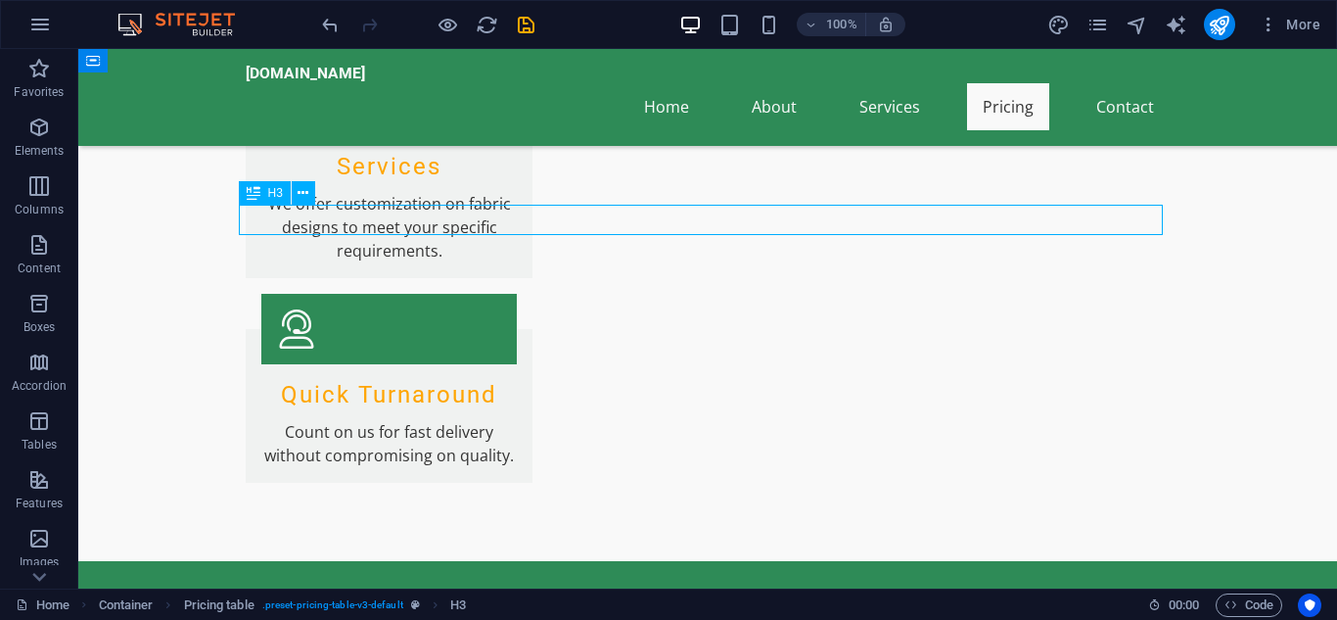
drag, startPoint x: 581, startPoint y: 214, endPoint x: 332, endPoint y: 215, distance: 249.6
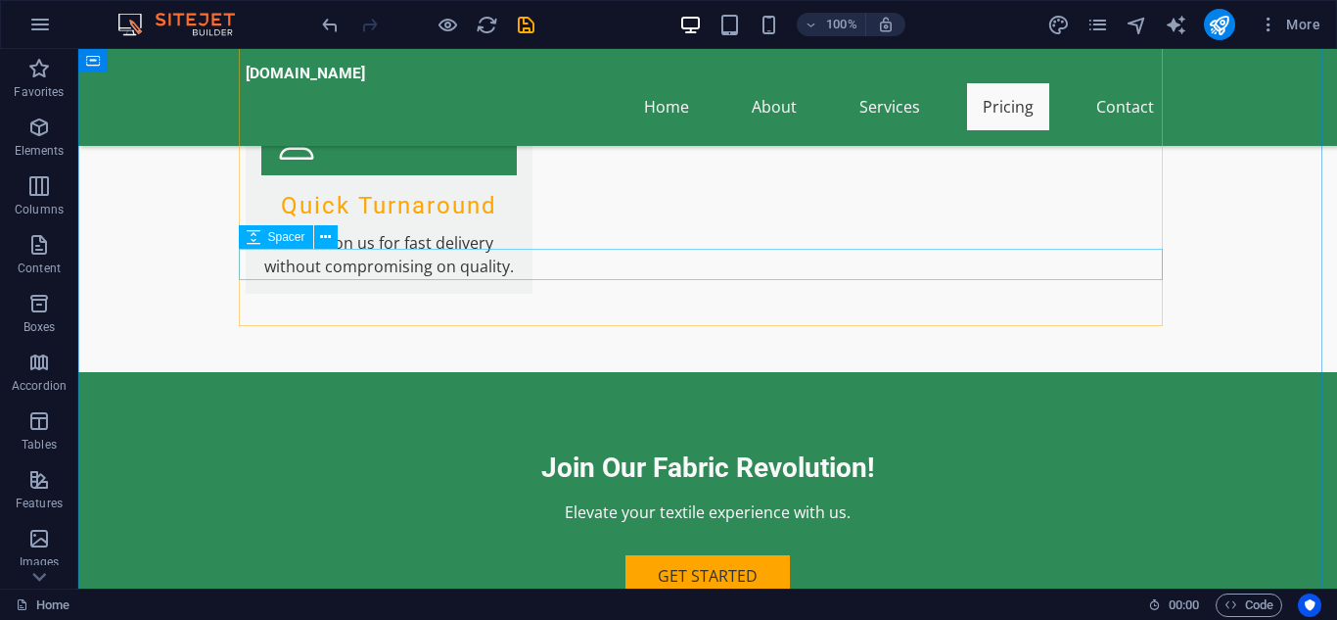
scroll to position [4282, 0]
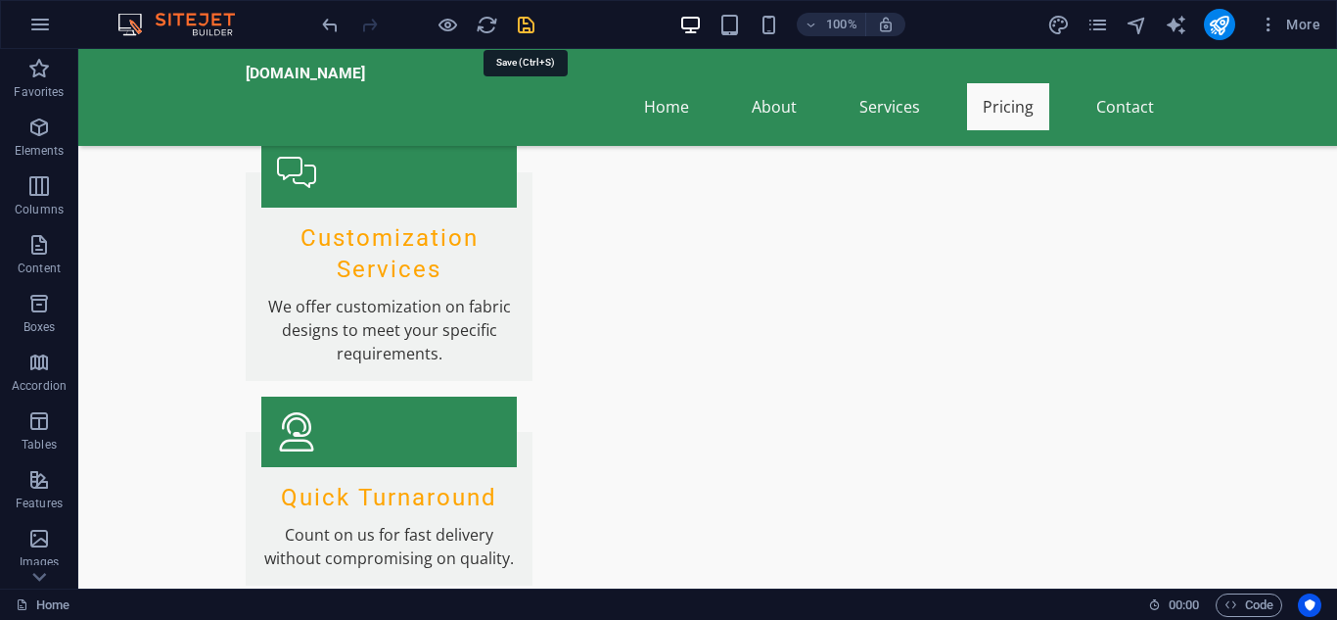
click at [531, 24] on icon "save" at bounding box center [526, 25] width 23 height 23
checkbox input "false"
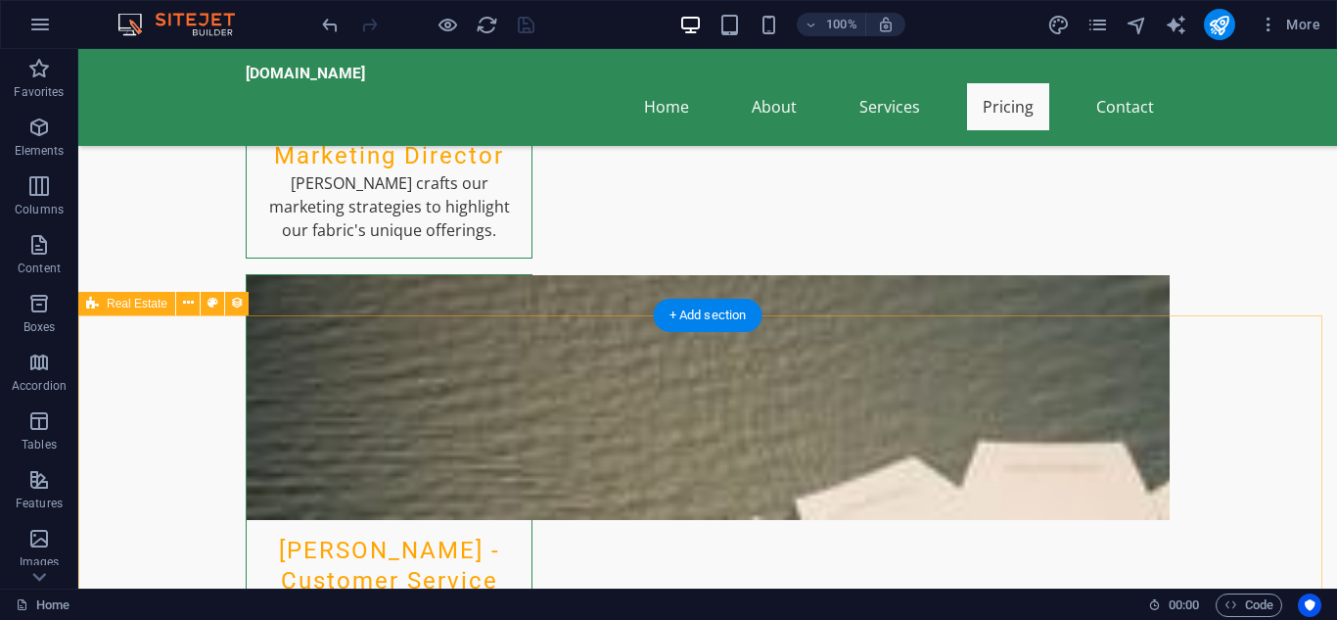
scroll to position [9879, 0]
